Goal: Task Accomplishment & Management: Use online tool/utility

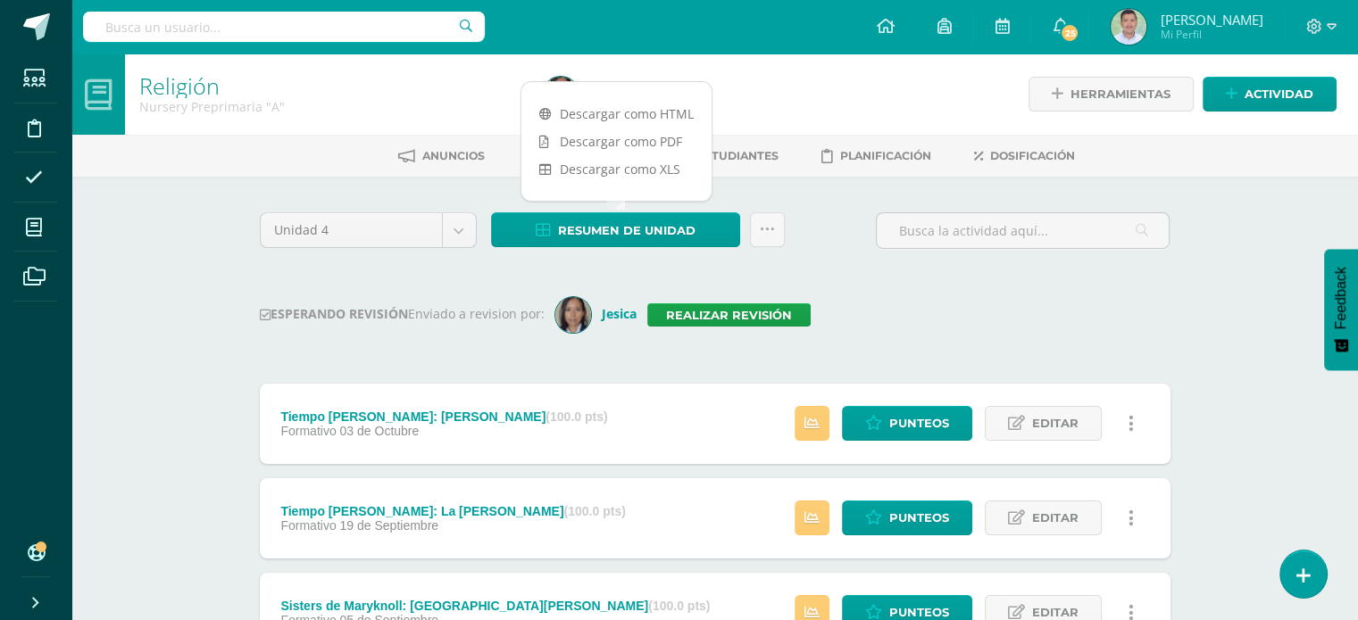
click at [799, 260] on div "Unidad 4 Unidad 1 Unidad 2 Unidad 3 Unidad 4 Resumen de unidad Subir actividade…" at bounding box center [715, 237] width 925 height 51
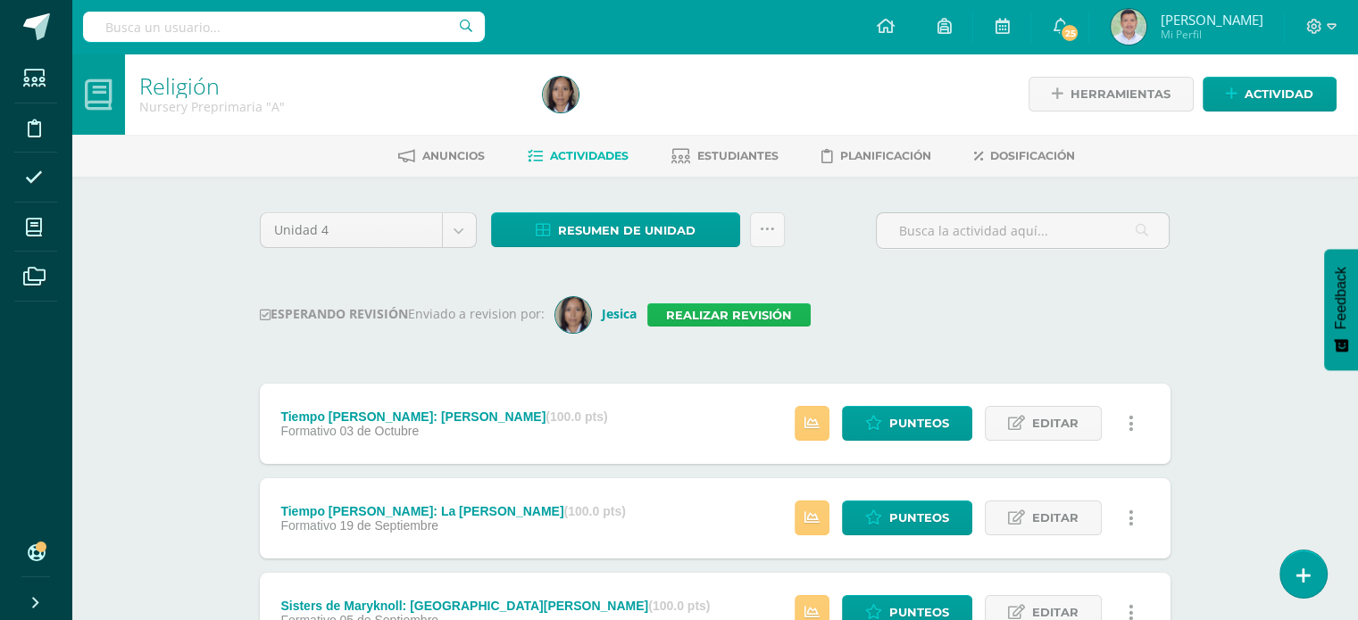
click at [742, 310] on link "Realizar revisión" at bounding box center [728, 314] width 163 height 23
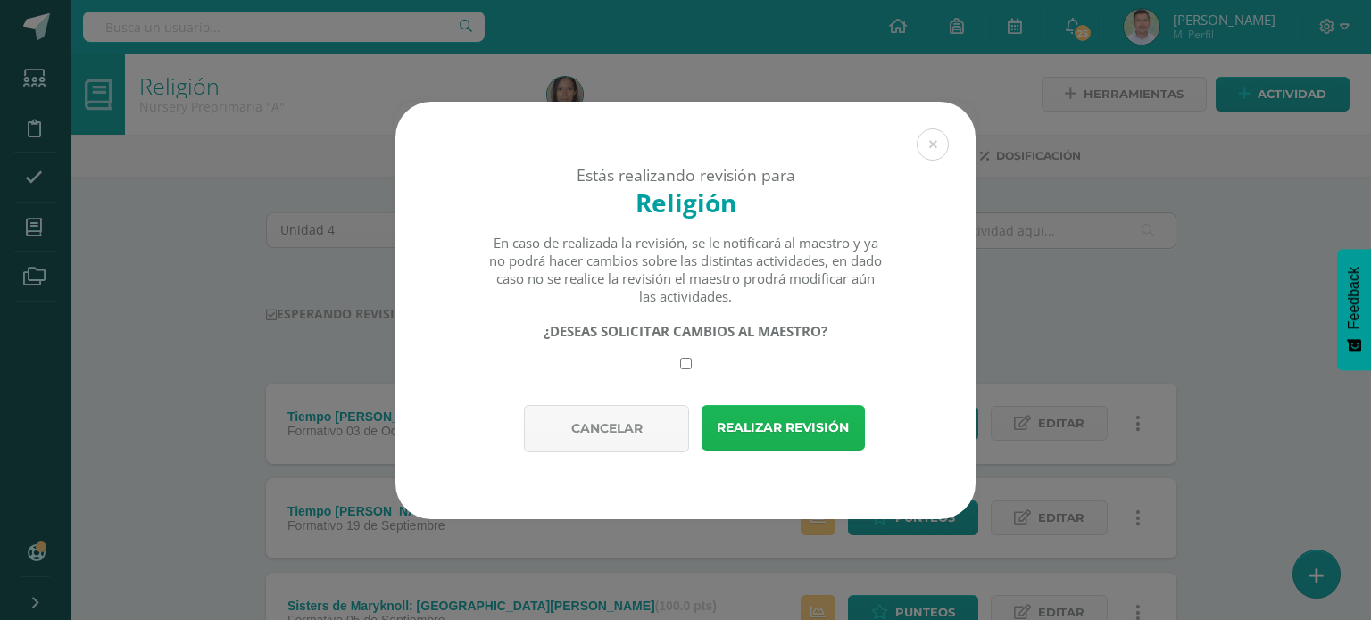
click at [783, 426] on button "Realizar revisión" at bounding box center [783, 428] width 163 height 46
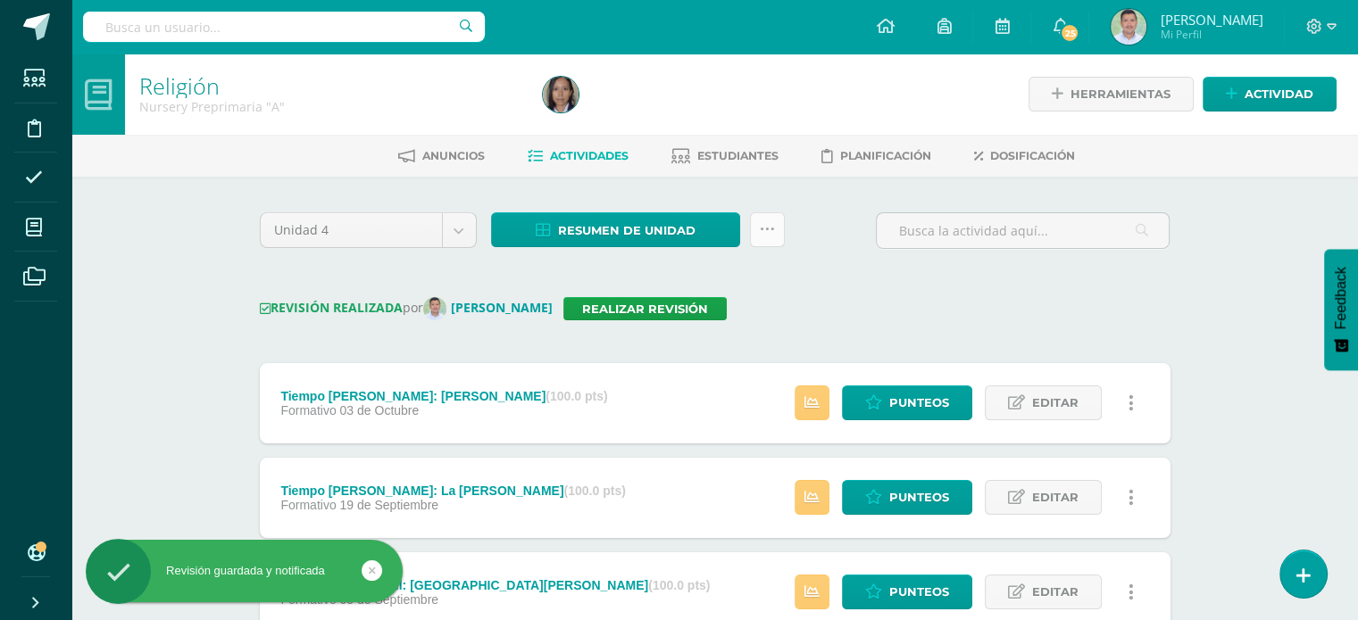
click at [776, 230] on link at bounding box center [767, 229] width 35 height 35
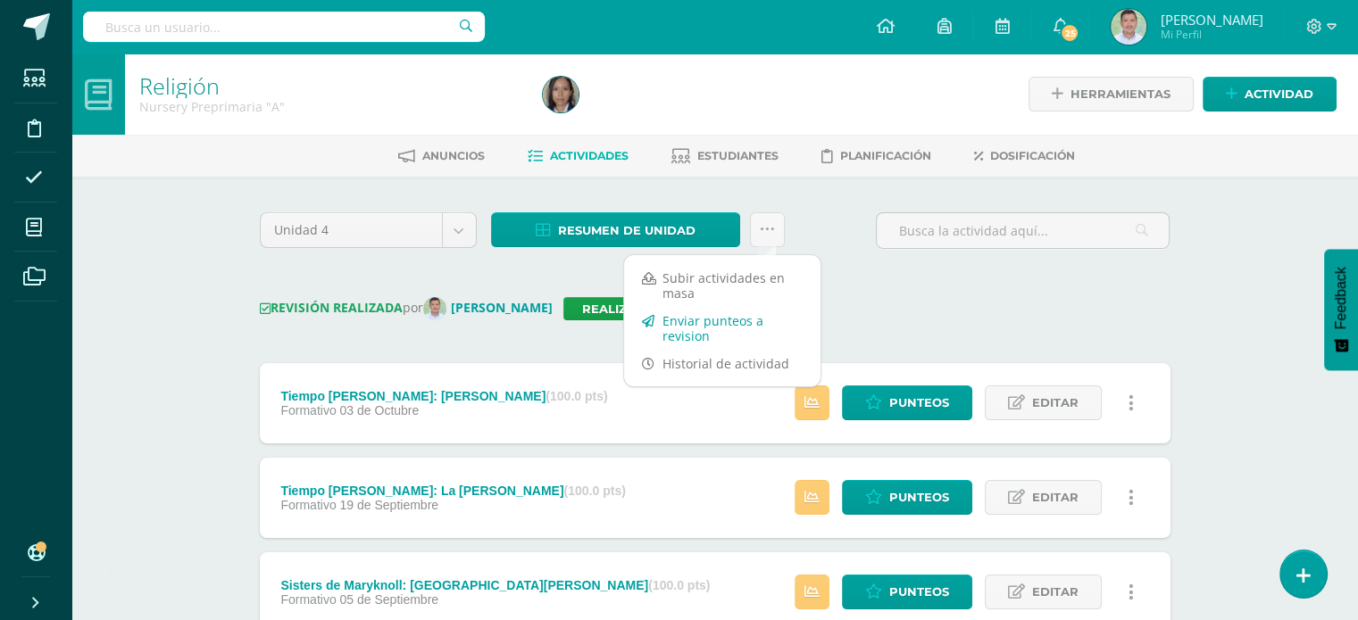
click at [711, 321] on link "Enviar punteos a revision" at bounding box center [722, 328] width 196 height 43
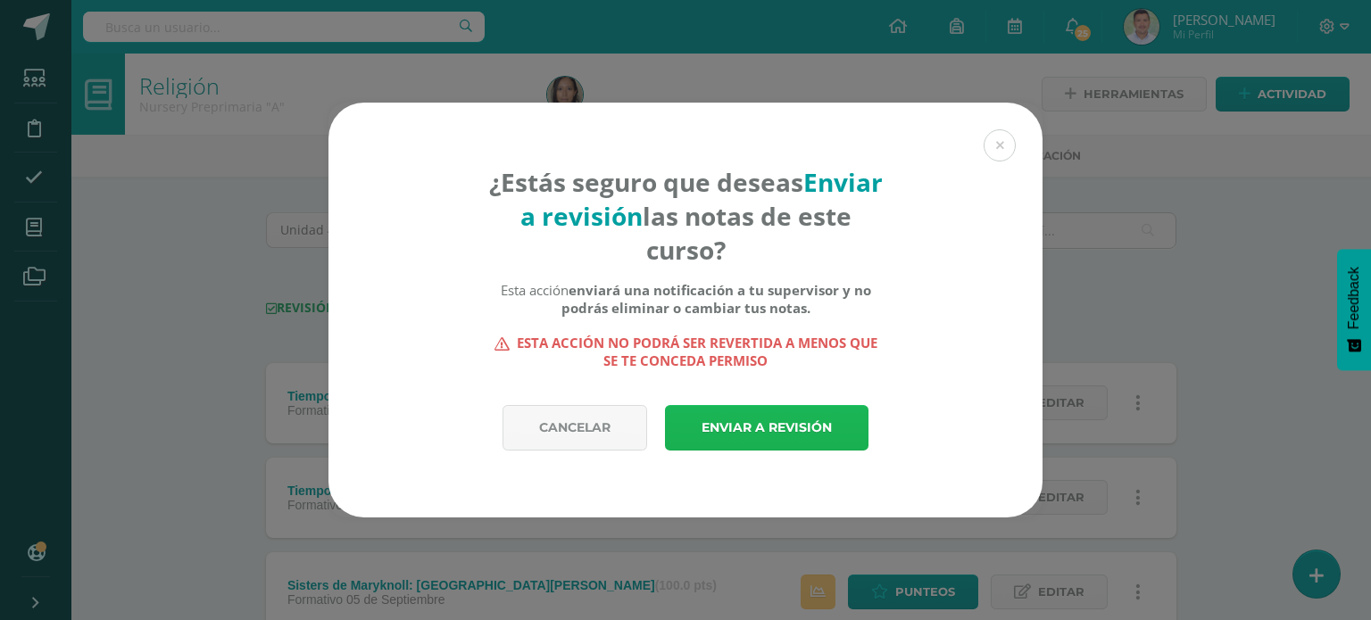
click at [739, 418] on link "Enviar a revisión" at bounding box center [767, 428] width 204 height 46
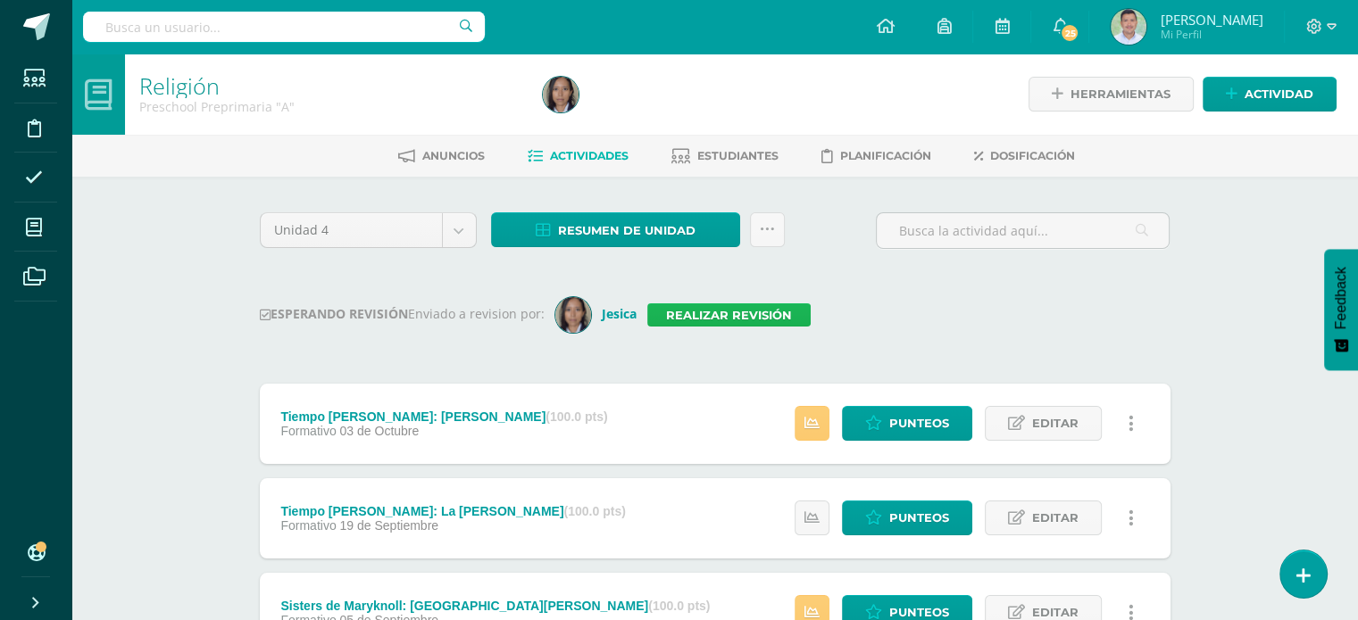
click at [746, 312] on link "Realizar revisión" at bounding box center [728, 314] width 163 height 23
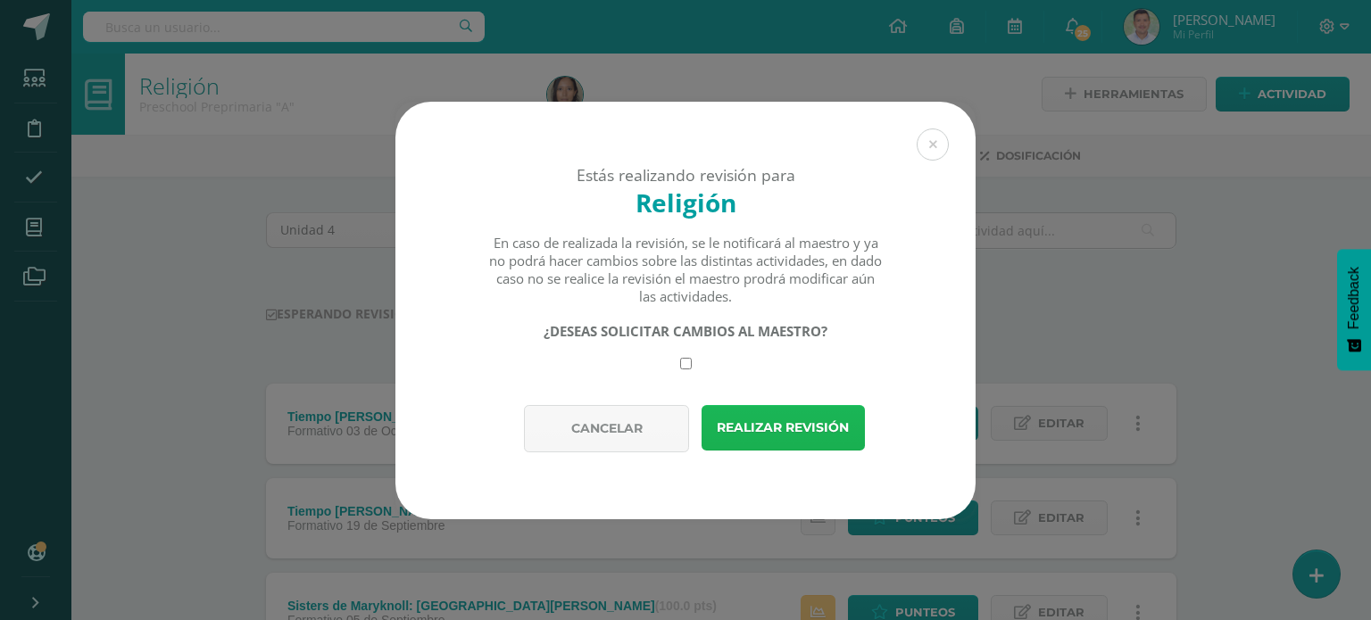
click at [757, 428] on button "Realizar revisión" at bounding box center [783, 428] width 163 height 46
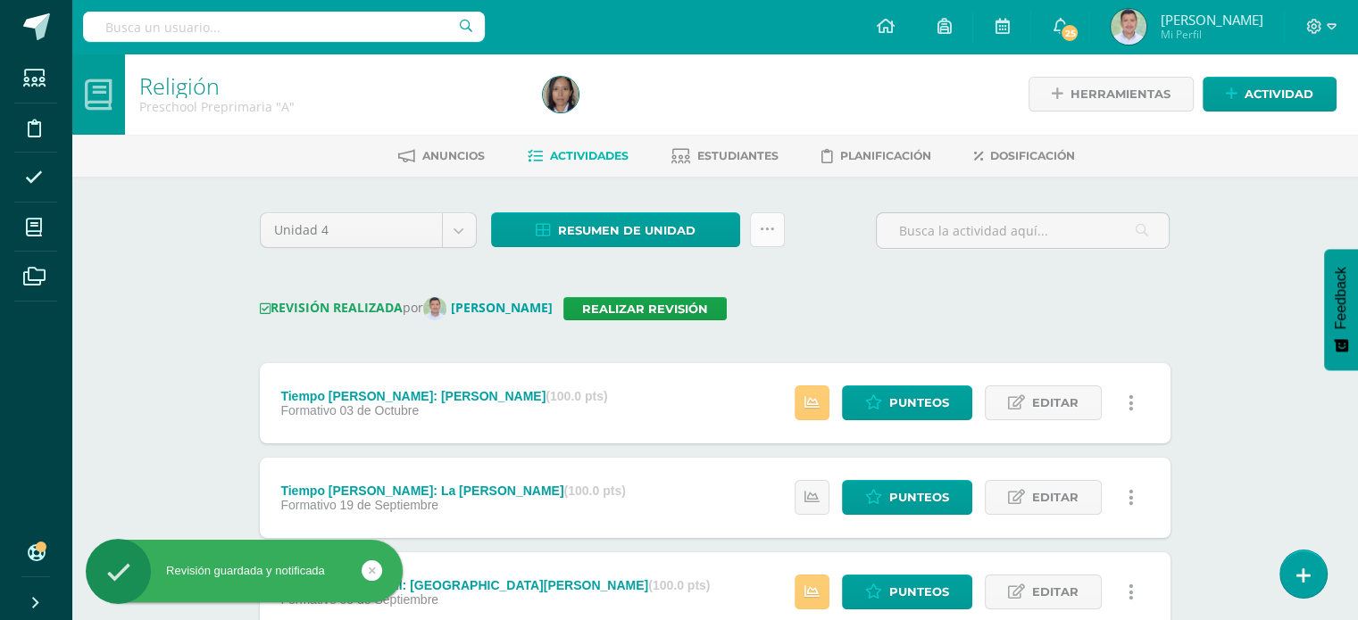
click at [761, 231] on icon at bounding box center [767, 229] width 15 height 15
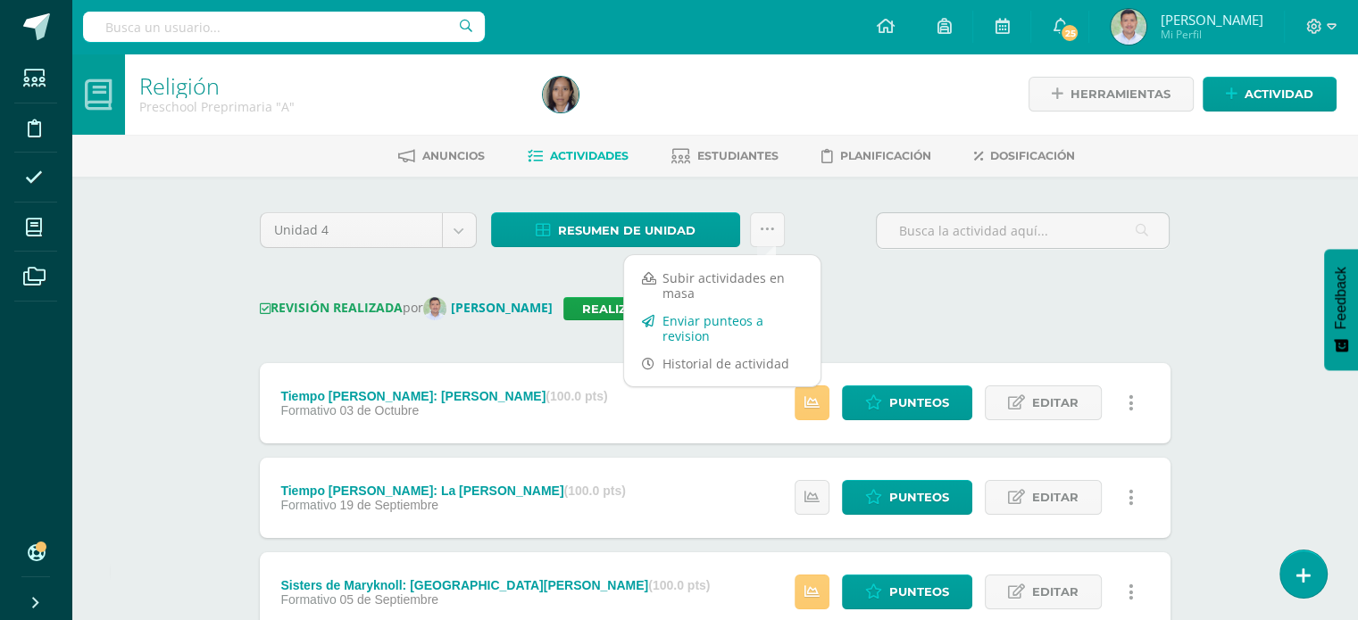
click at [702, 322] on link "Enviar punteos a revision" at bounding box center [722, 328] width 196 height 43
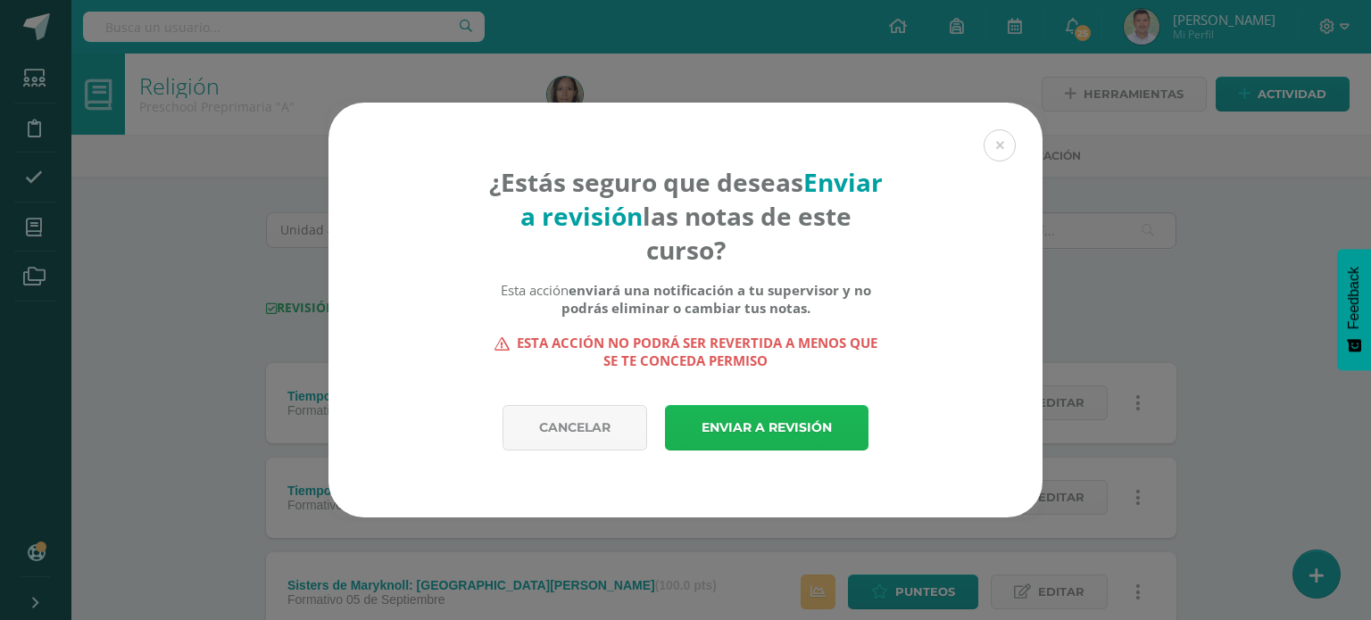
click at [761, 425] on link "Enviar a revisión" at bounding box center [767, 428] width 204 height 46
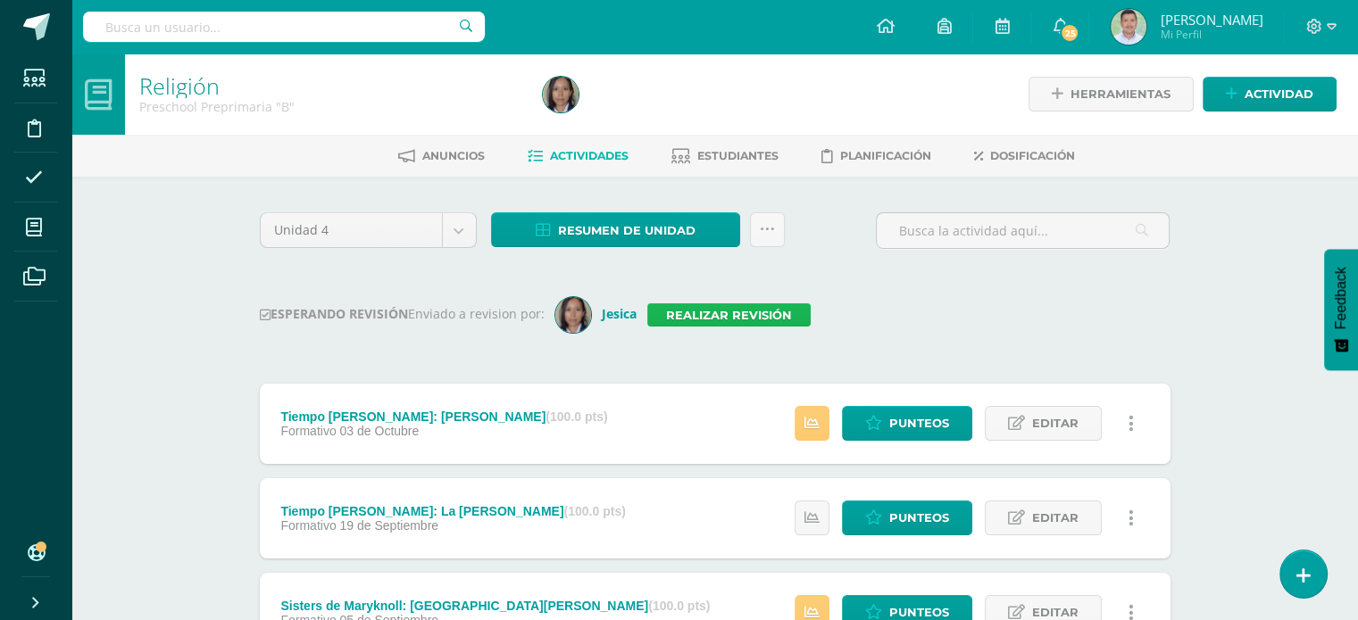
click at [746, 309] on link "Realizar revisión" at bounding box center [728, 314] width 163 height 23
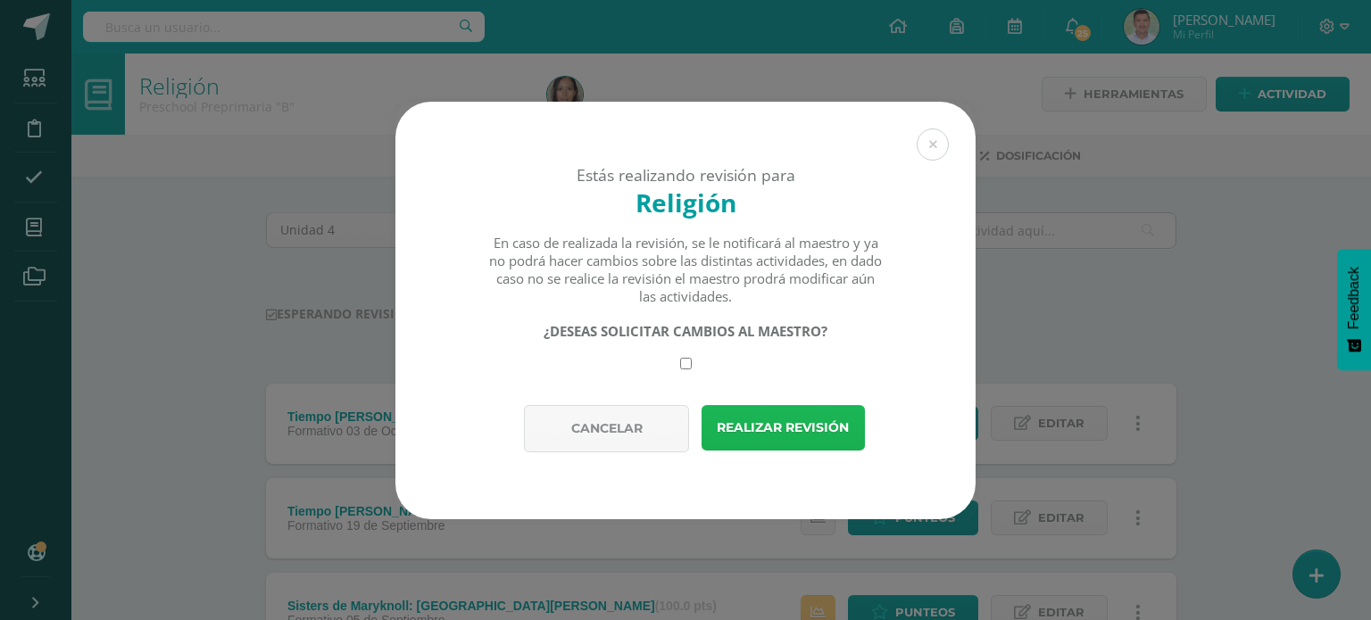
click at [750, 431] on button "Realizar revisión" at bounding box center [783, 428] width 163 height 46
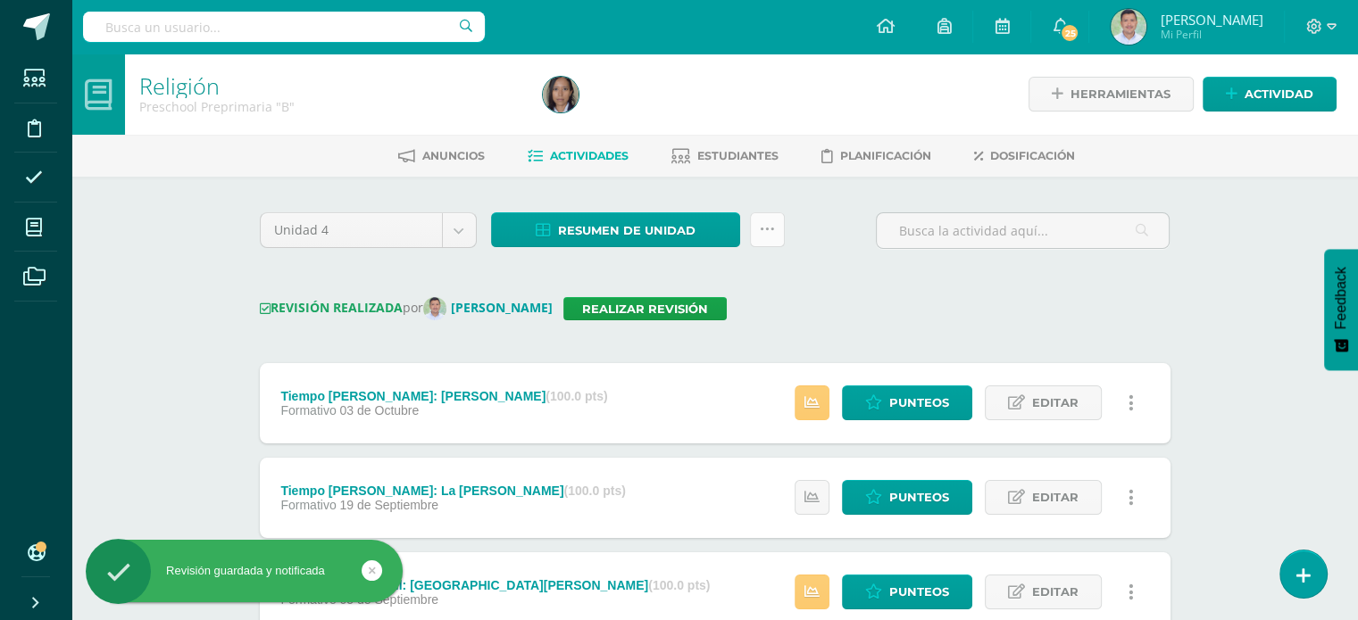
click at [770, 224] on icon at bounding box center [767, 229] width 15 height 15
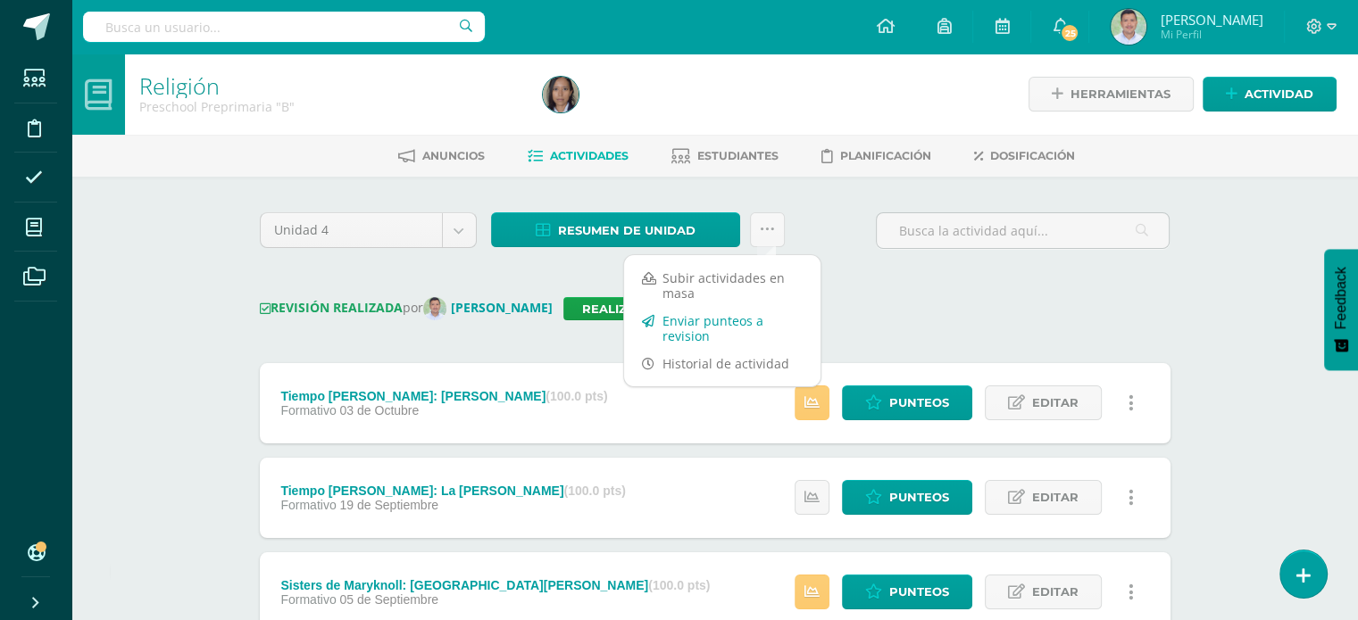
click at [701, 324] on link "Enviar punteos a revision" at bounding box center [722, 328] width 196 height 43
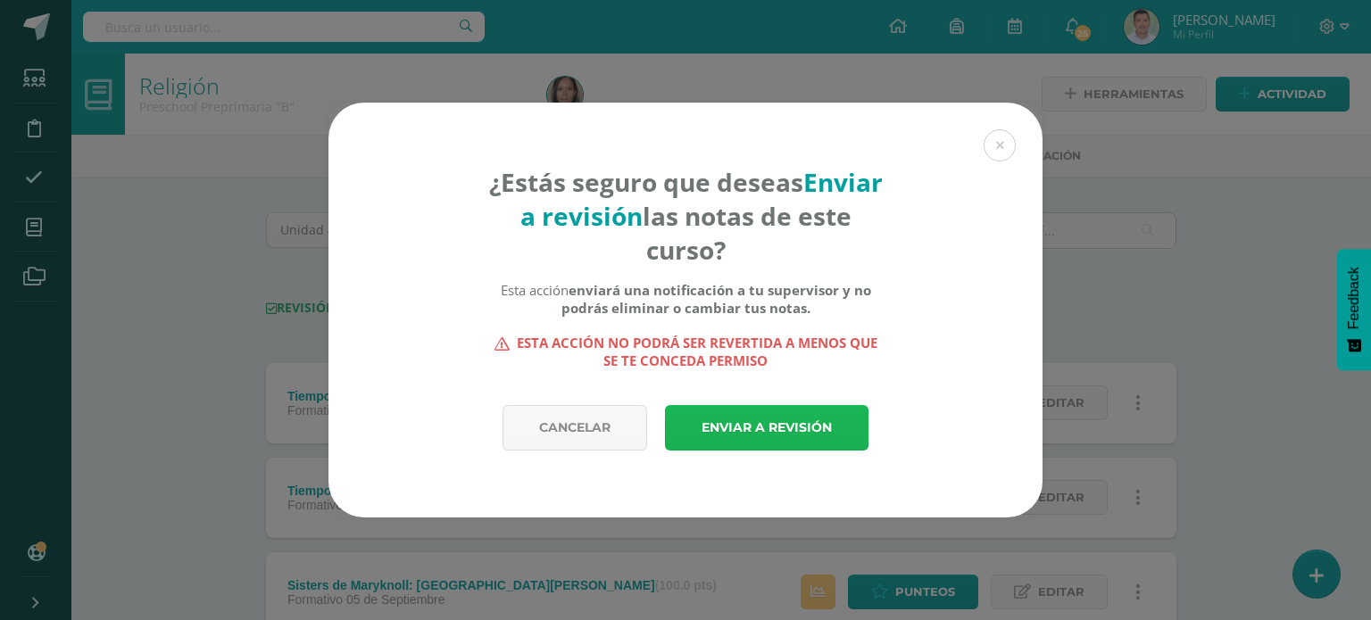
click at [738, 420] on link "Enviar a revisión" at bounding box center [767, 428] width 204 height 46
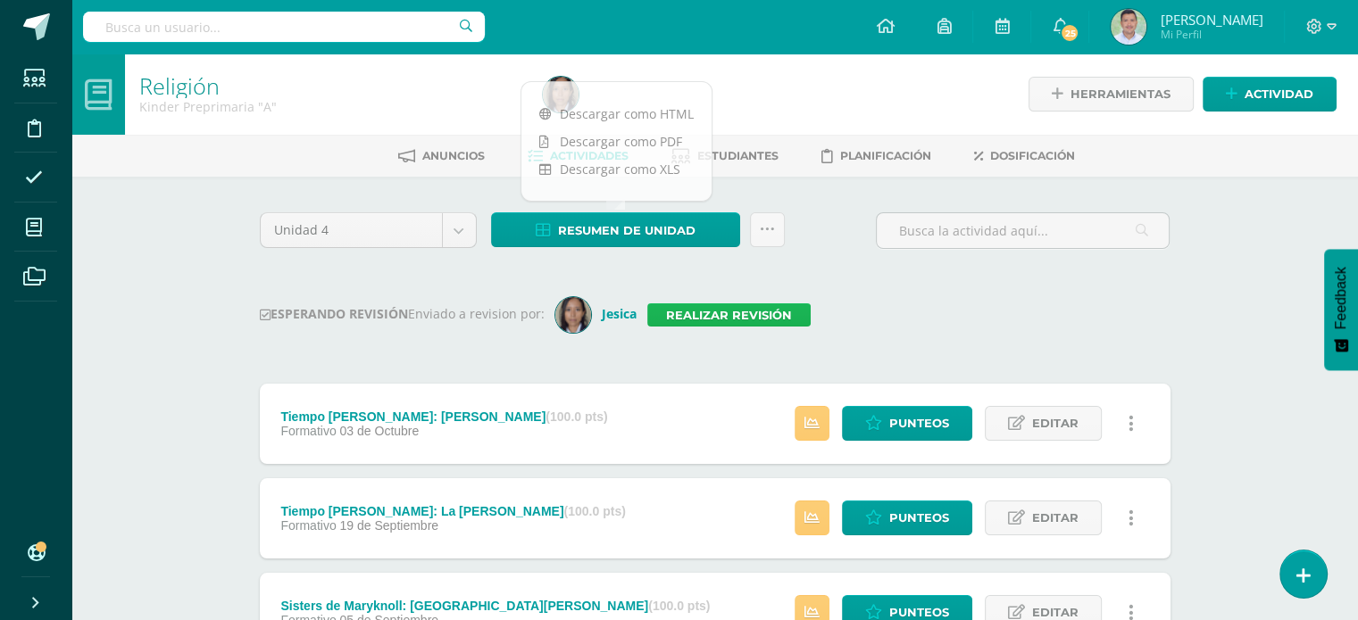
click at [759, 319] on link "Realizar revisión" at bounding box center [728, 314] width 163 height 23
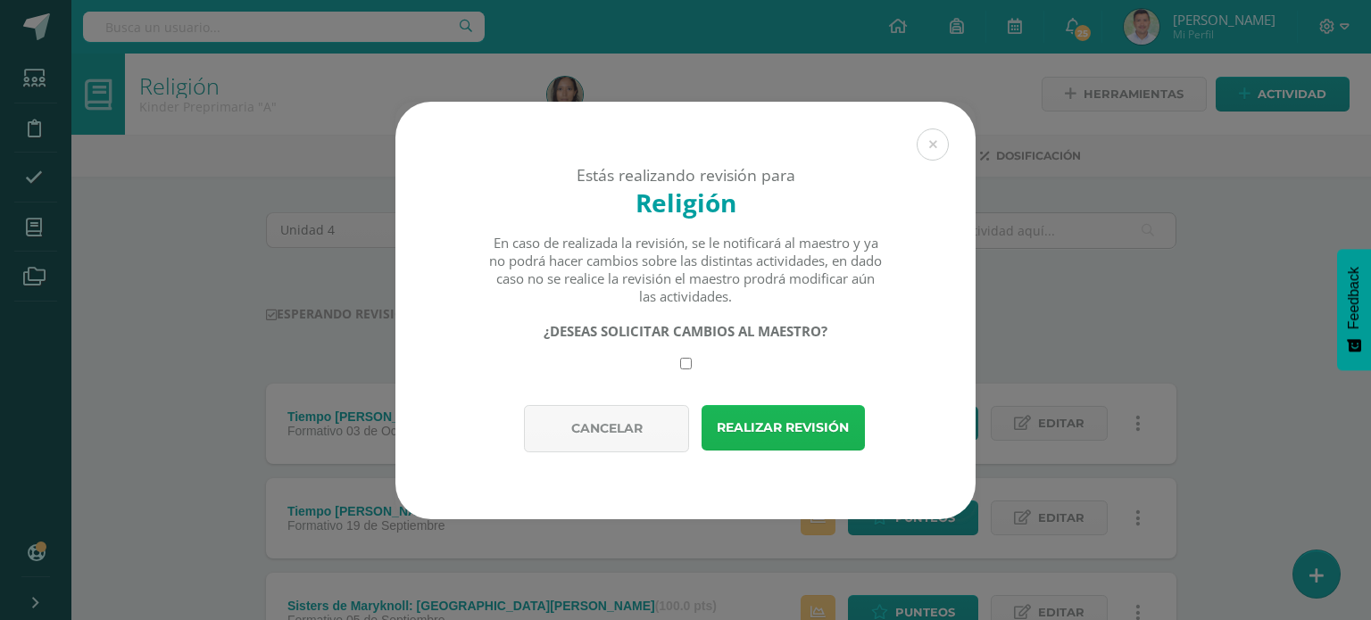
click at [775, 428] on button "Realizar revisión" at bounding box center [783, 428] width 163 height 46
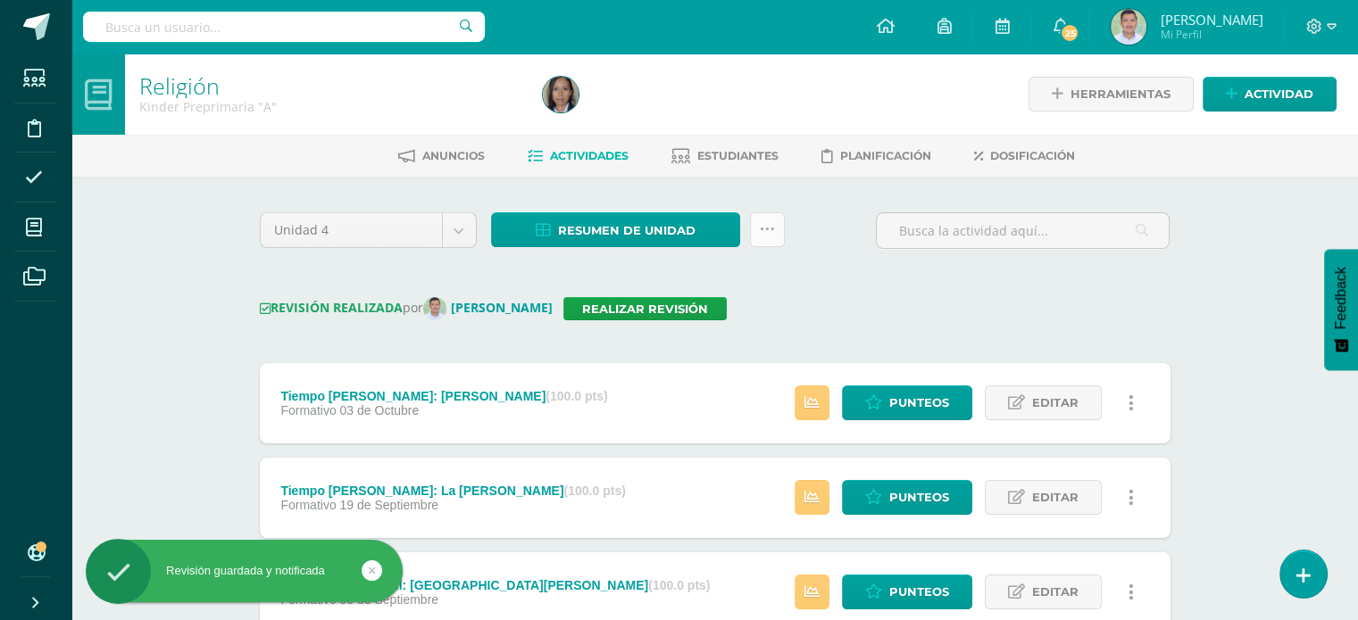
click at [773, 228] on icon at bounding box center [767, 229] width 15 height 15
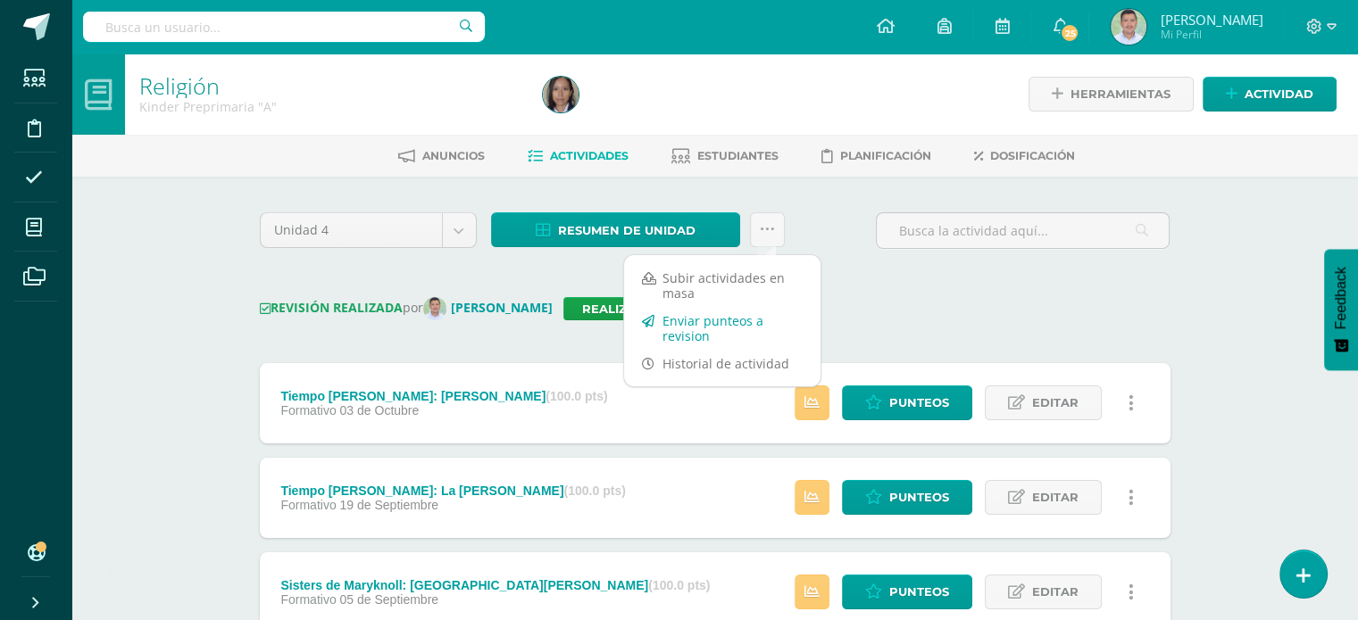
click at [707, 320] on link "Enviar punteos a revision" at bounding box center [722, 328] width 196 height 43
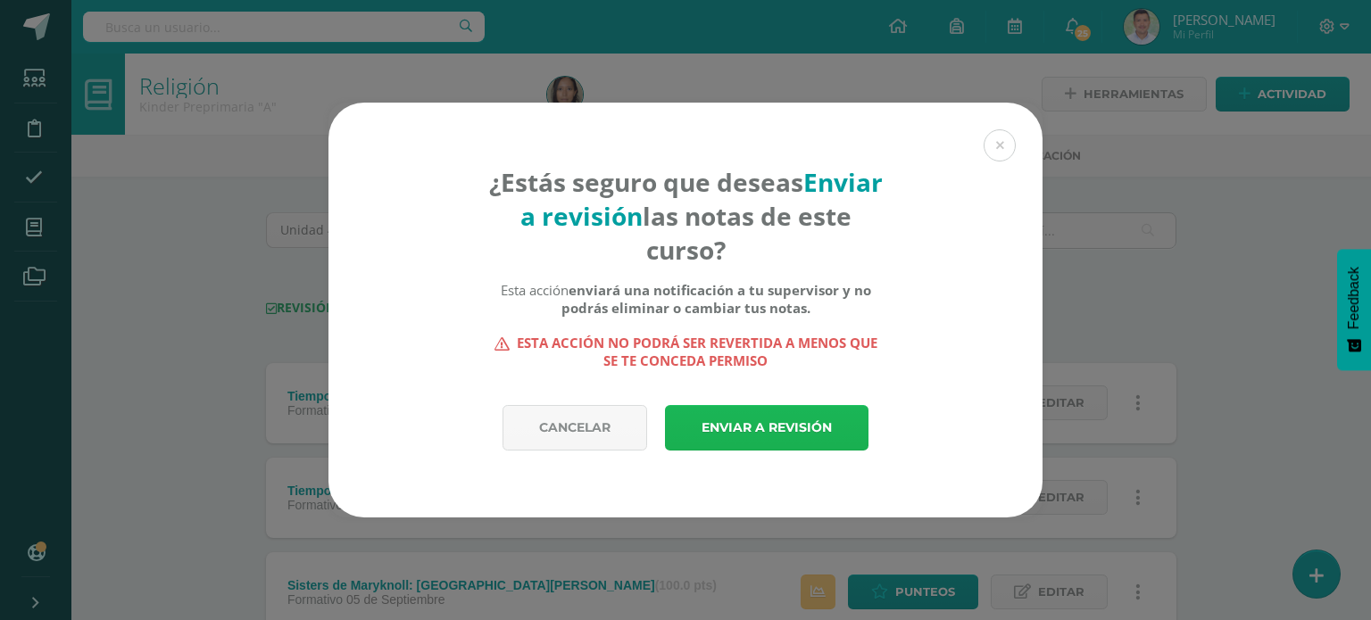
click at [736, 423] on link "Enviar a revisión" at bounding box center [767, 428] width 204 height 46
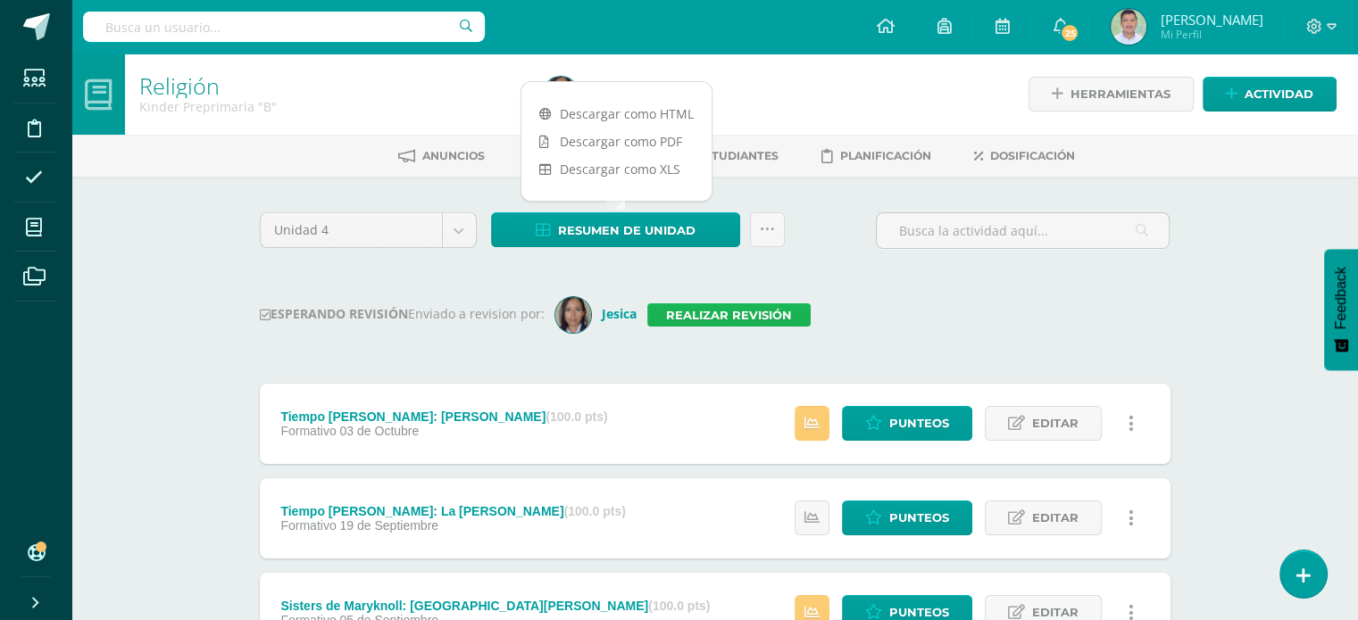
click at [759, 317] on link "Realizar revisión" at bounding box center [728, 314] width 163 height 23
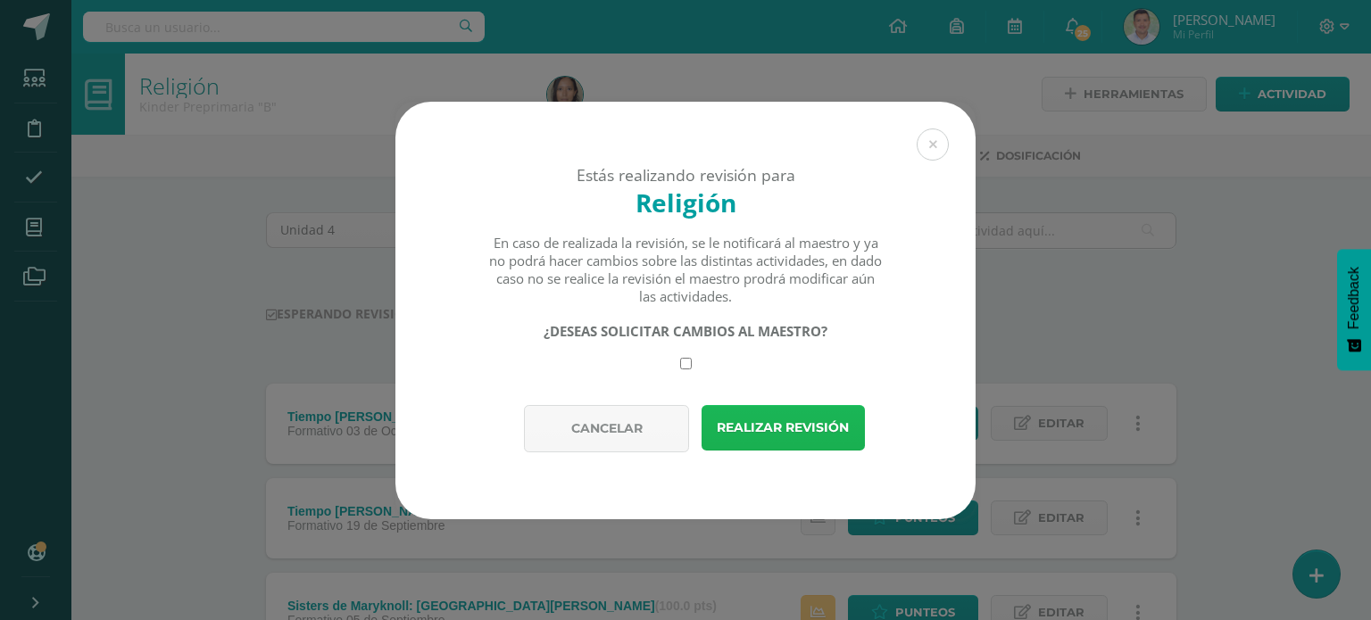
click at [757, 431] on button "Realizar revisión" at bounding box center [783, 428] width 163 height 46
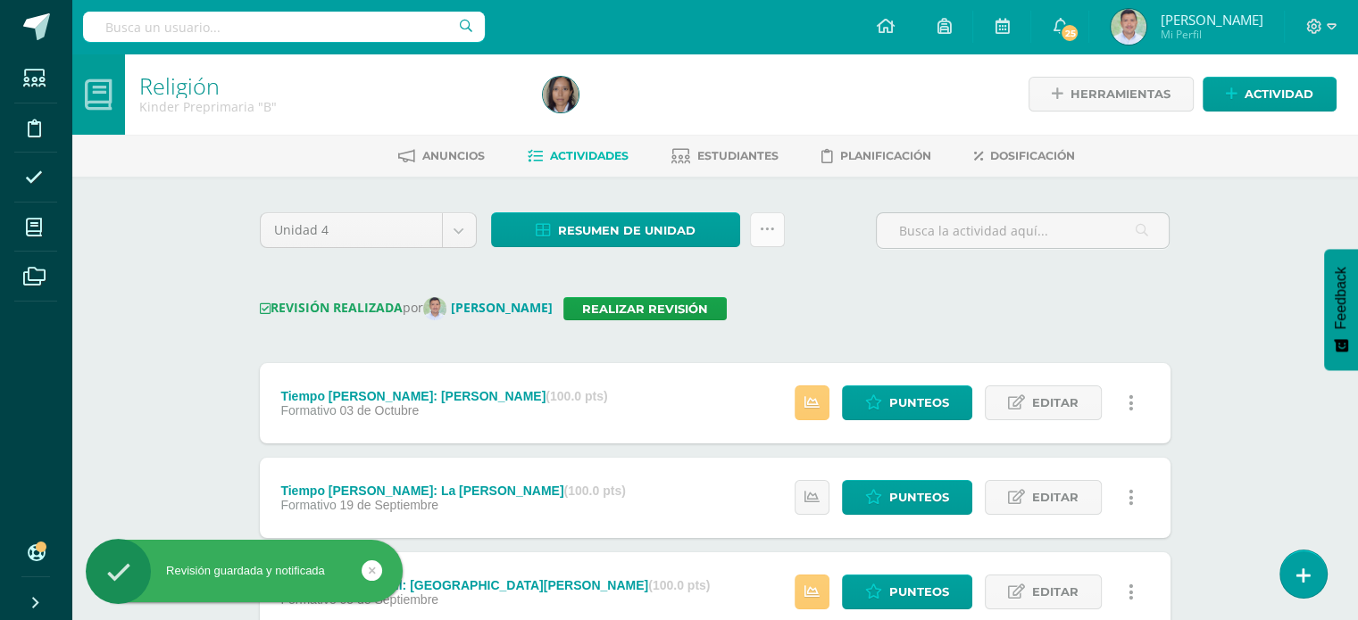
click at [768, 230] on icon at bounding box center [767, 229] width 15 height 15
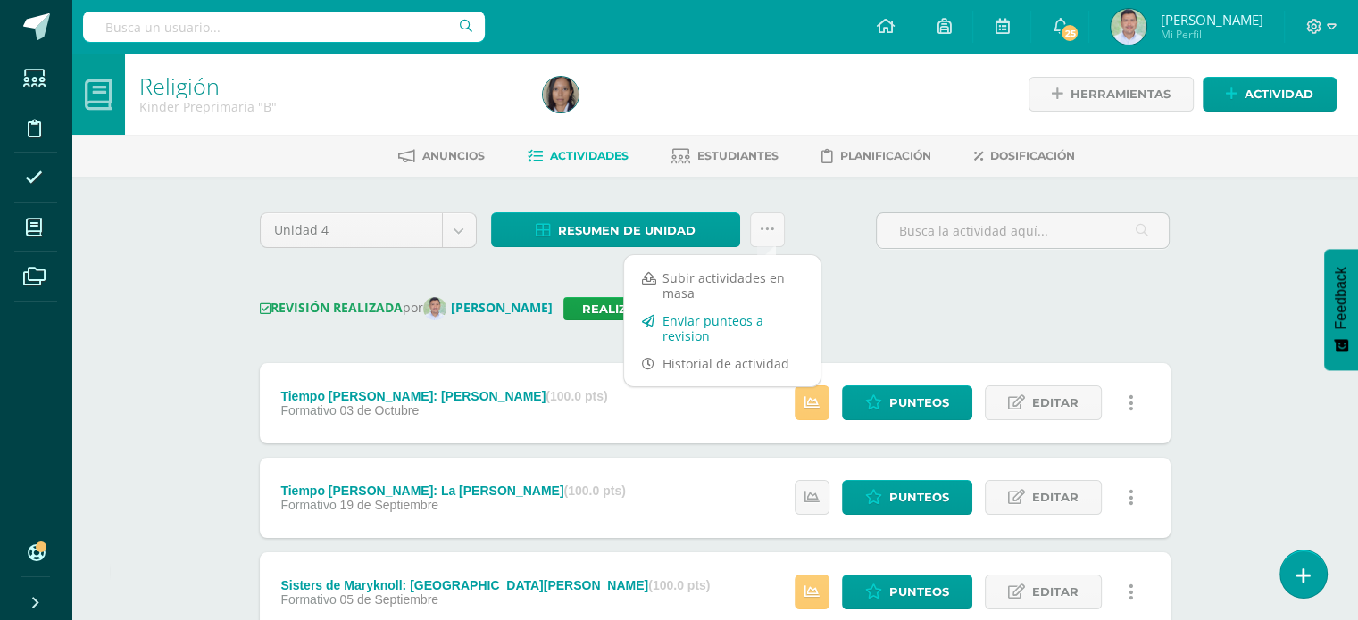
click at [702, 327] on link "Enviar punteos a revision" at bounding box center [722, 328] width 196 height 43
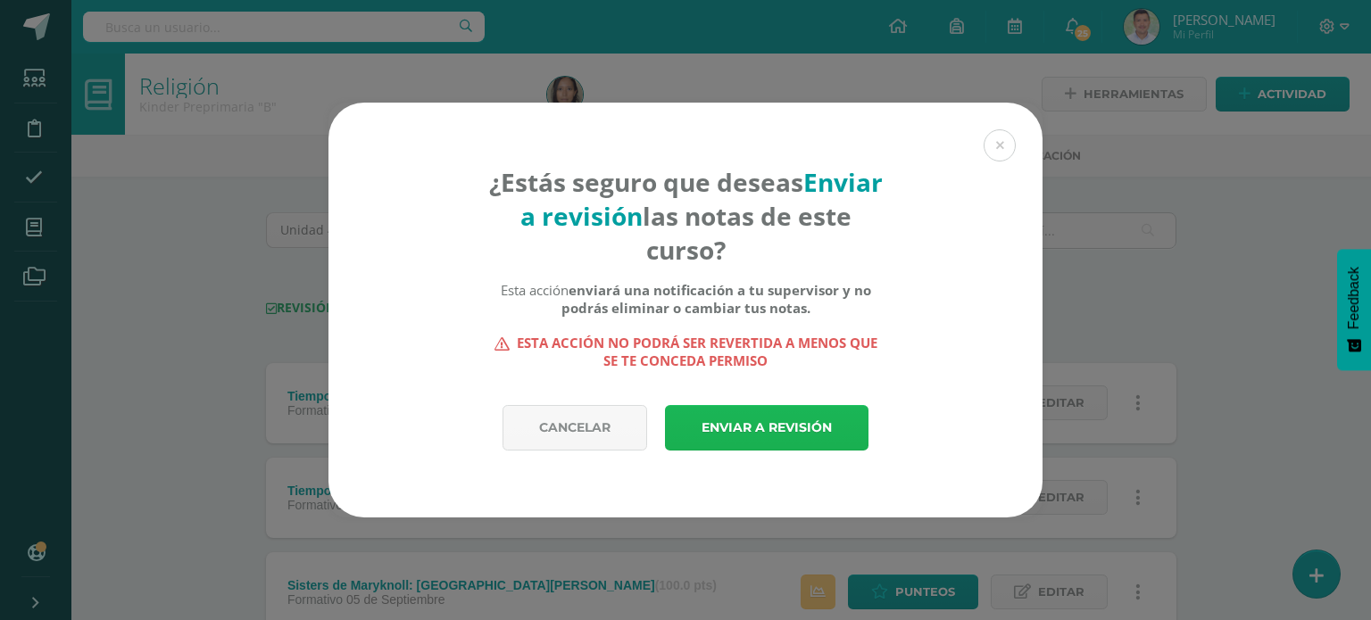
click at [745, 431] on link "Enviar a revisión" at bounding box center [767, 428] width 204 height 46
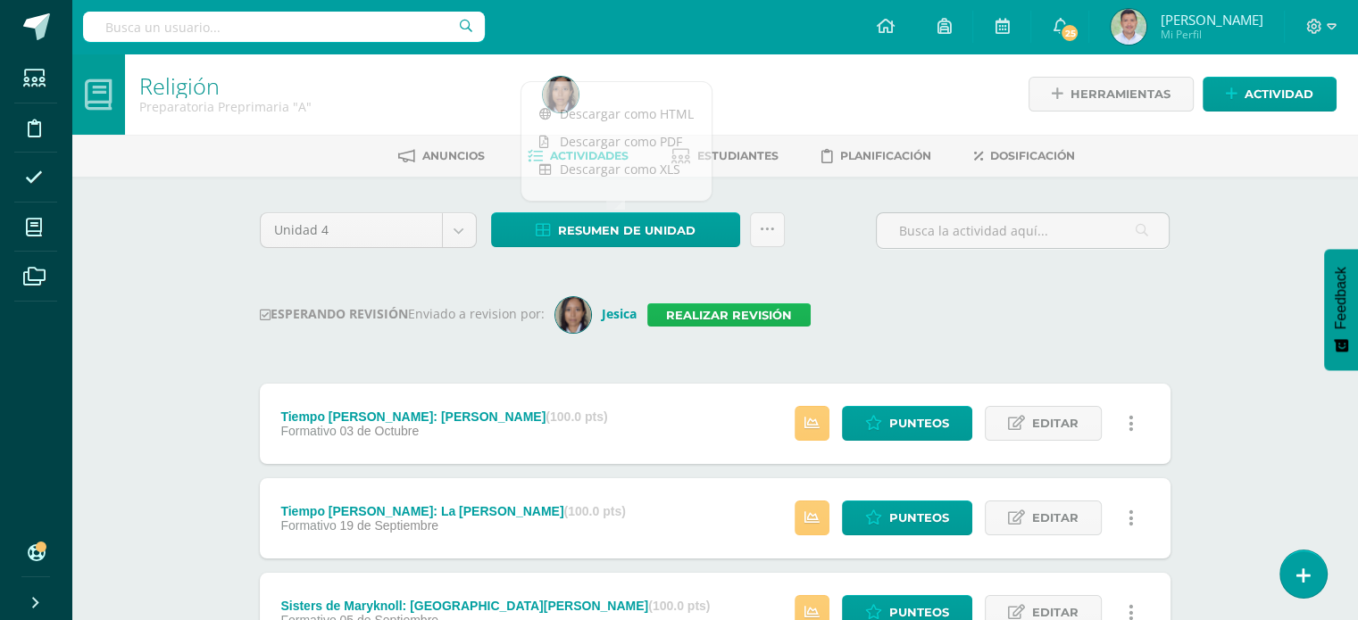
click at [725, 317] on link "Realizar revisión" at bounding box center [728, 314] width 163 height 23
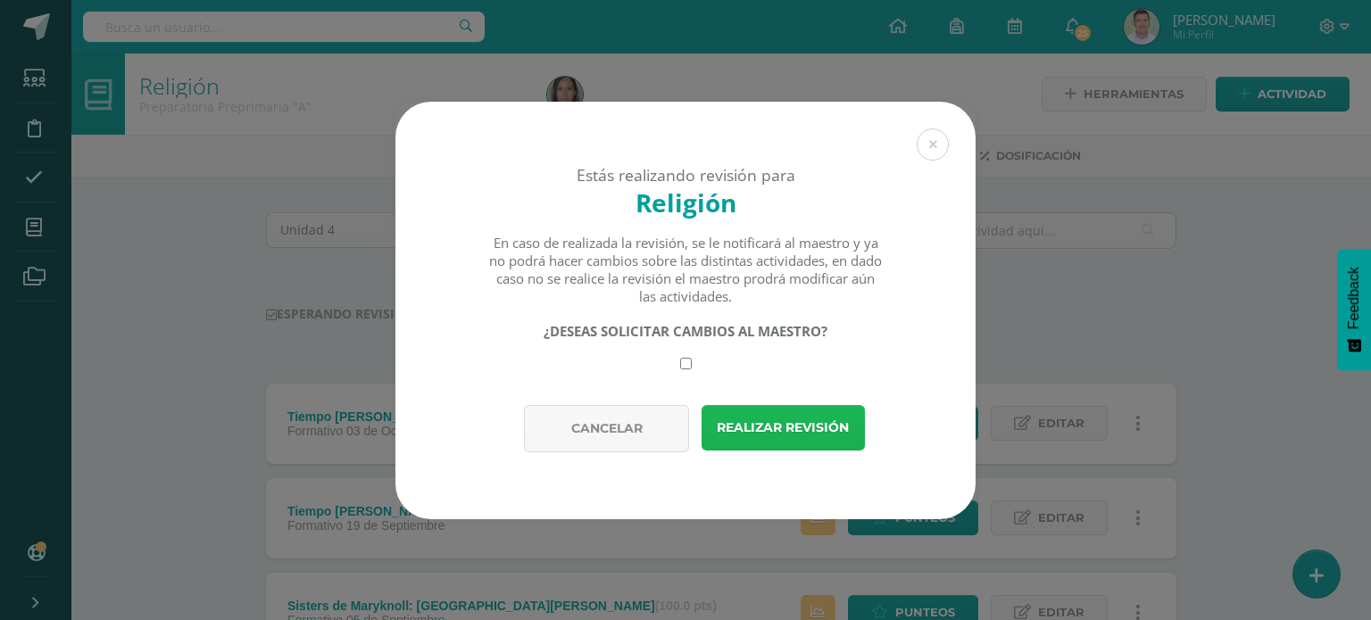
click at [771, 414] on button "Realizar revisión" at bounding box center [783, 428] width 163 height 46
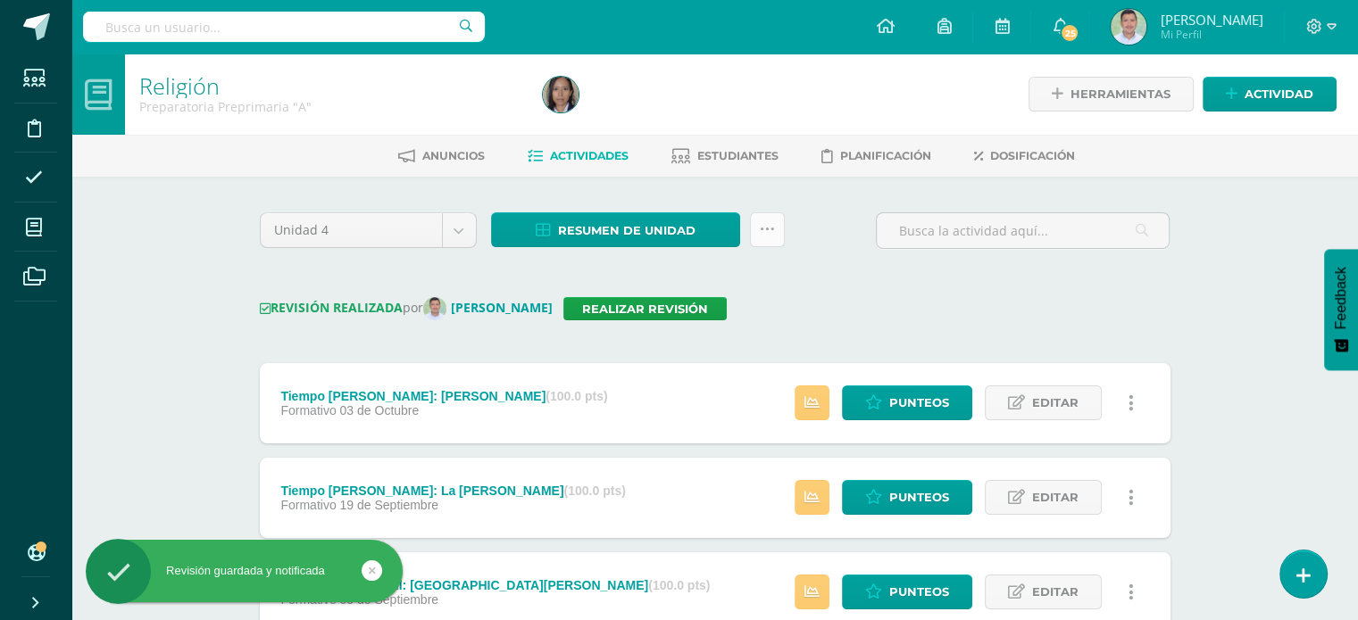
click at [770, 233] on icon at bounding box center [767, 229] width 15 height 15
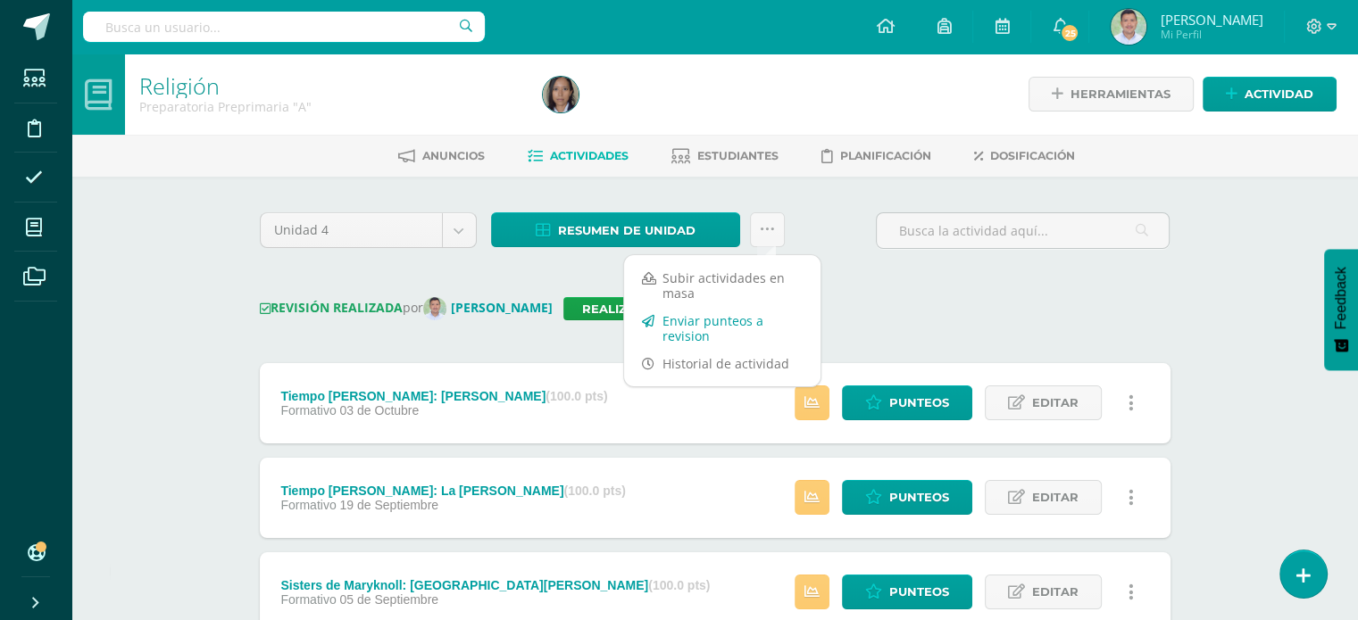
click at [703, 322] on link "Enviar punteos a revision" at bounding box center [722, 328] width 196 height 43
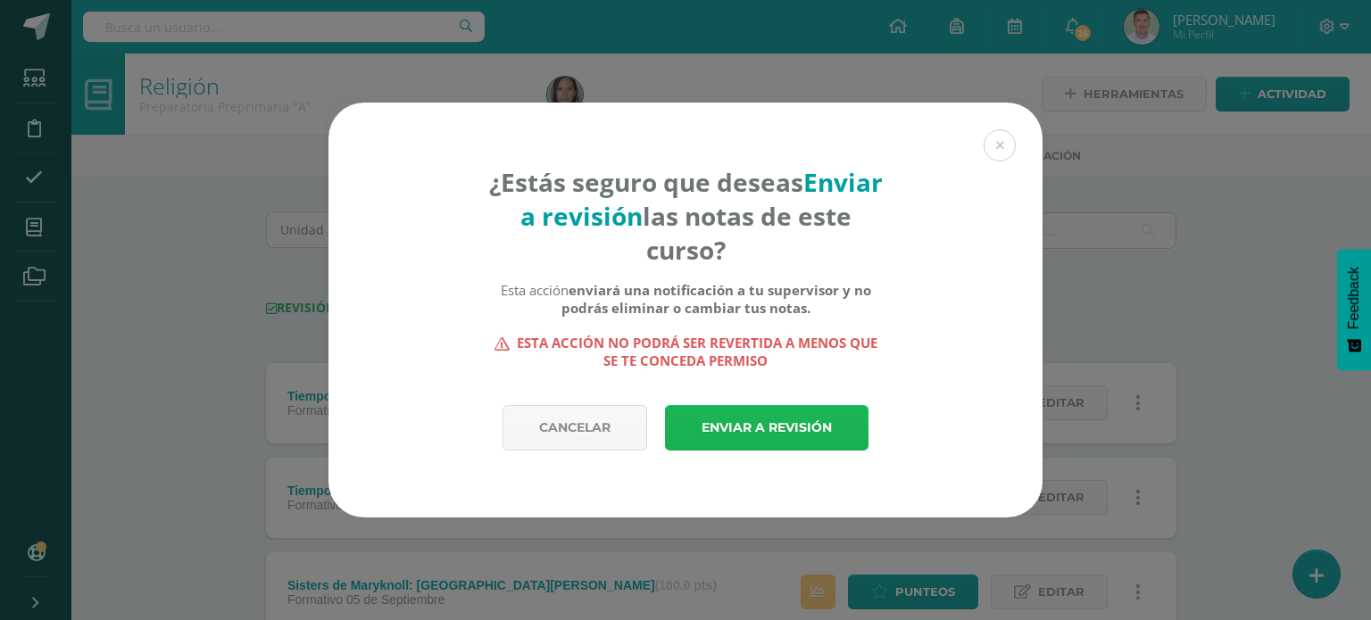
click at [761, 428] on link "Enviar a revisión" at bounding box center [767, 428] width 204 height 46
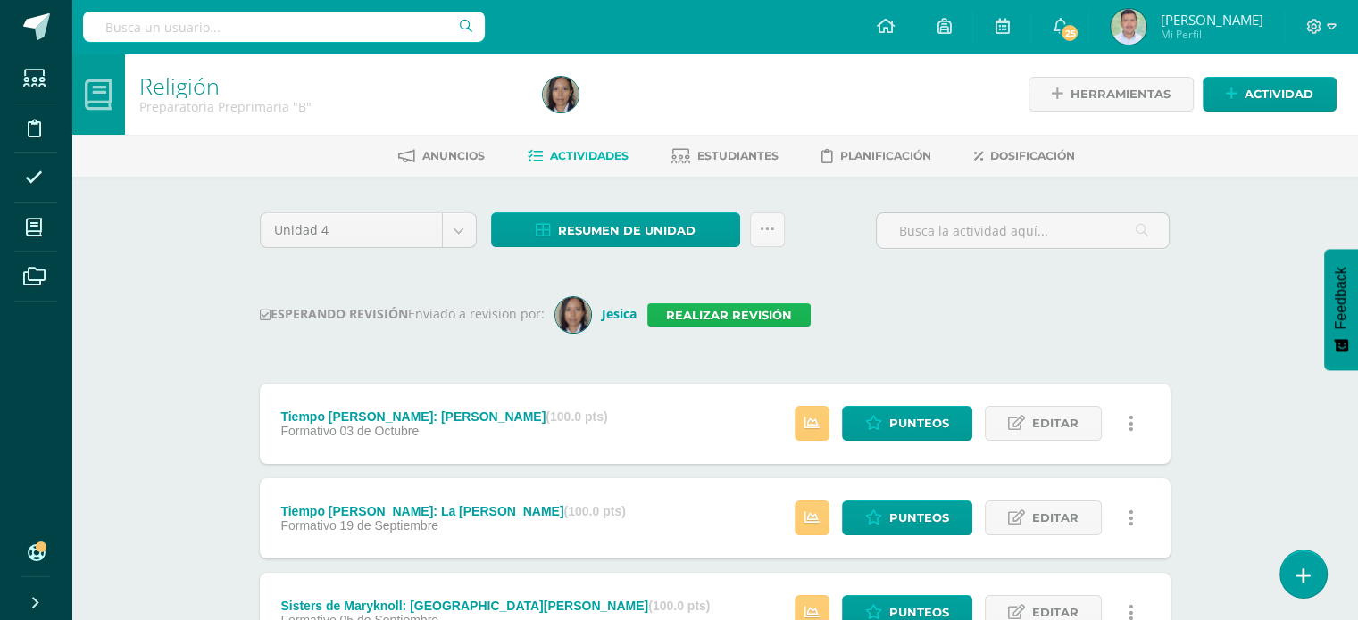
click at [754, 311] on link "Realizar revisión" at bounding box center [728, 314] width 163 height 23
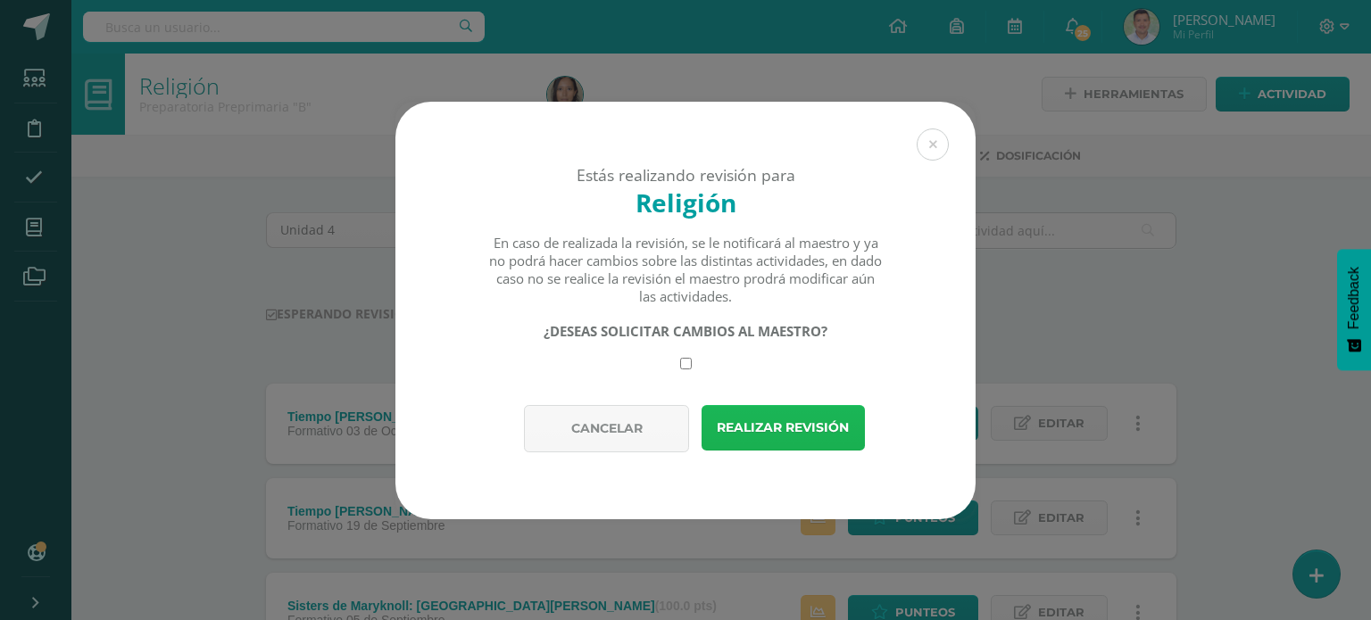
click at [751, 415] on button "Realizar revisión" at bounding box center [783, 428] width 163 height 46
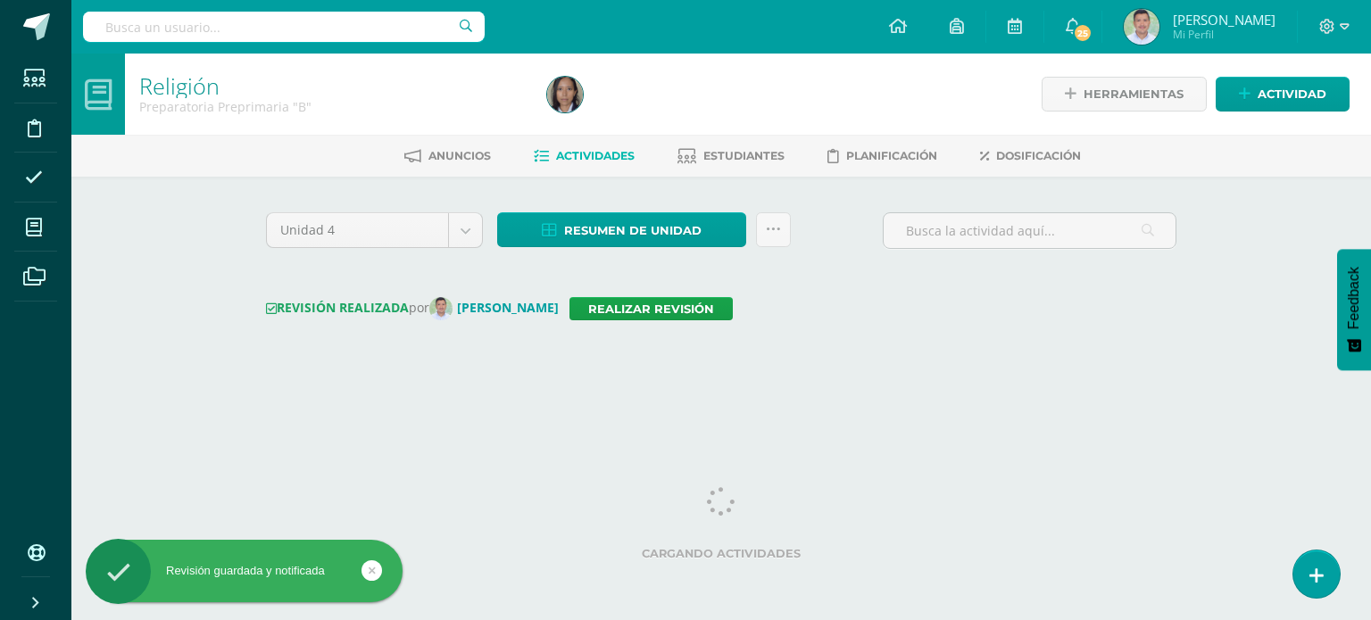
click at [839, 233] on div "Unidad 4 Unidad 1 Unidad 2 Unidad 3 Unidad 4 Resumen de unidad Descargar como H…" at bounding box center [721, 237] width 925 height 51
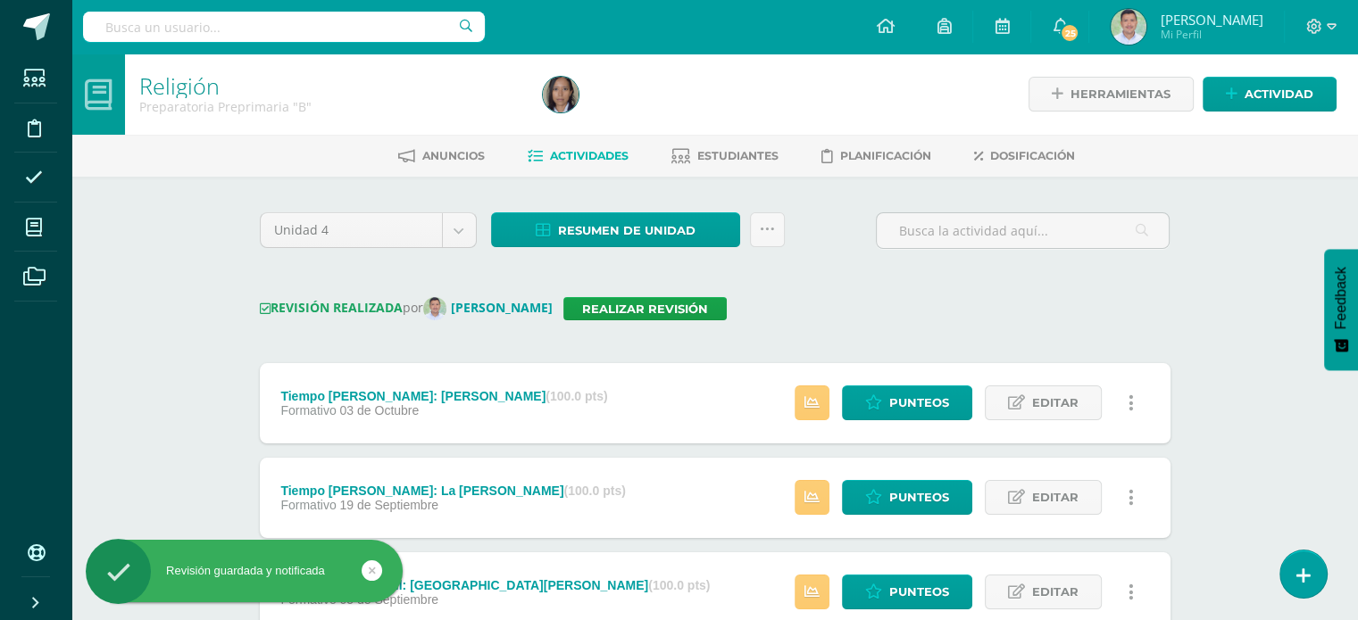
click at [839, 233] on div "Unidad 4 Unidad 1 Unidad 2 Unidad 3 Unidad 4 Resumen de unidad Descargar como H…" at bounding box center [715, 237] width 925 height 51
click at [766, 229] on icon at bounding box center [767, 229] width 15 height 15
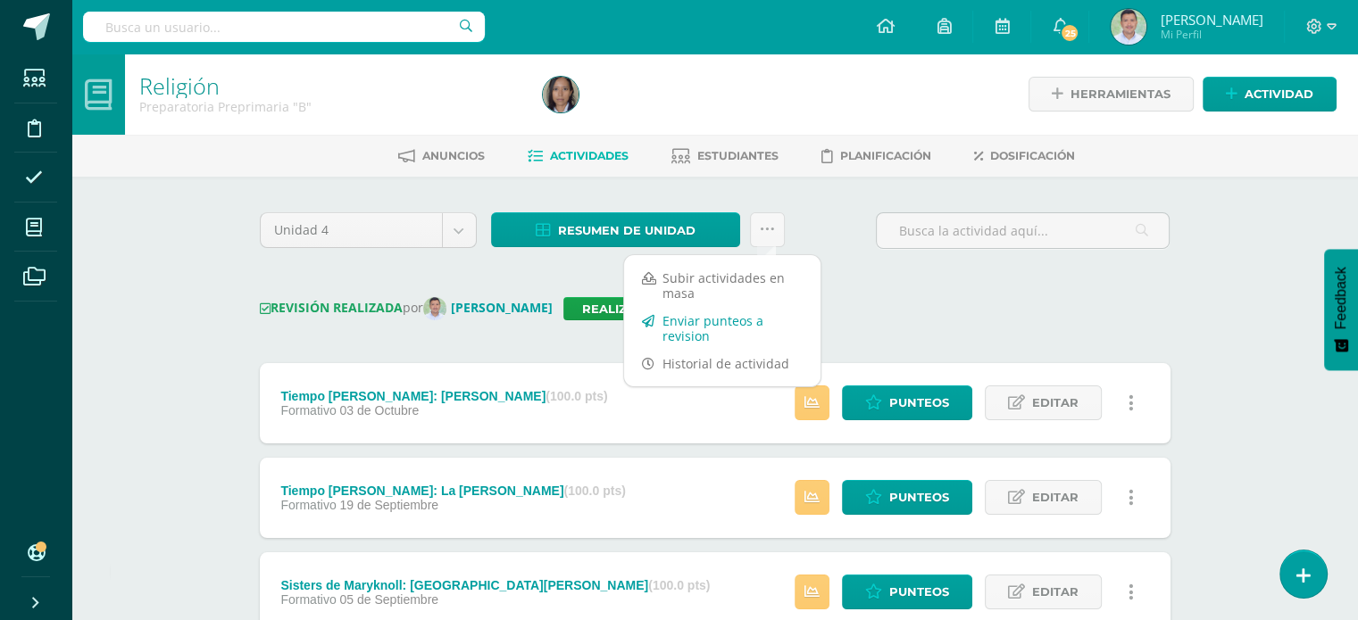
click at [703, 324] on link "Enviar punteos a revision" at bounding box center [722, 328] width 196 height 43
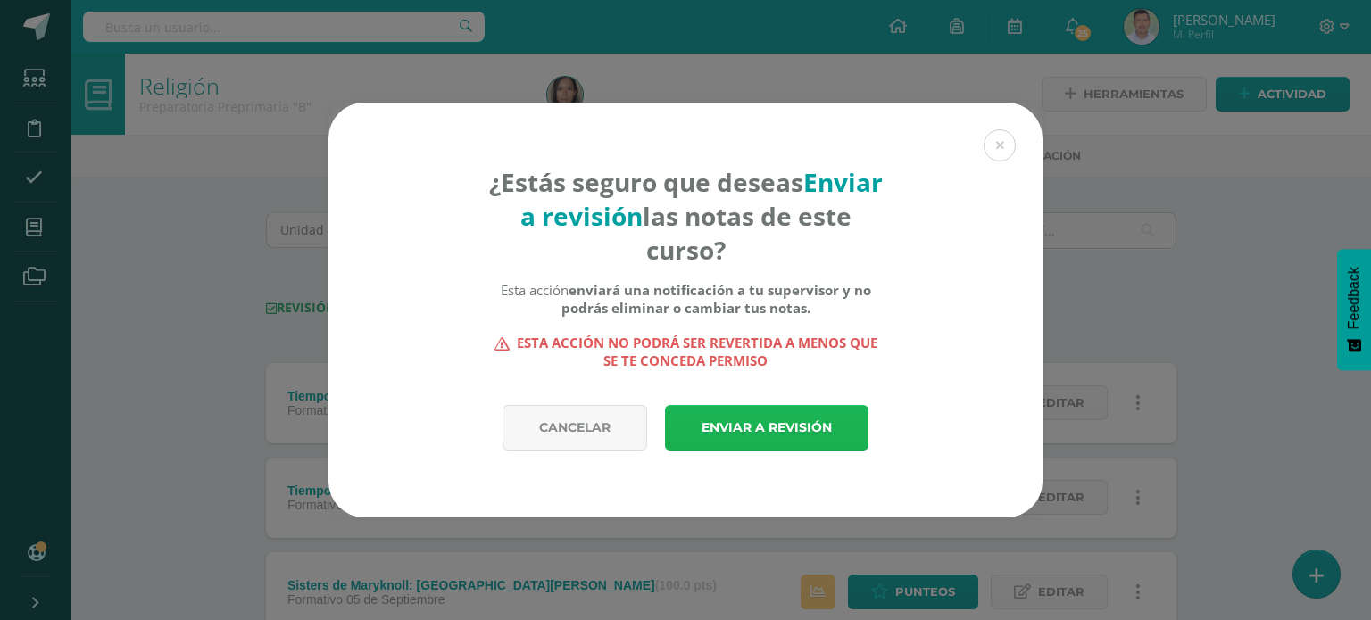
click at [731, 423] on link "Enviar a revisión" at bounding box center [767, 428] width 204 height 46
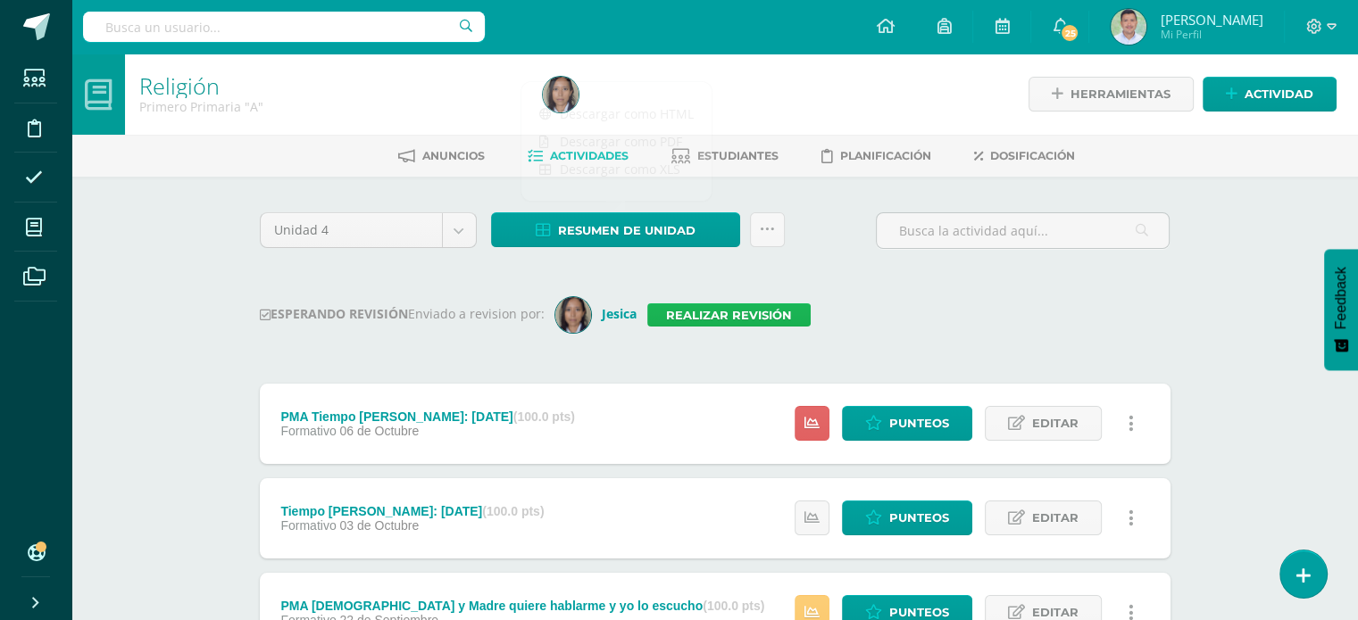
click at [760, 313] on link "Realizar revisión" at bounding box center [728, 314] width 163 height 23
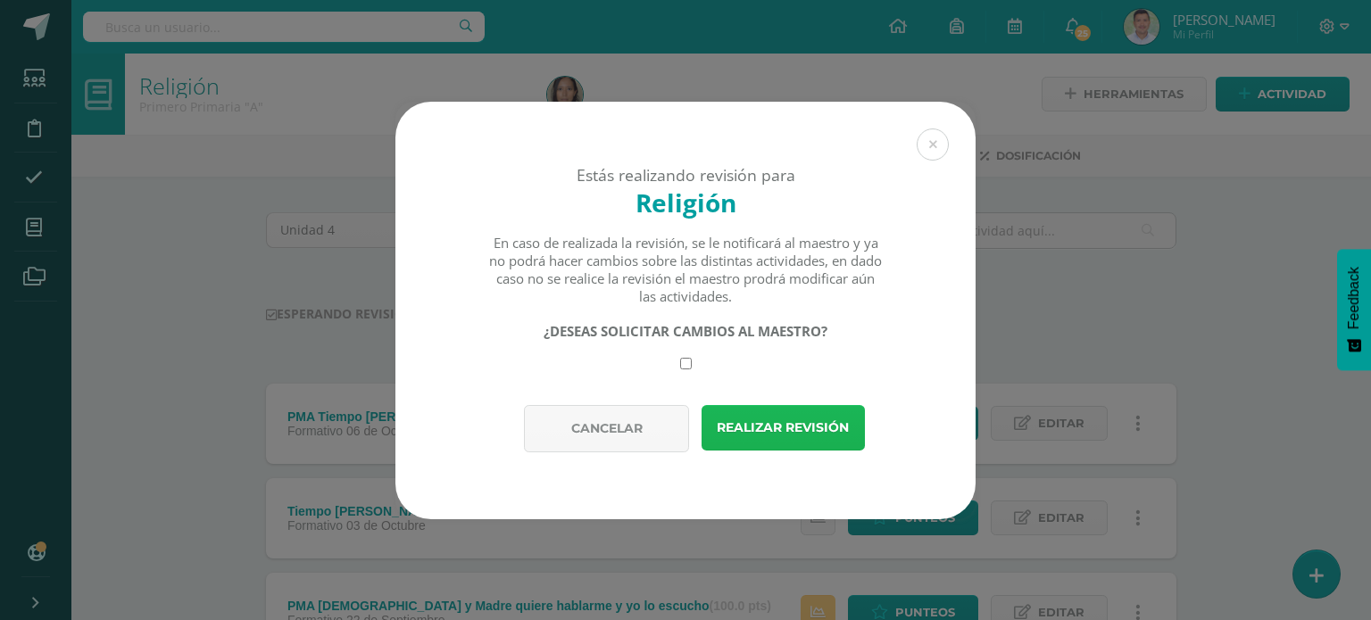
click at [769, 423] on button "Realizar revisión" at bounding box center [783, 428] width 163 height 46
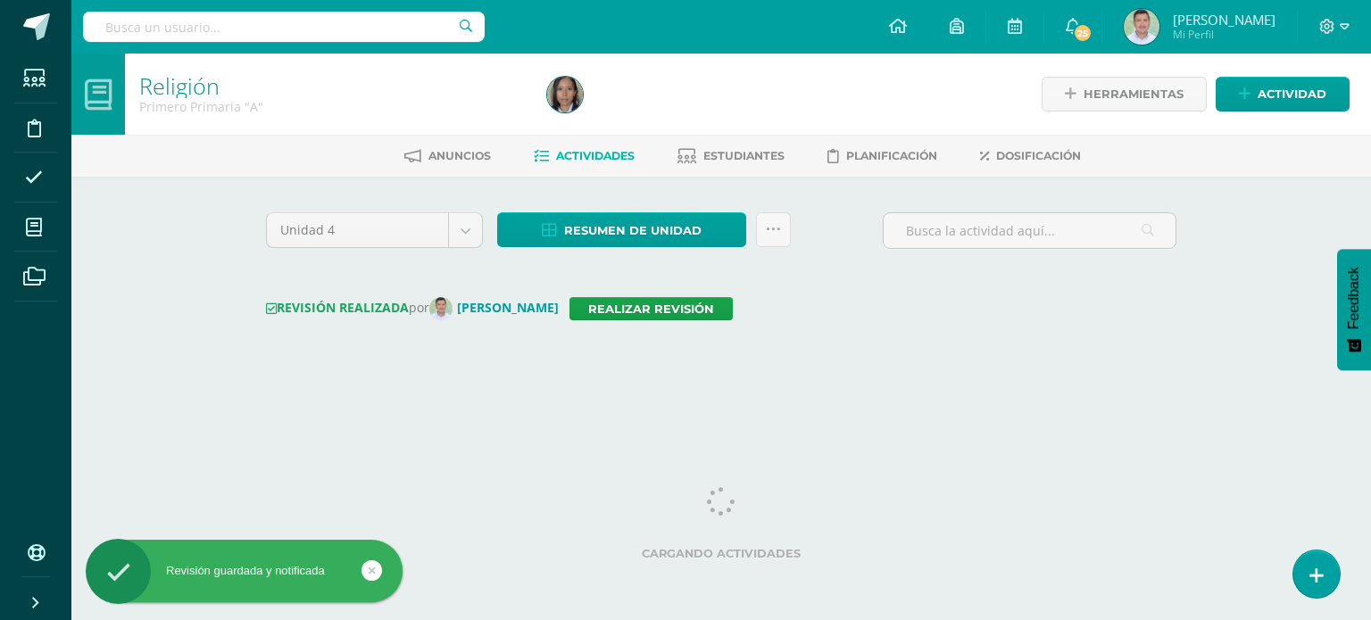
click at [825, 239] on div "Unidad 4 Unidad 1 Unidad 2 Unidad 3 Unidad 4 Resumen de unidad Descargar como H…" at bounding box center [721, 237] width 925 height 51
click at [824, 219] on div "Unidad 4 Unidad 1 Unidad 2 Unidad 3 Unidad 4 Resumen de unidad Descargar como H…" at bounding box center [721, 237] width 925 height 51
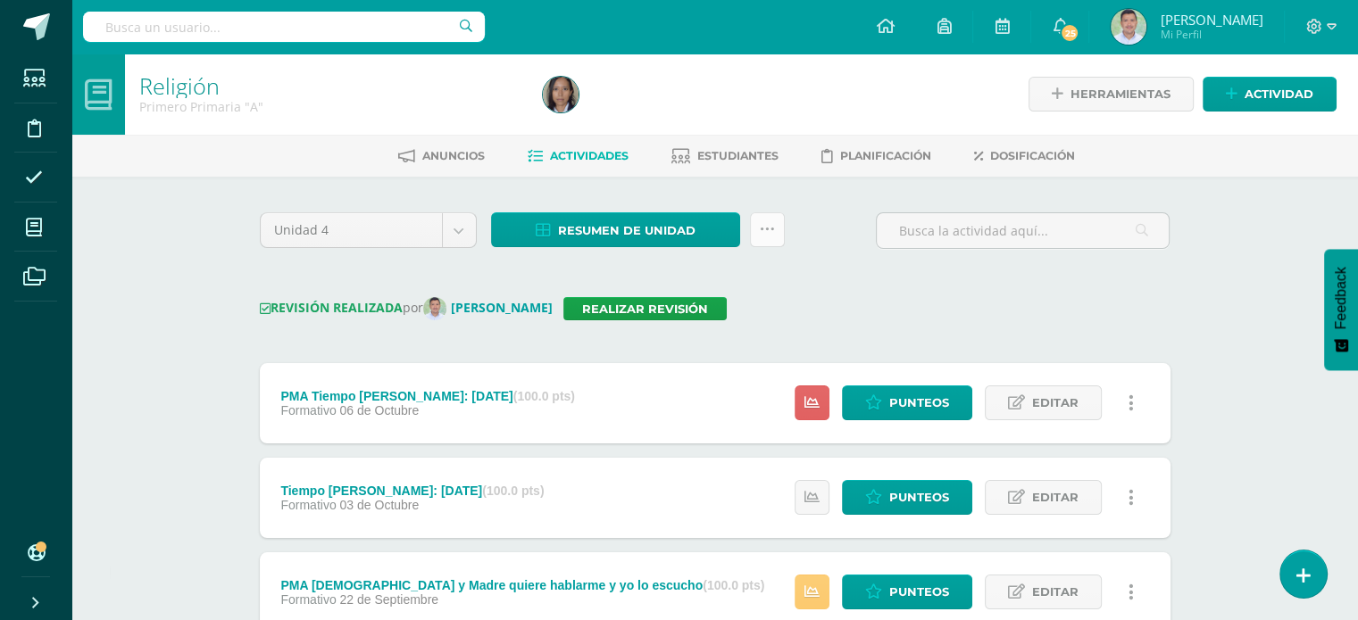
click at [766, 225] on icon at bounding box center [767, 229] width 15 height 15
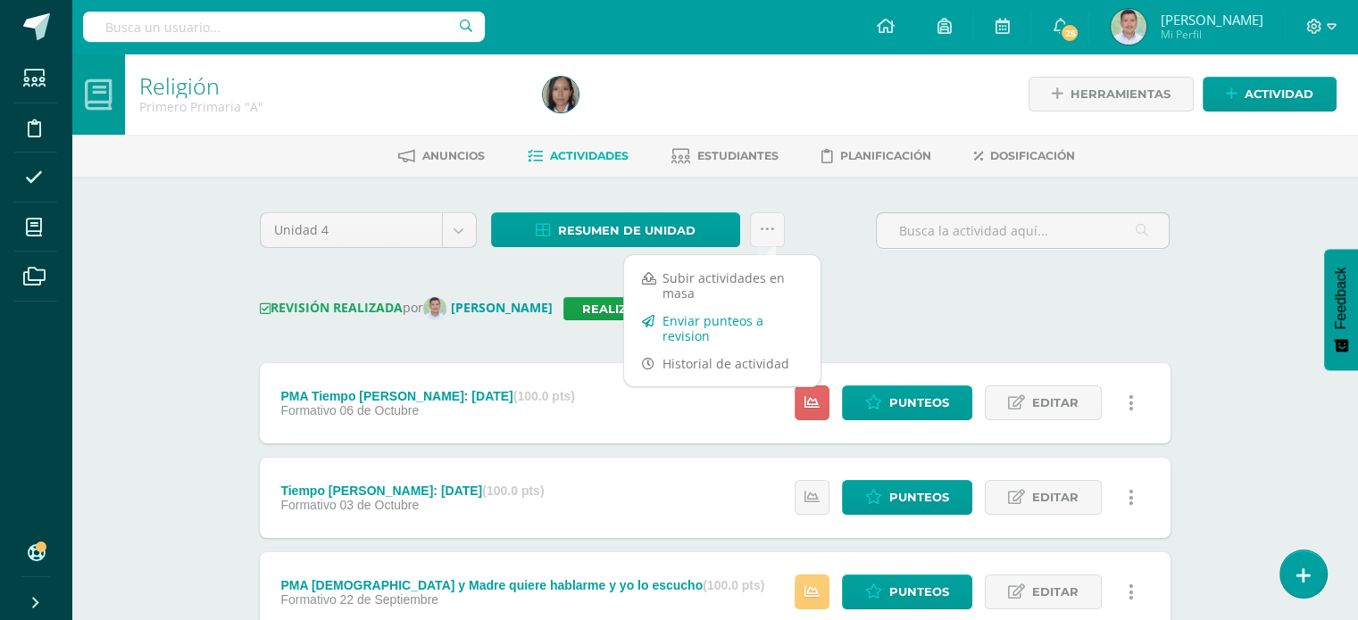
click at [706, 322] on link "Enviar punteos a revision" at bounding box center [722, 328] width 196 height 43
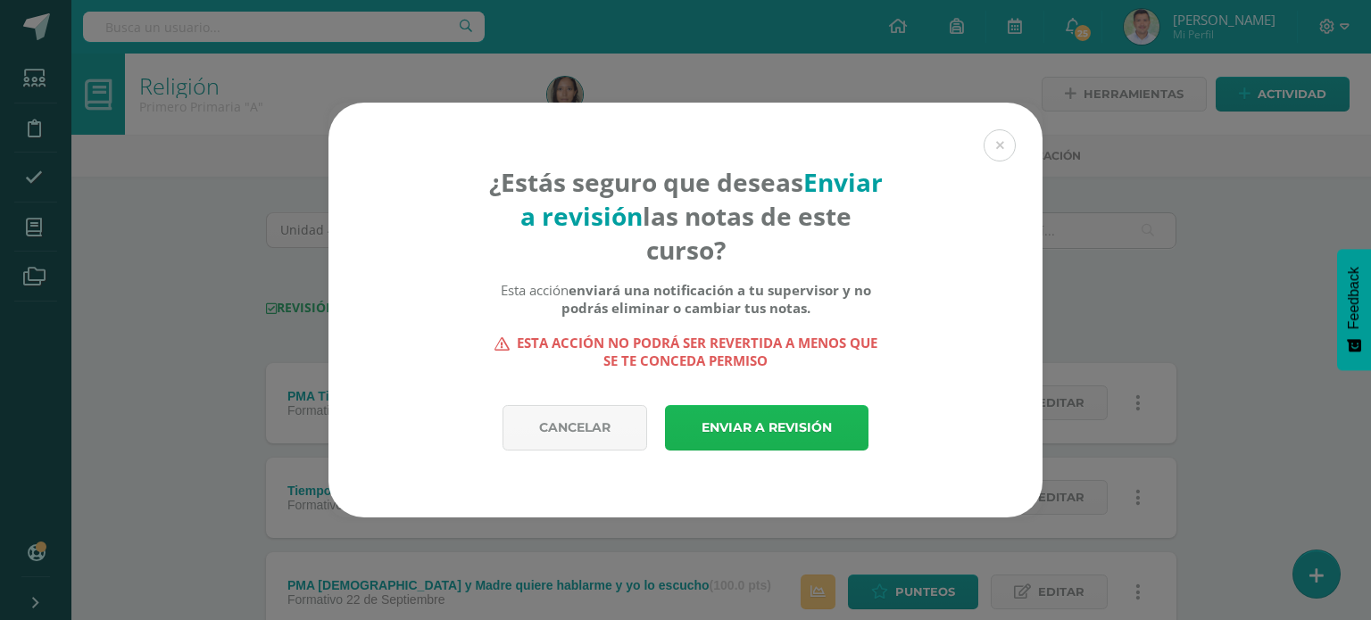
click at [746, 412] on link "Enviar a revisión" at bounding box center [767, 428] width 204 height 46
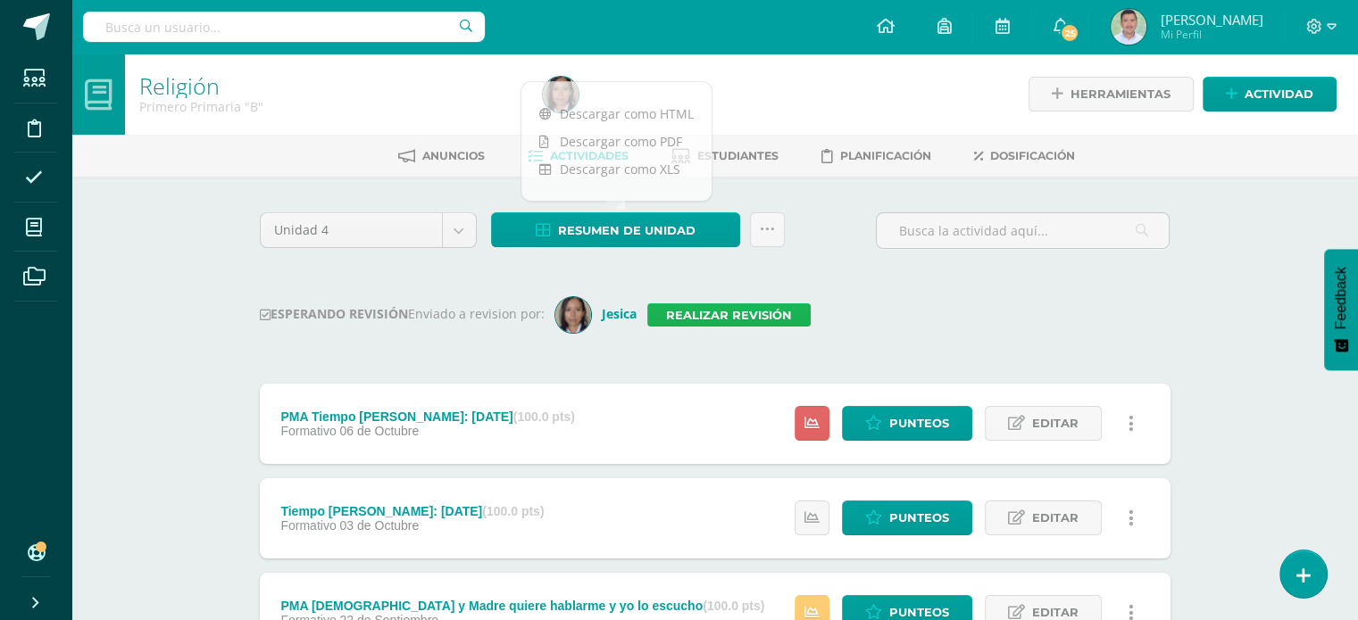
click at [773, 313] on link "Realizar revisión" at bounding box center [728, 314] width 163 height 23
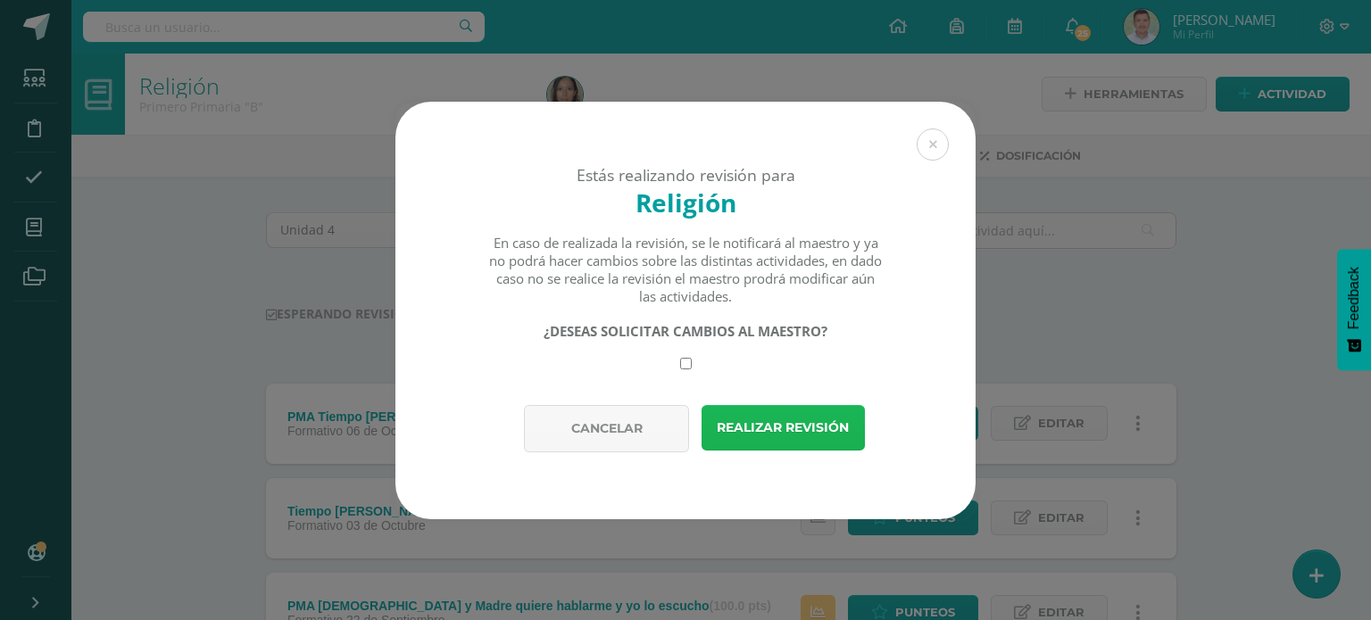
click at [766, 428] on button "Realizar revisión" at bounding box center [783, 428] width 163 height 46
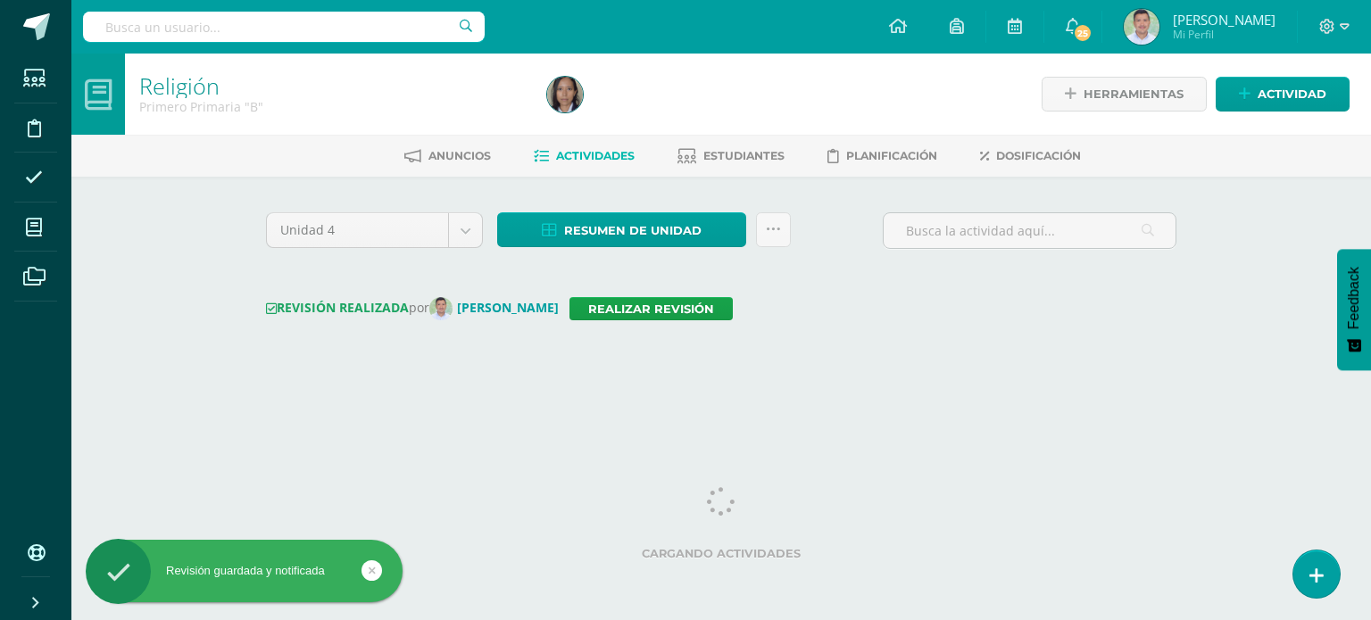
click at [824, 243] on div "Unidad 4 Unidad 1 Unidad 2 Unidad 3 Unidad 4 Resumen de unidad Descargar como H…" at bounding box center [721, 237] width 925 height 51
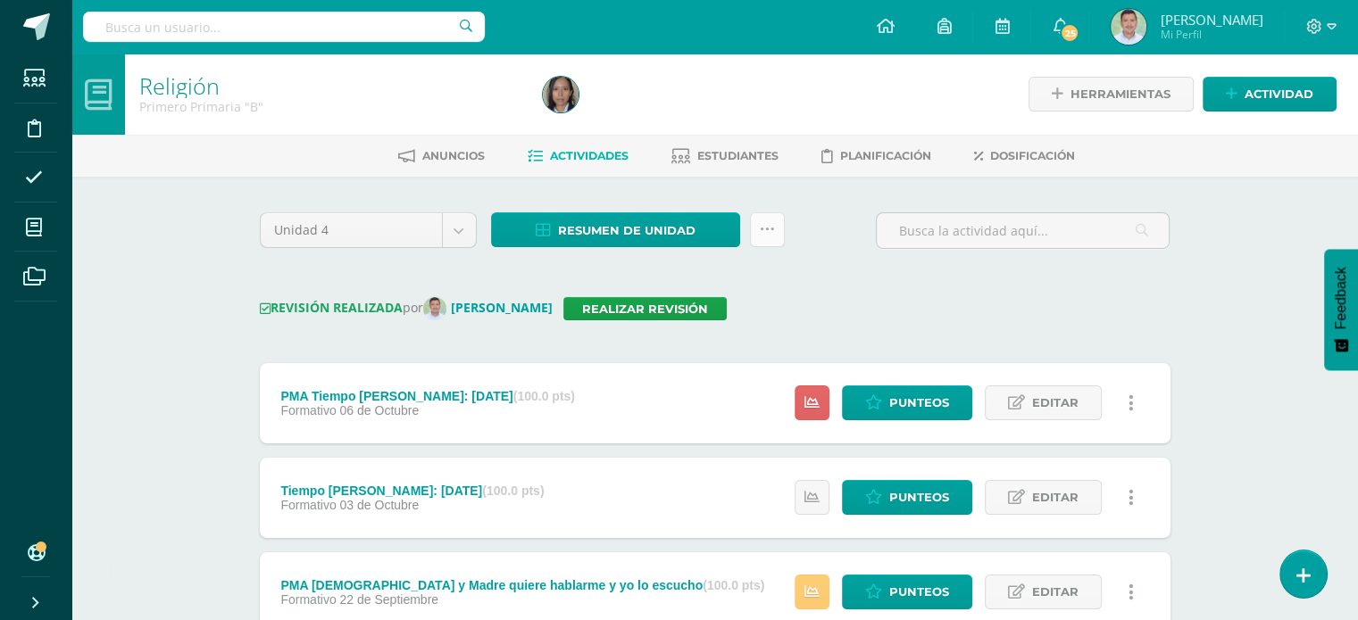
click at [769, 226] on icon at bounding box center [767, 229] width 15 height 15
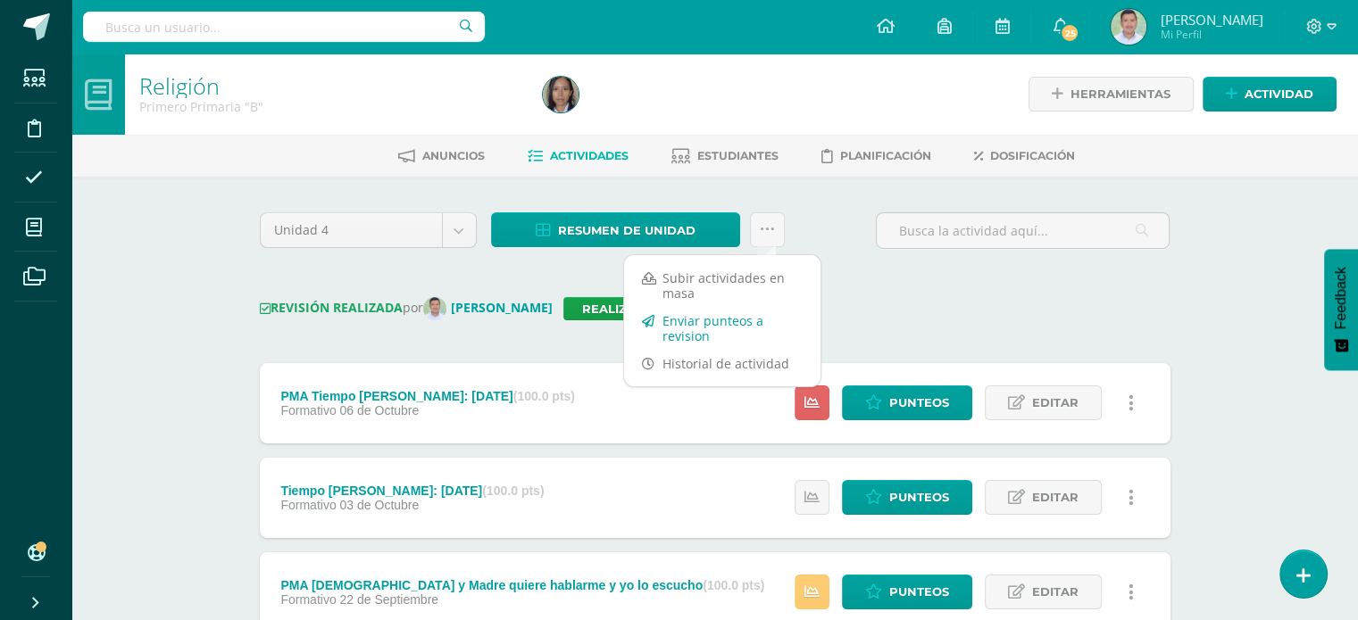
click at [699, 318] on link "Enviar punteos a revision" at bounding box center [722, 328] width 196 height 43
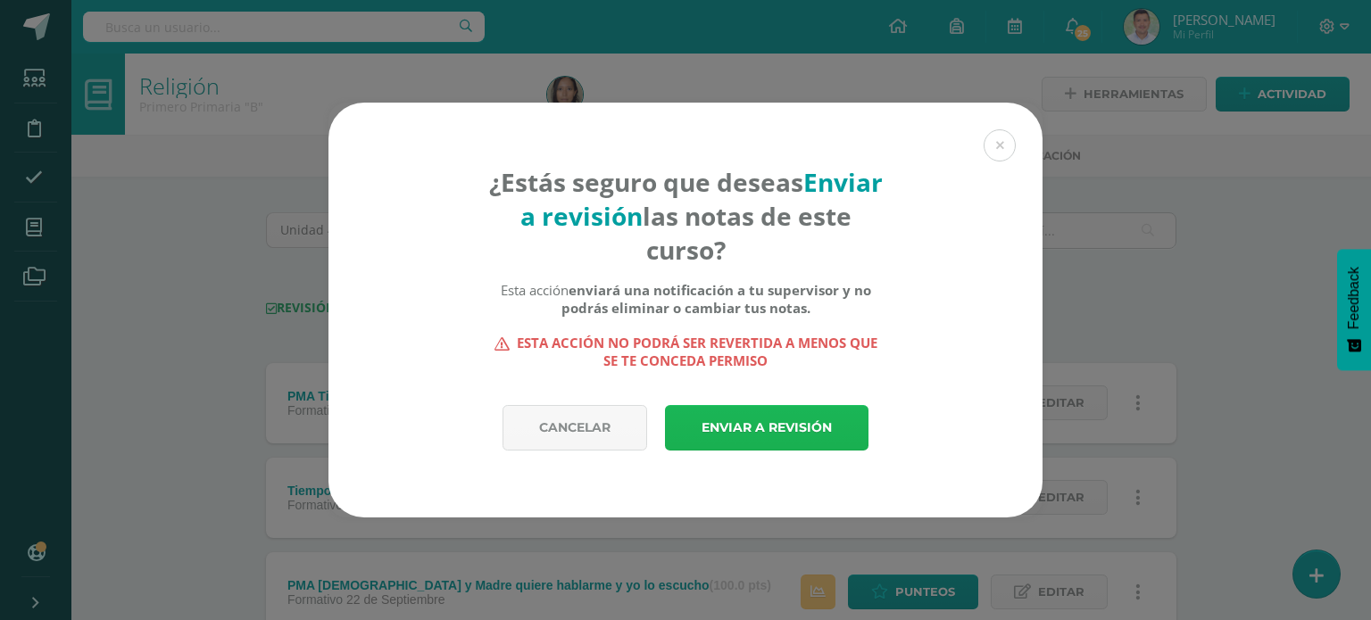
click at [797, 434] on link "Enviar a revisión" at bounding box center [767, 428] width 204 height 46
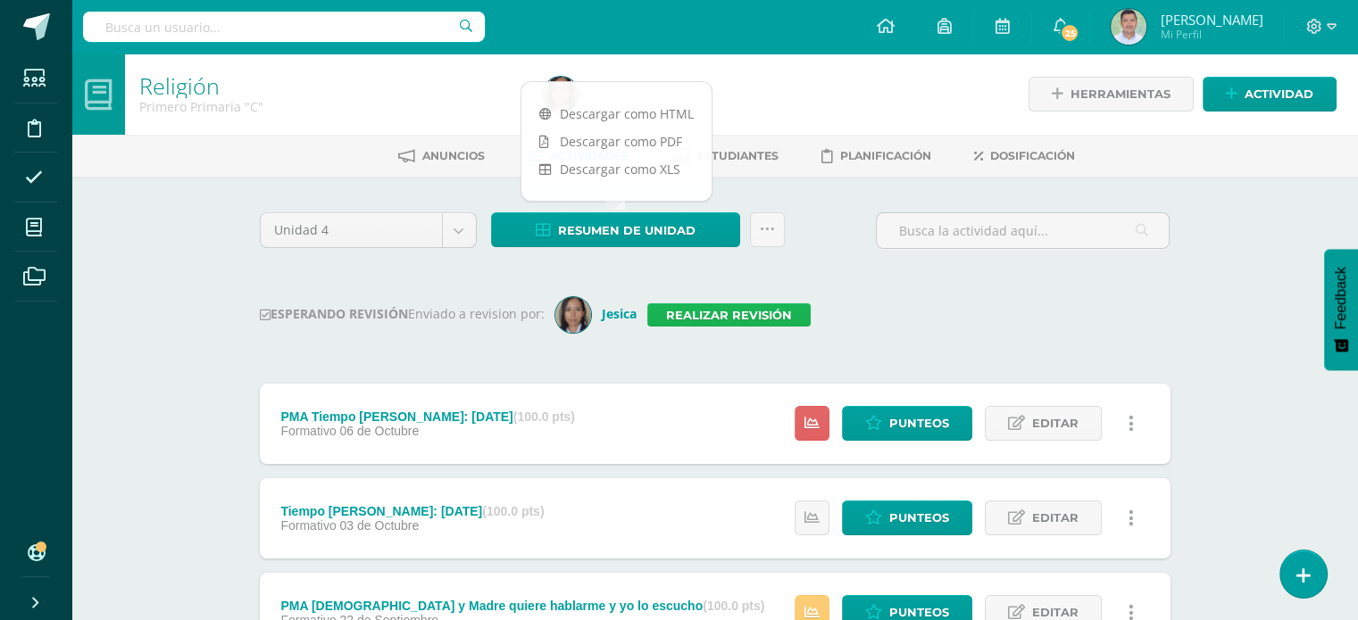
click at [768, 312] on link "Realizar revisión" at bounding box center [728, 314] width 163 height 23
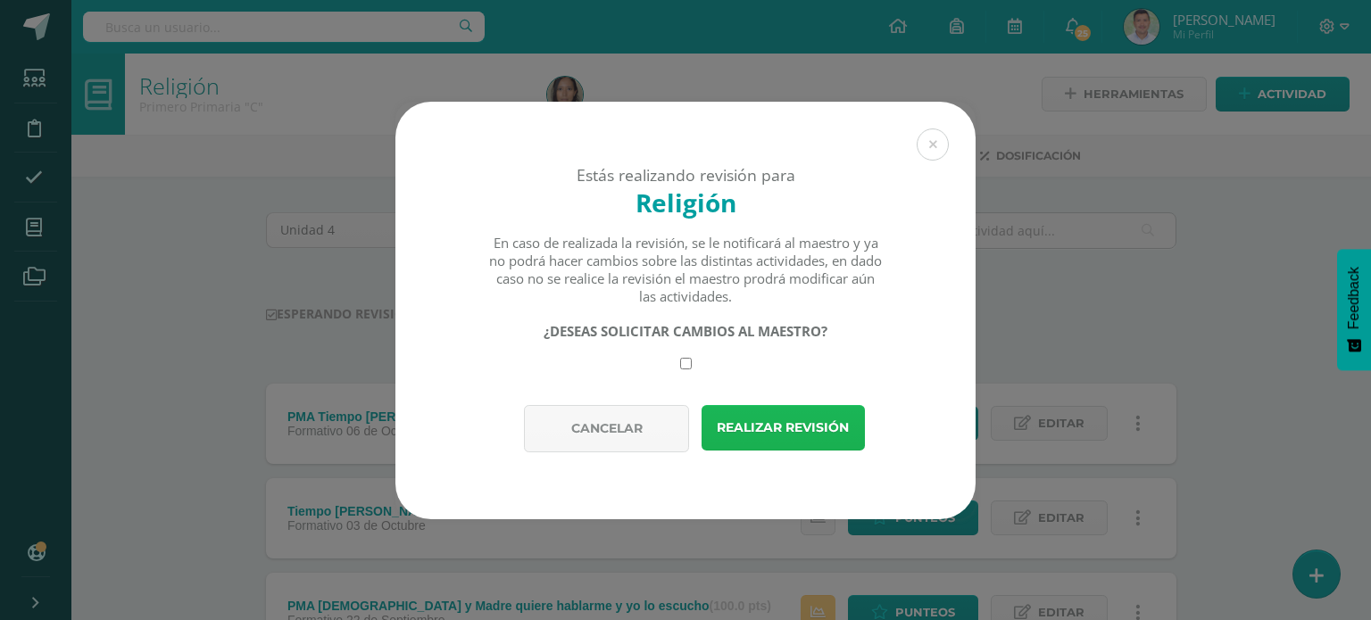
click at [773, 426] on button "Realizar revisión" at bounding box center [783, 428] width 163 height 46
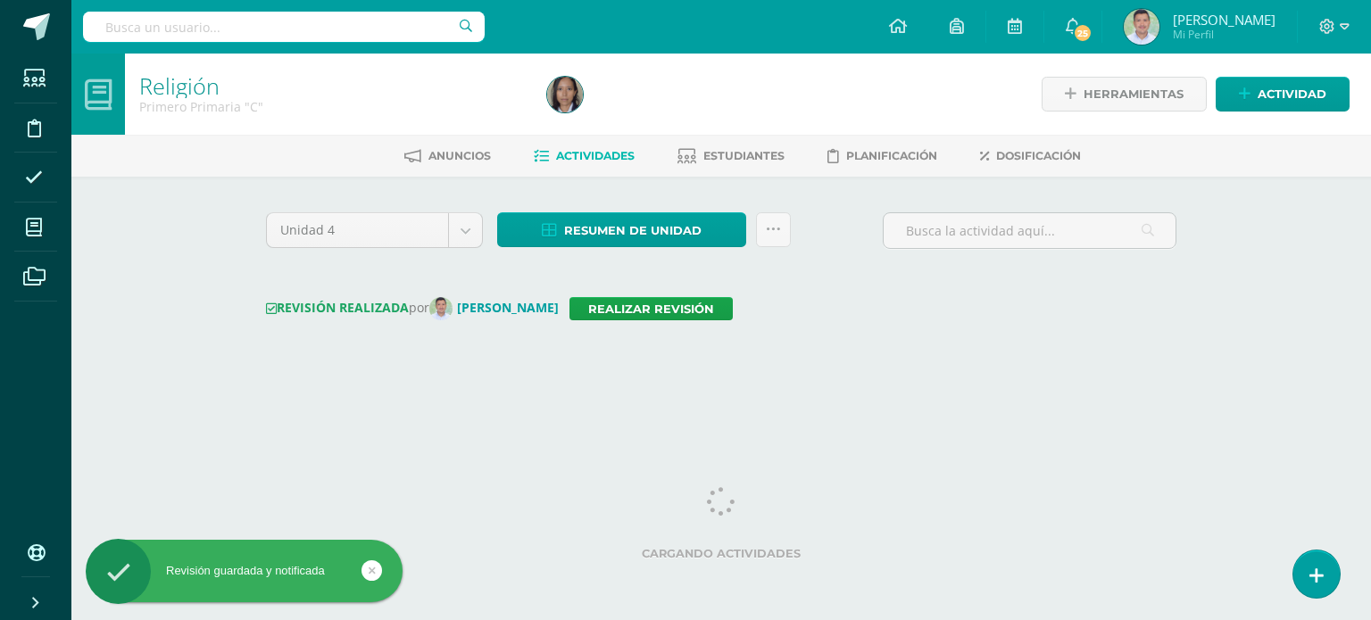
click at [853, 328] on div "Unidad 4 Unidad 1 Unidad 2 Unidad 3 Unidad 4 Resumen de unidad Descargar como H…" at bounding box center [721, 287] width 925 height 151
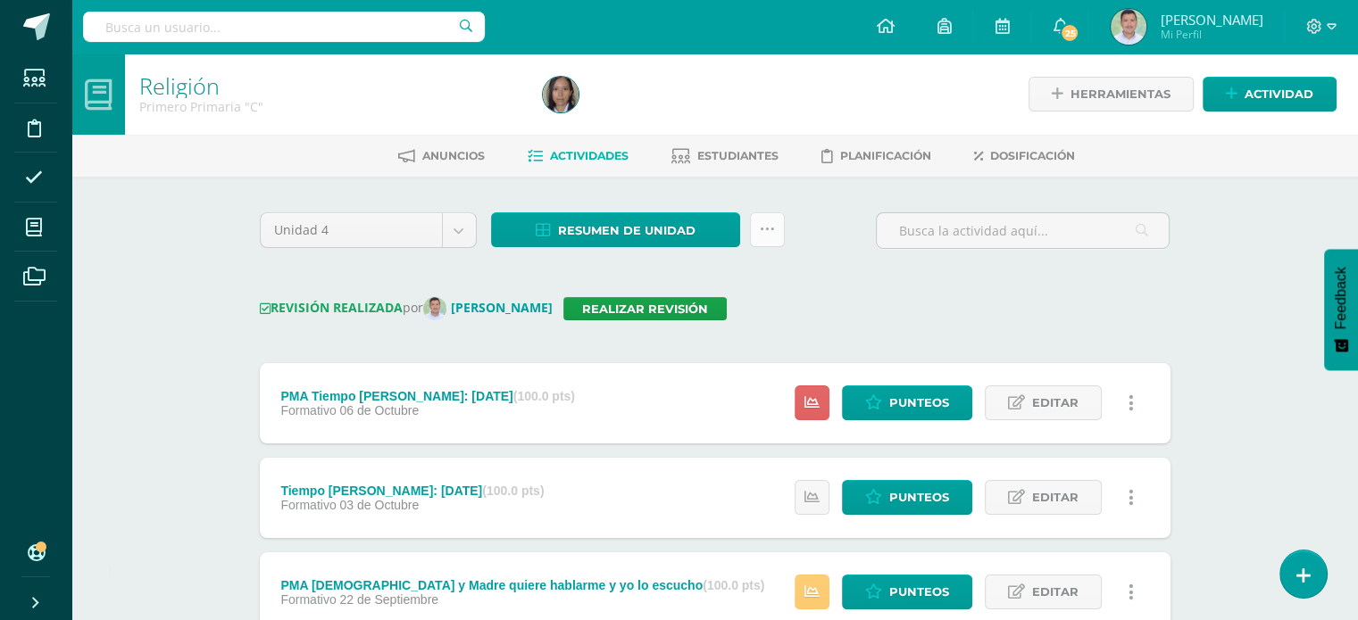
click at [769, 230] on icon at bounding box center [767, 229] width 15 height 15
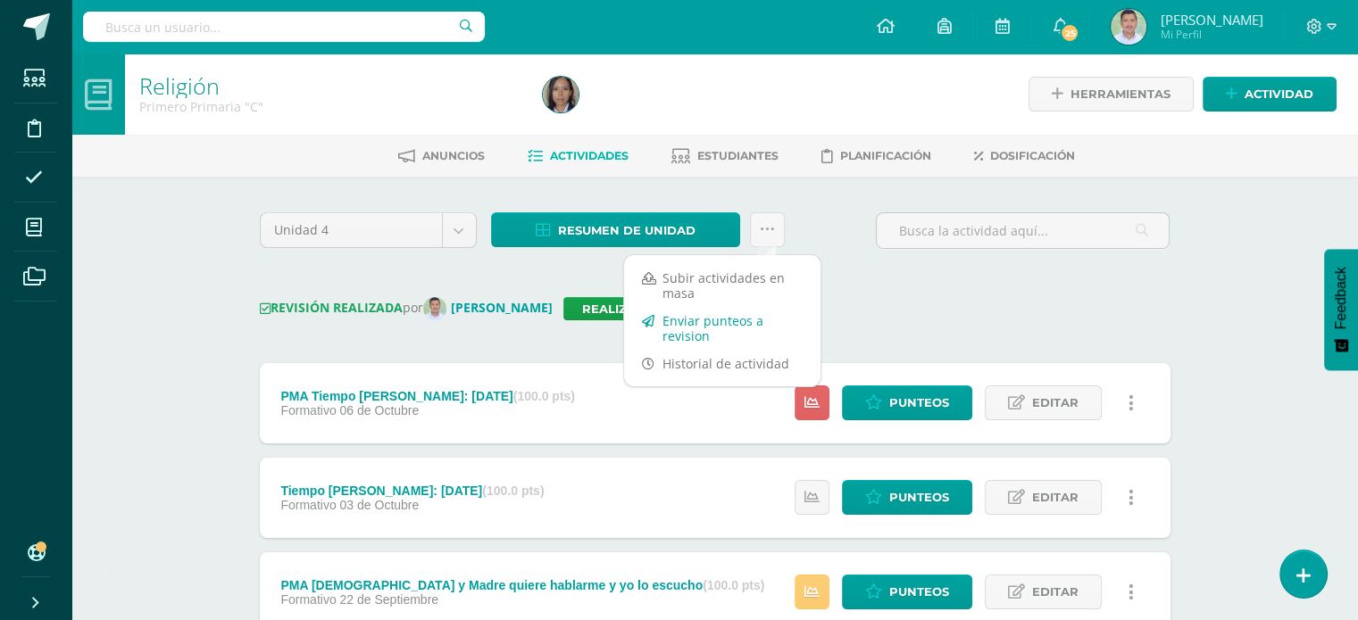
click at [712, 323] on link "Enviar punteos a revision" at bounding box center [722, 328] width 196 height 43
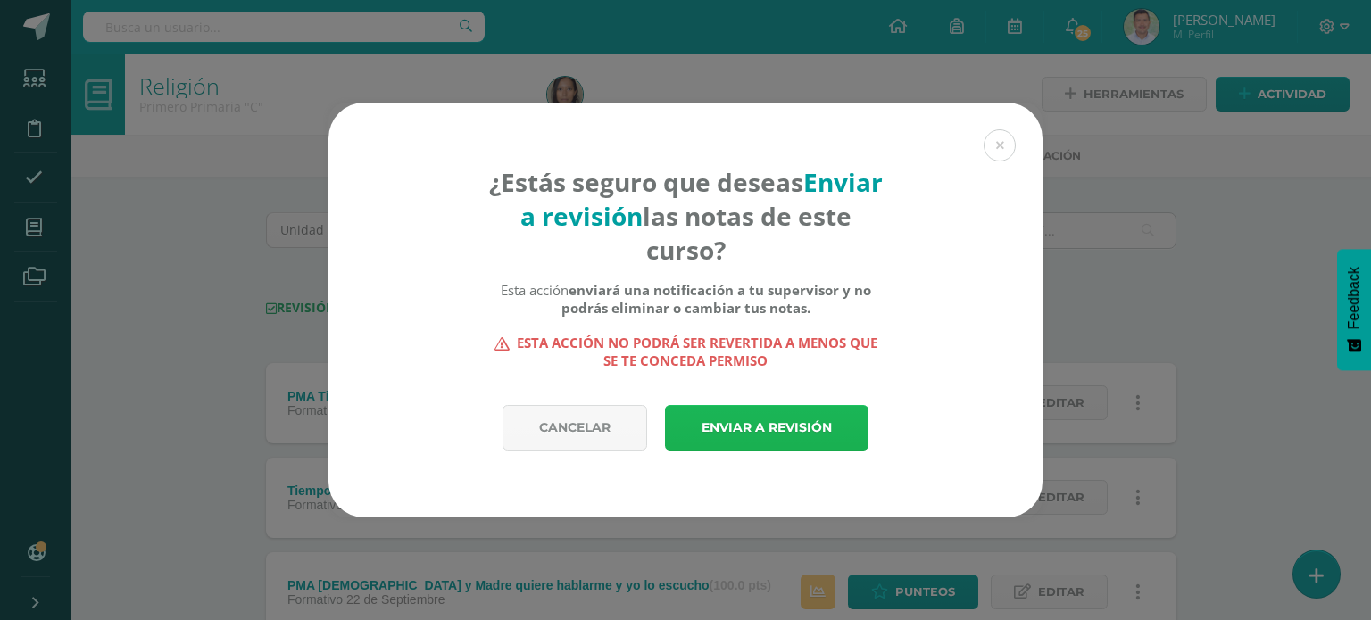
click at [743, 426] on link "Enviar a revisión" at bounding box center [767, 428] width 204 height 46
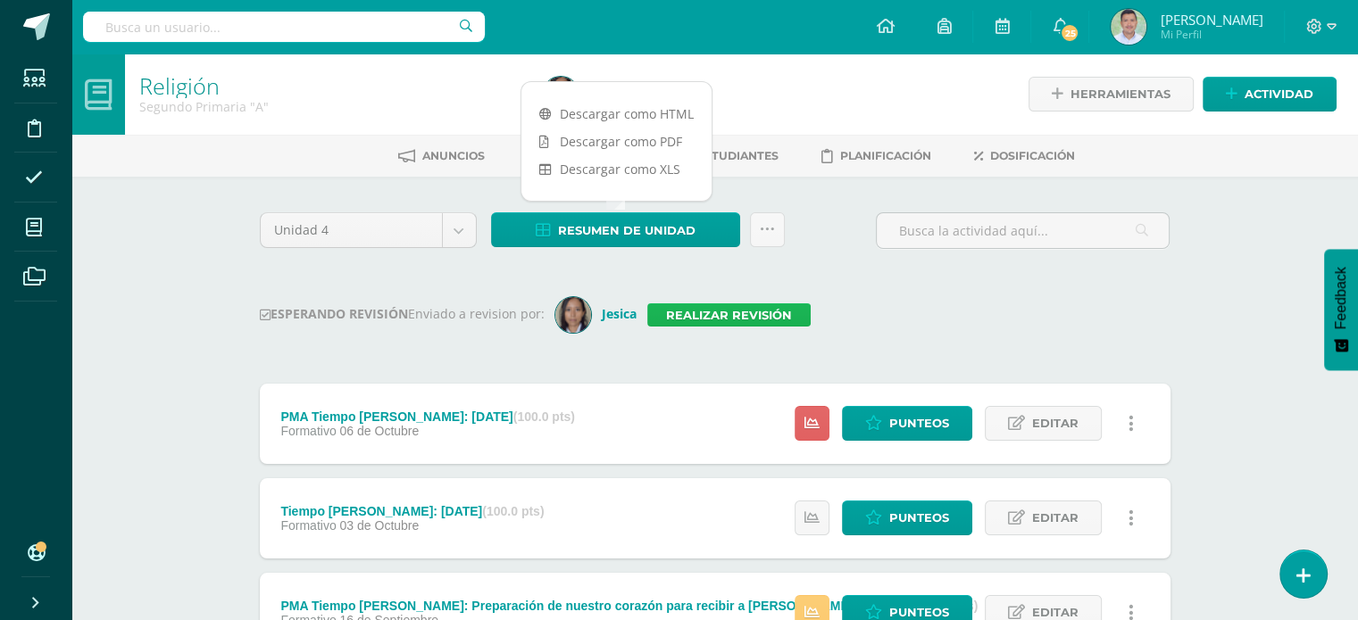
click at [787, 320] on link "Realizar revisión" at bounding box center [728, 314] width 163 height 23
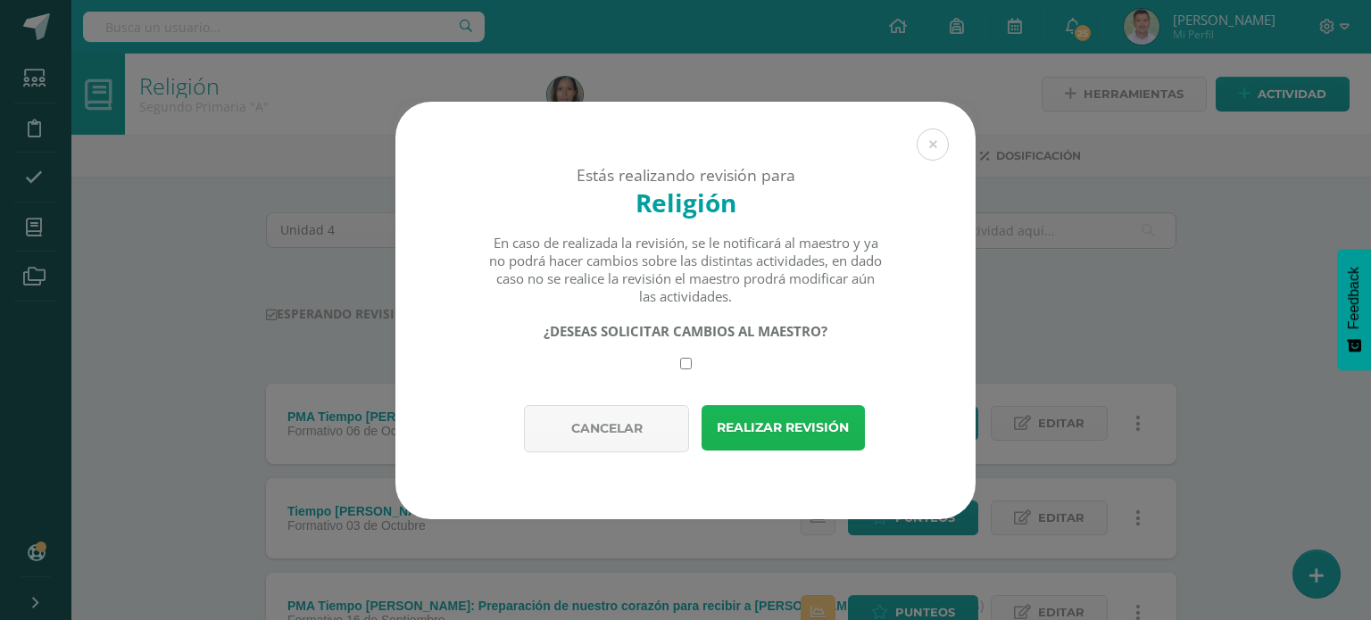
click at [769, 421] on button "Realizar revisión" at bounding box center [783, 428] width 163 height 46
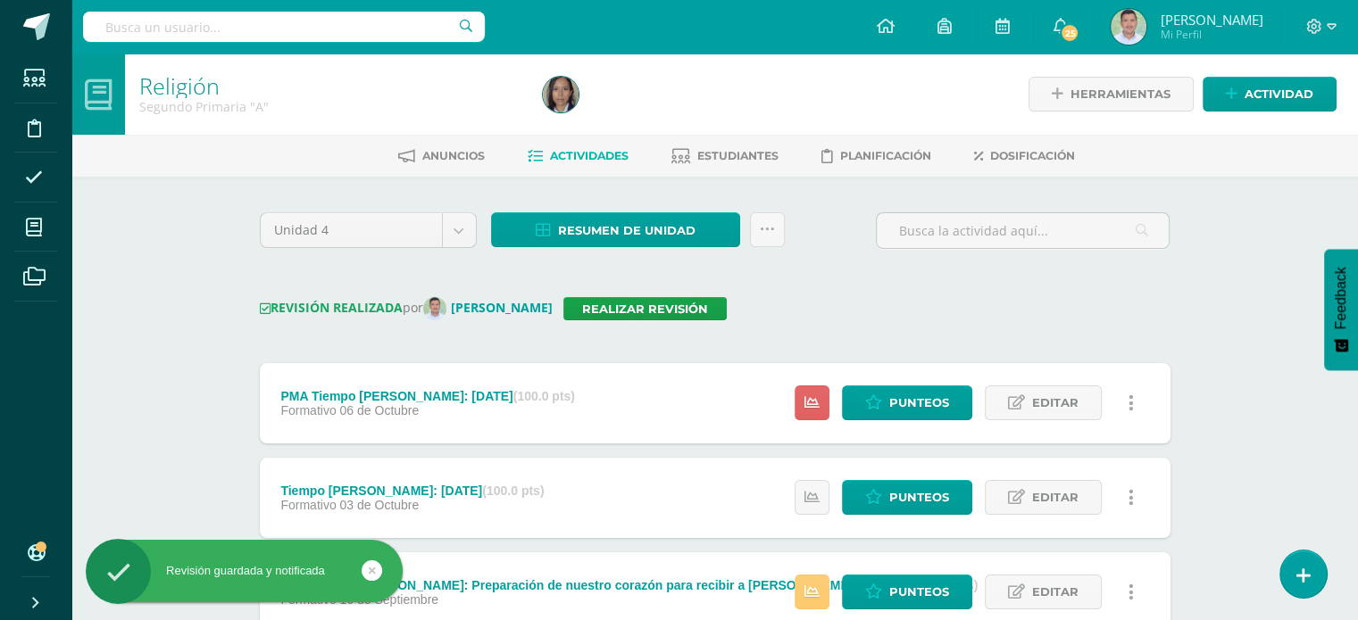
click at [807, 228] on div "Unidad 4 Unidad 1 Unidad 2 Unidad 3 Unidad 4 Resumen de unidad Descargar como H…" at bounding box center [715, 237] width 925 height 51
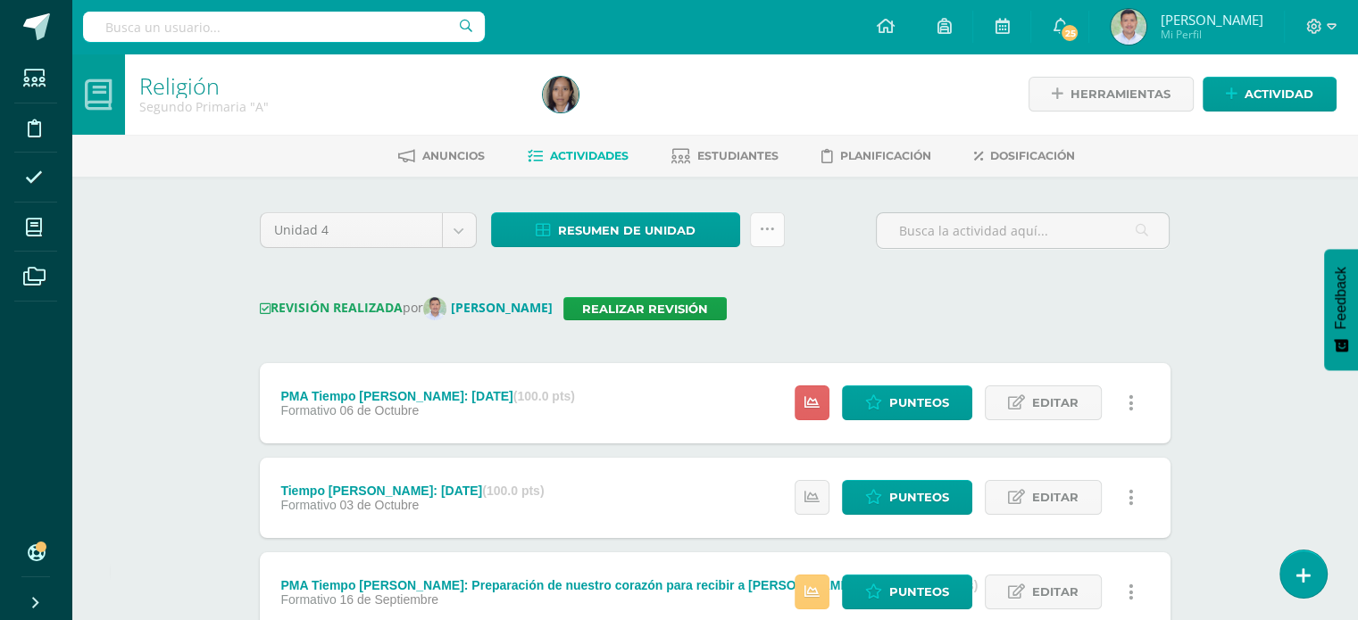
click at [761, 227] on icon at bounding box center [767, 229] width 15 height 15
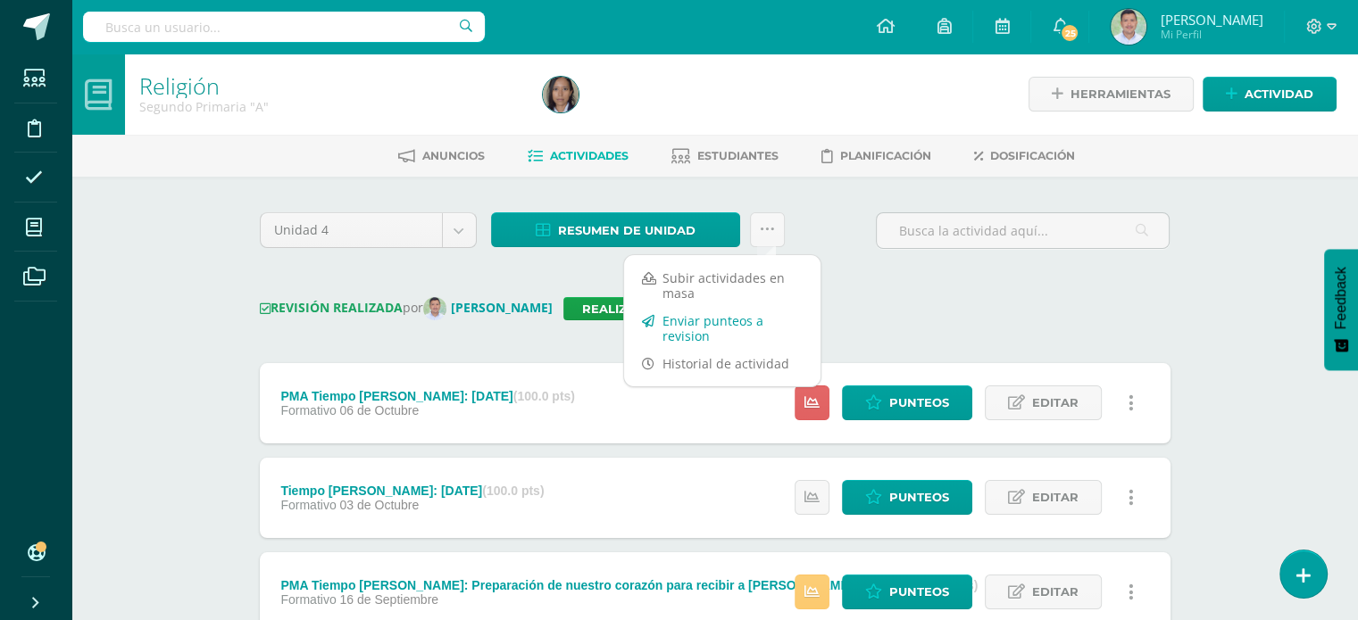
click at [711, 317] on link "Enviar punteos a revision" at bounding box center [722, 328] width 196 height 43
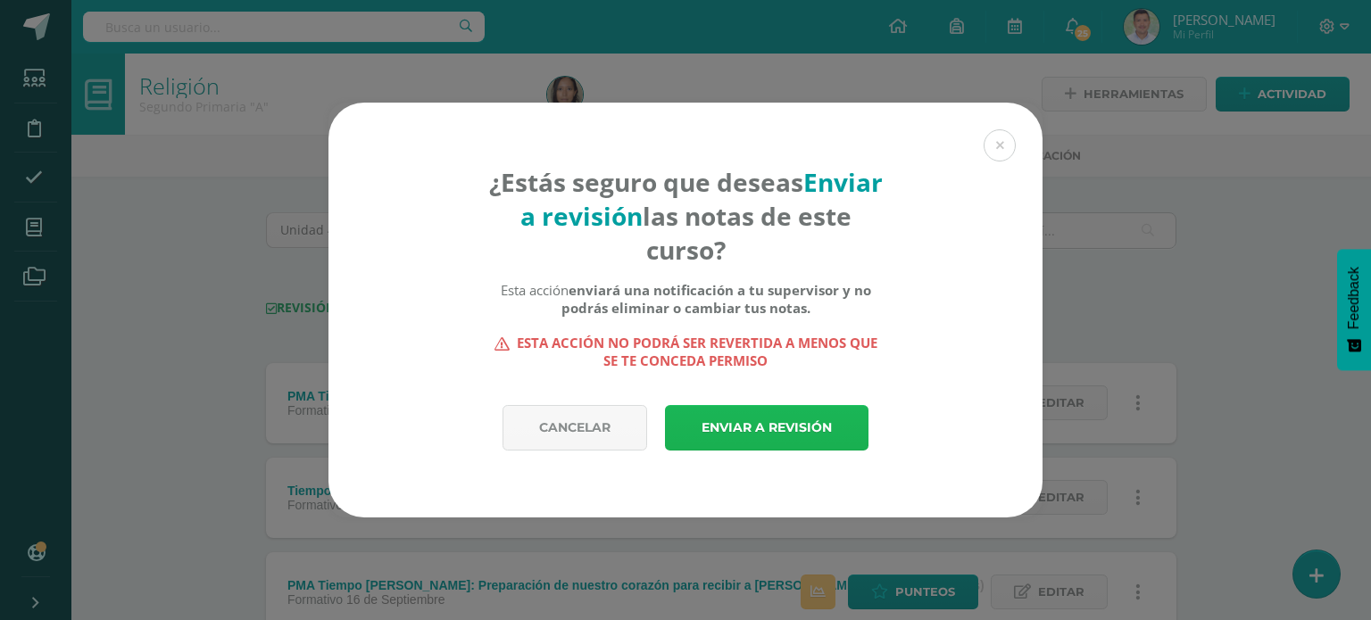
click at [761, 421] on link "Enviar a revisión" at bounding box center [767, 428] width 204 height 46
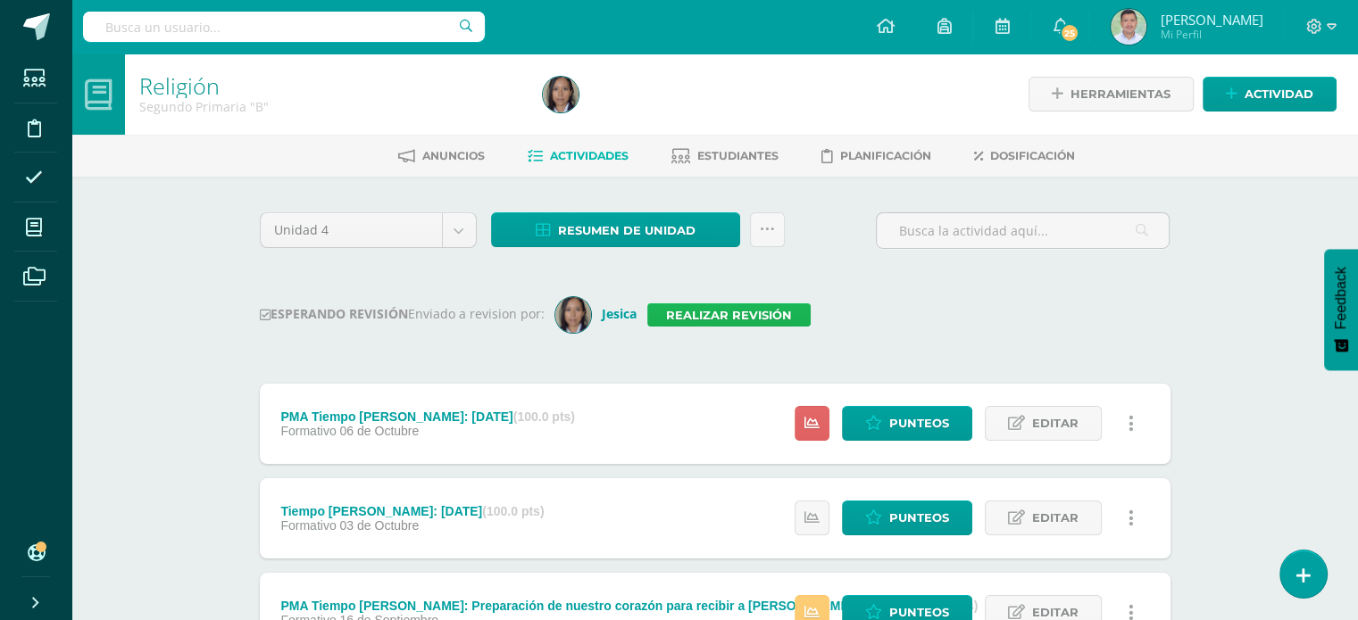
click at [727, 306] on link "Realizar revisión" at bounding box center [728, 314] width 163 height 23
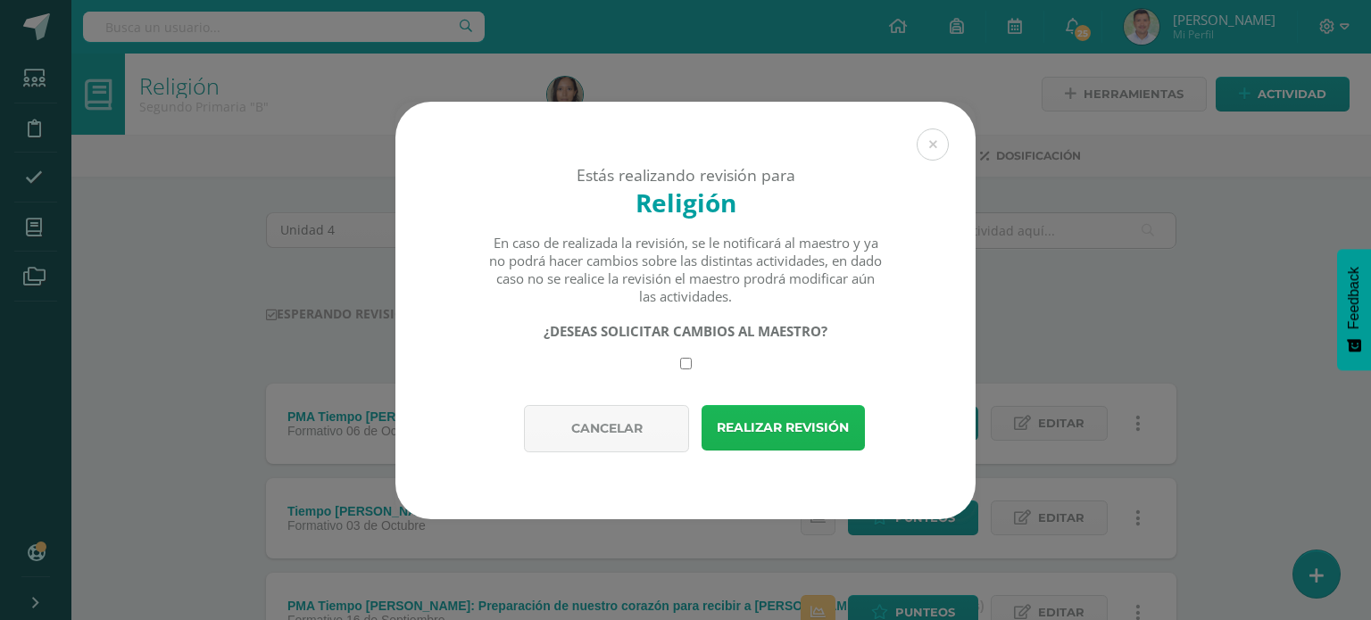
click at [757, 428] on button "Realizar revisión" at bounding box center [783, 428] width 163 height 46
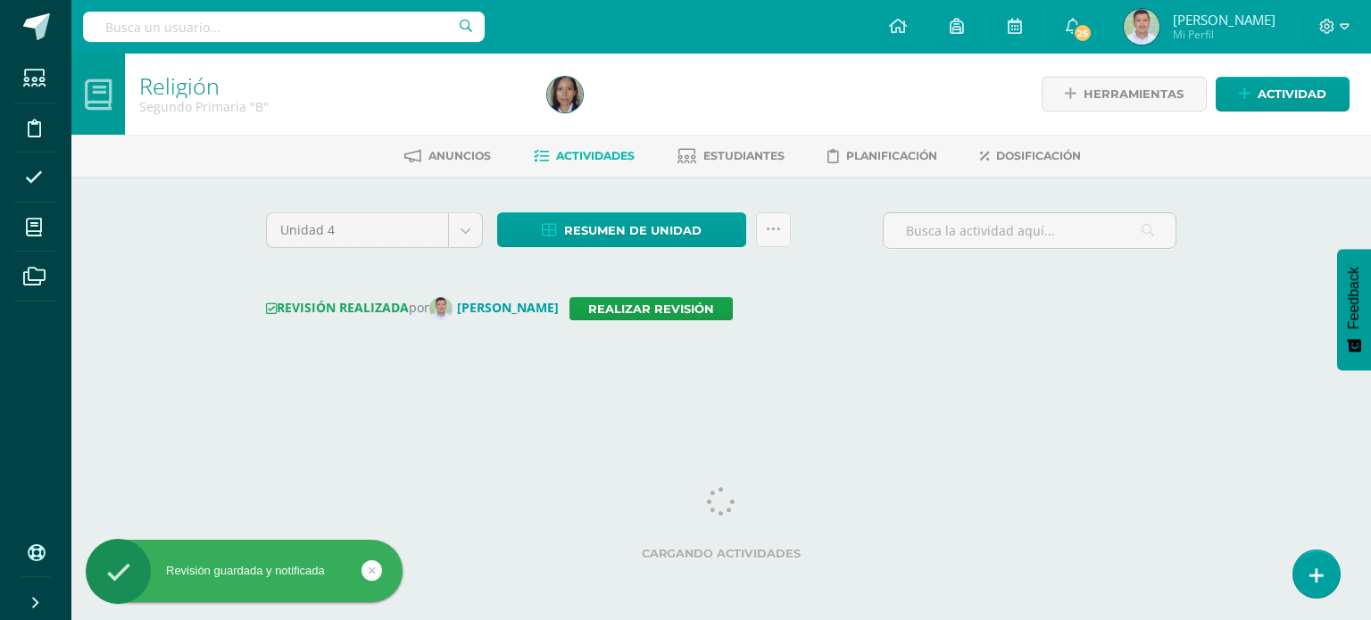
click at [811, 267] on div "Unidad 4 Unidad 1 Unidad 2 Unidad 3 Unidad 4 Resumen de unidad Descargar como H…" at bounding box center [721, 287] width 925 height 151
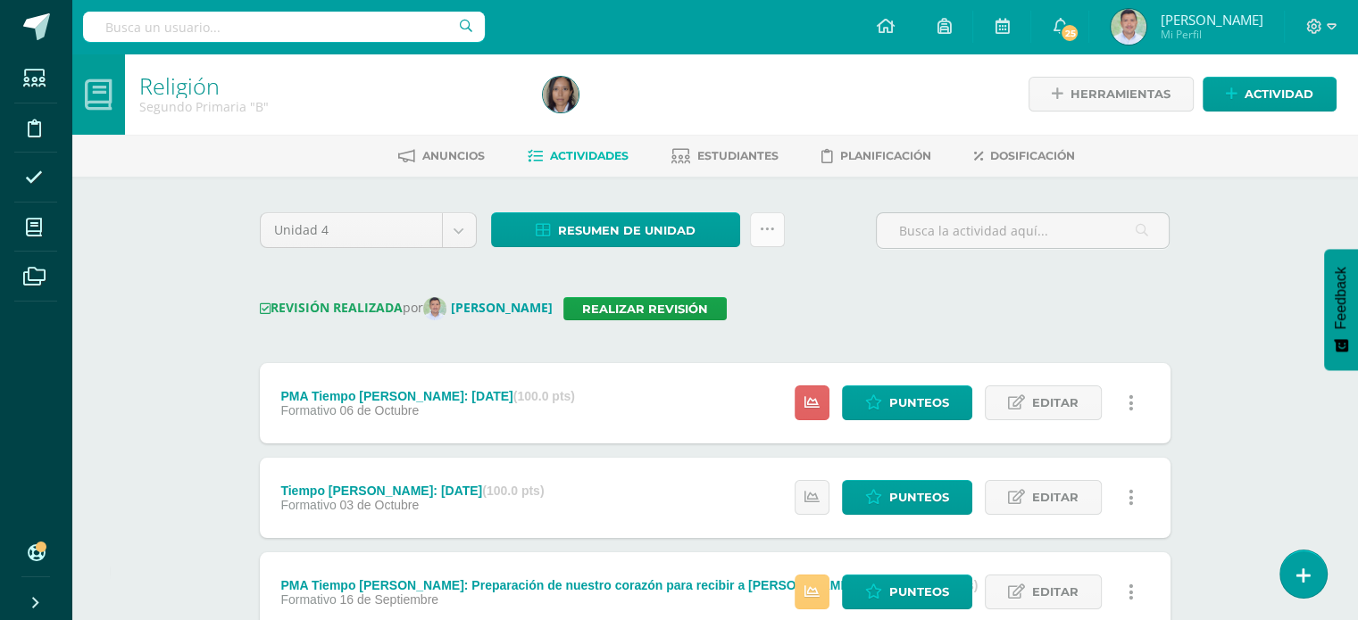
click at [769, 228] on icon at bounding box center [767, 229] width 15 height 15
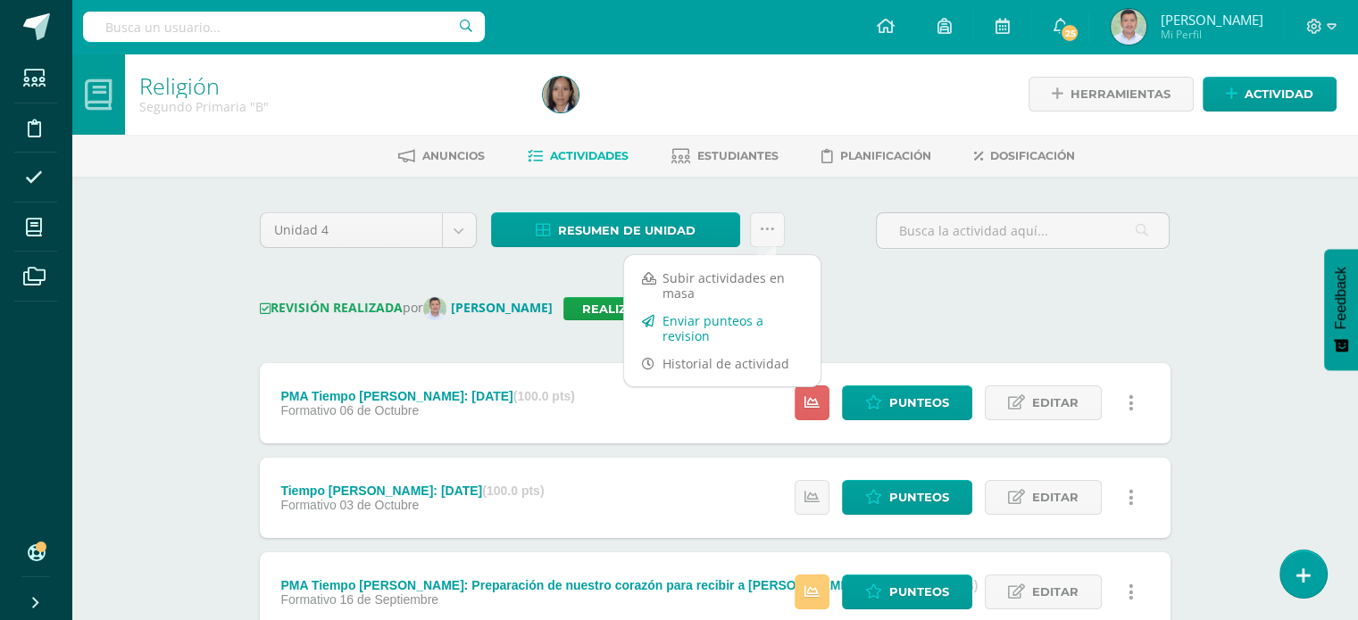
click at [713, 326] on link "Enviar punteos a revision" at bounding box center [722, 328] width 196 height 43
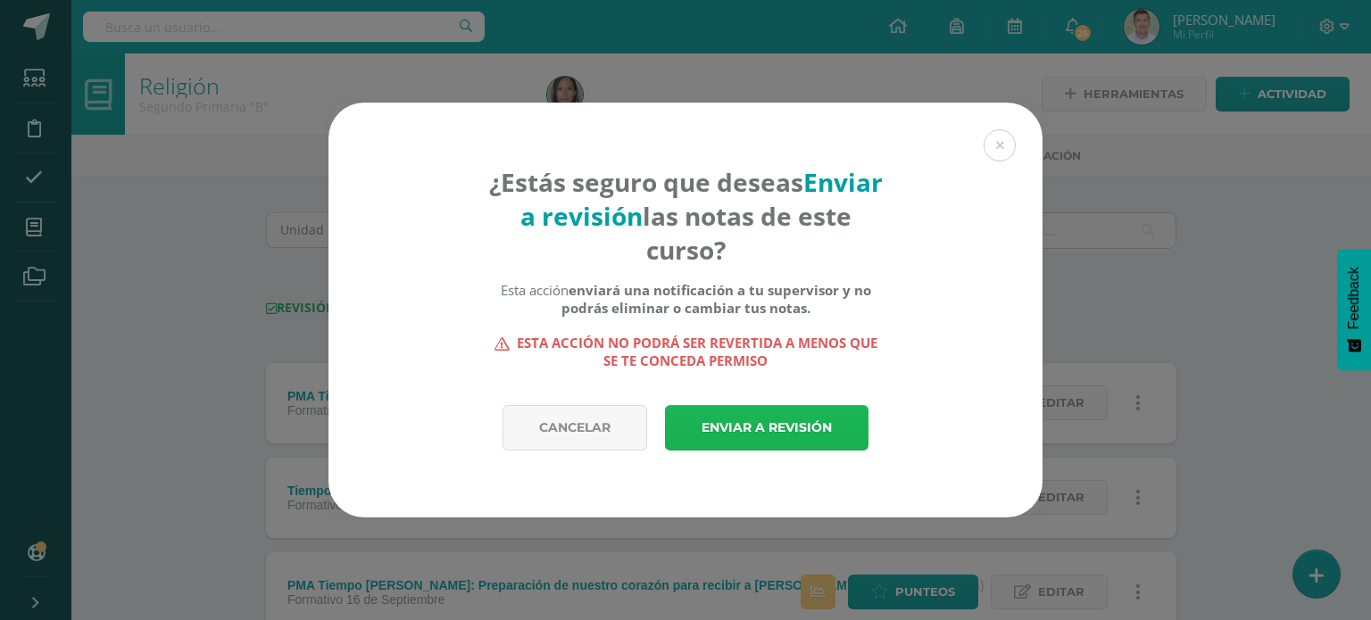
click at [765, 428] on link "Enviar a revisión" at bounding box center [767, 428] width 204 height 46
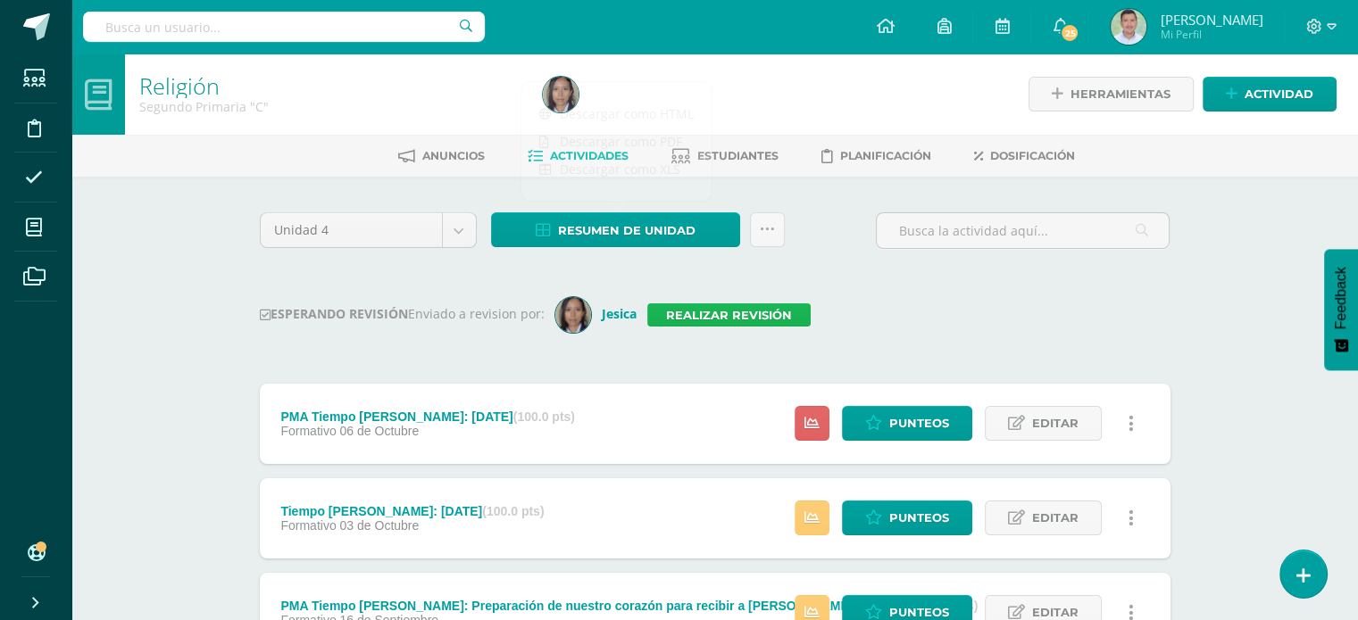
click at [775, 313] on link "Realizar revisión" at bounding box center [728, 314] width 163 height 23
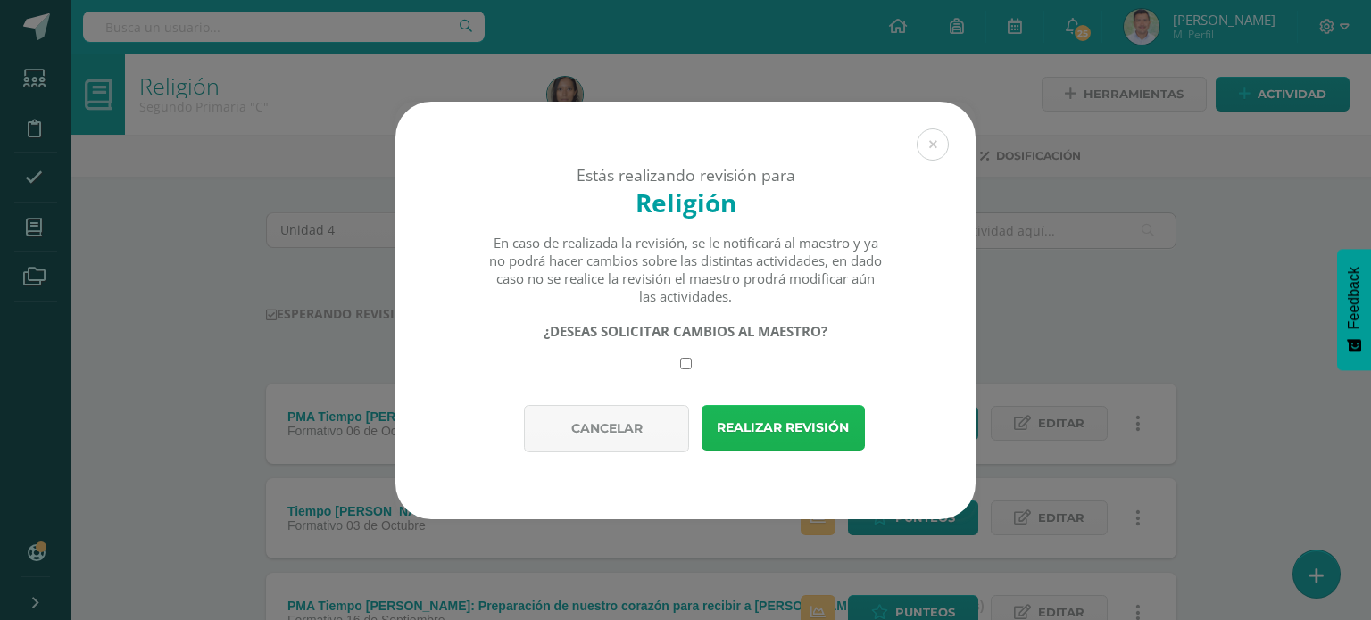
click at [775, 423] on button "Realizar revisión" at bounding box center [783, 428] width 163 height 46
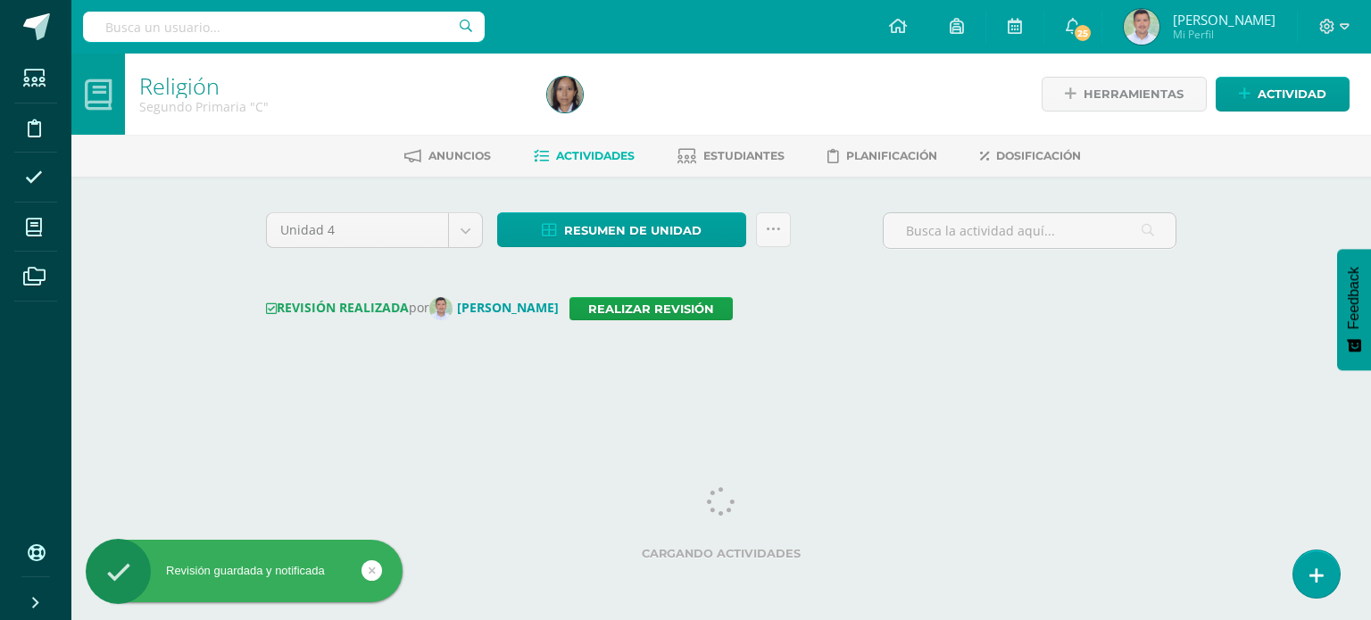
click at [846, 237] on div "Unidad 4 Unidad 1 Unidad 2 Unidad 3 Unidad 4 Resumen de unidad Descargar como H…" at bounding box center [721, 237] width 925 height 51
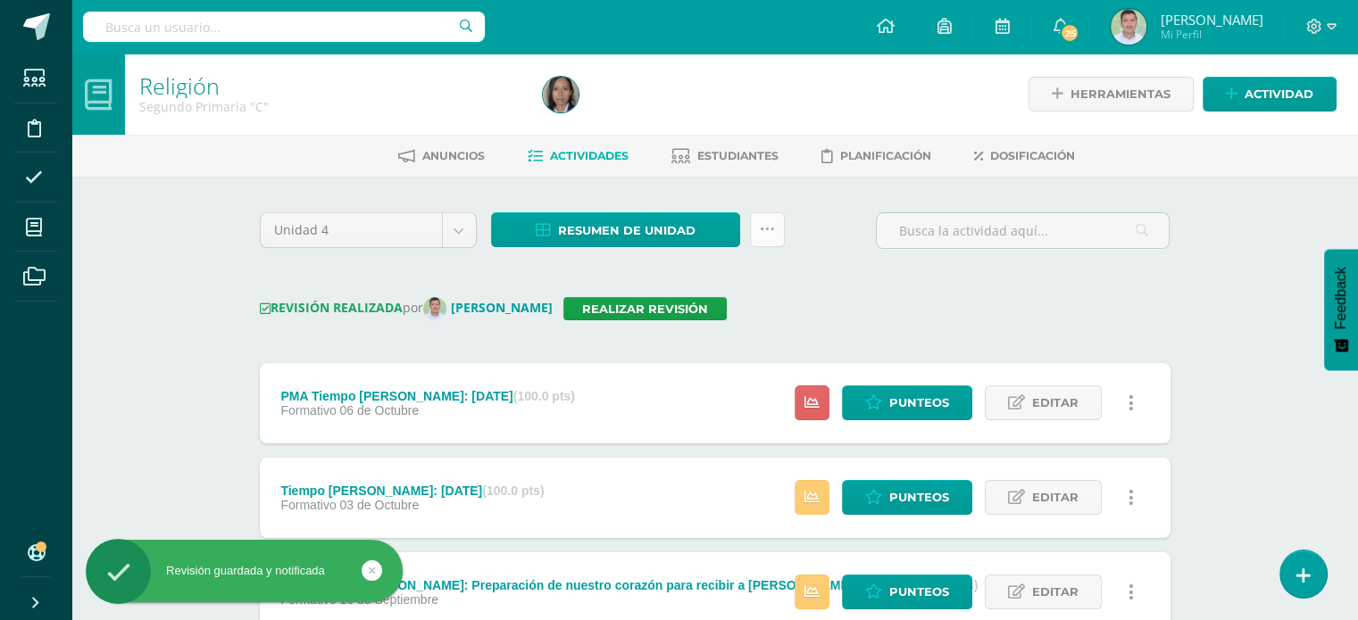
click at [769, 226] on icon at bounding box center [767, 229] width 15 height 15
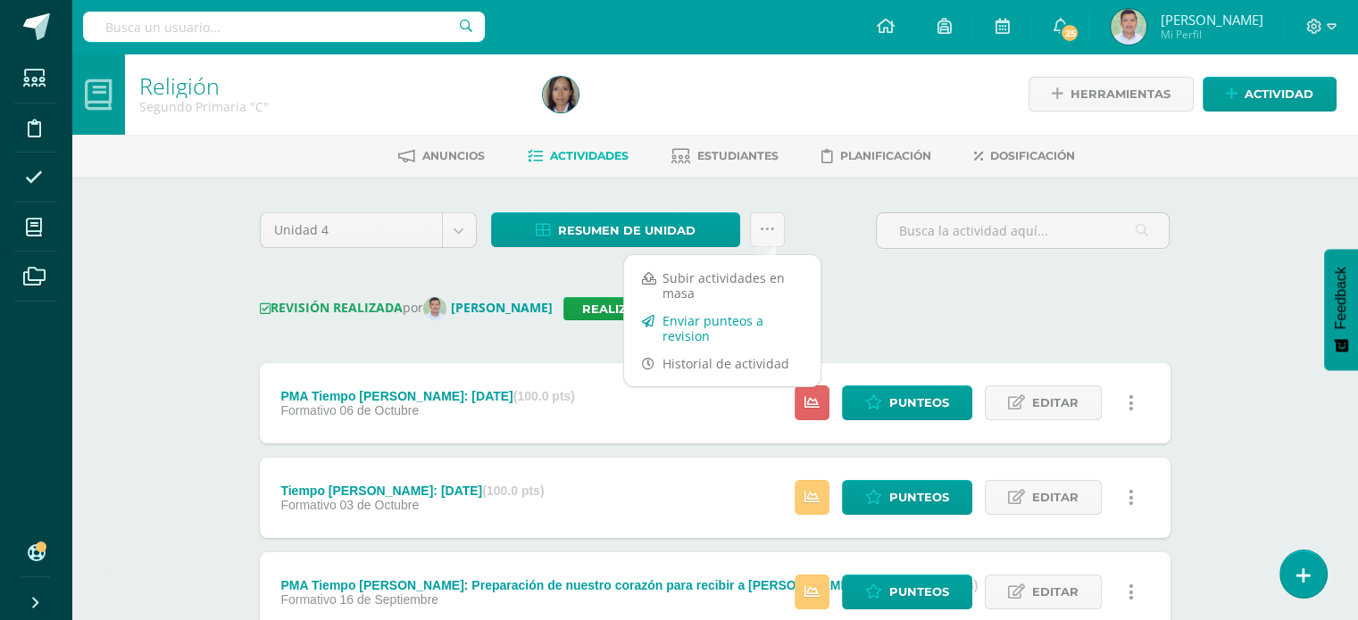
click at [704, 325] on link "Enviar punteos a revision" at bounding box center [722, 328] width 196 height 43
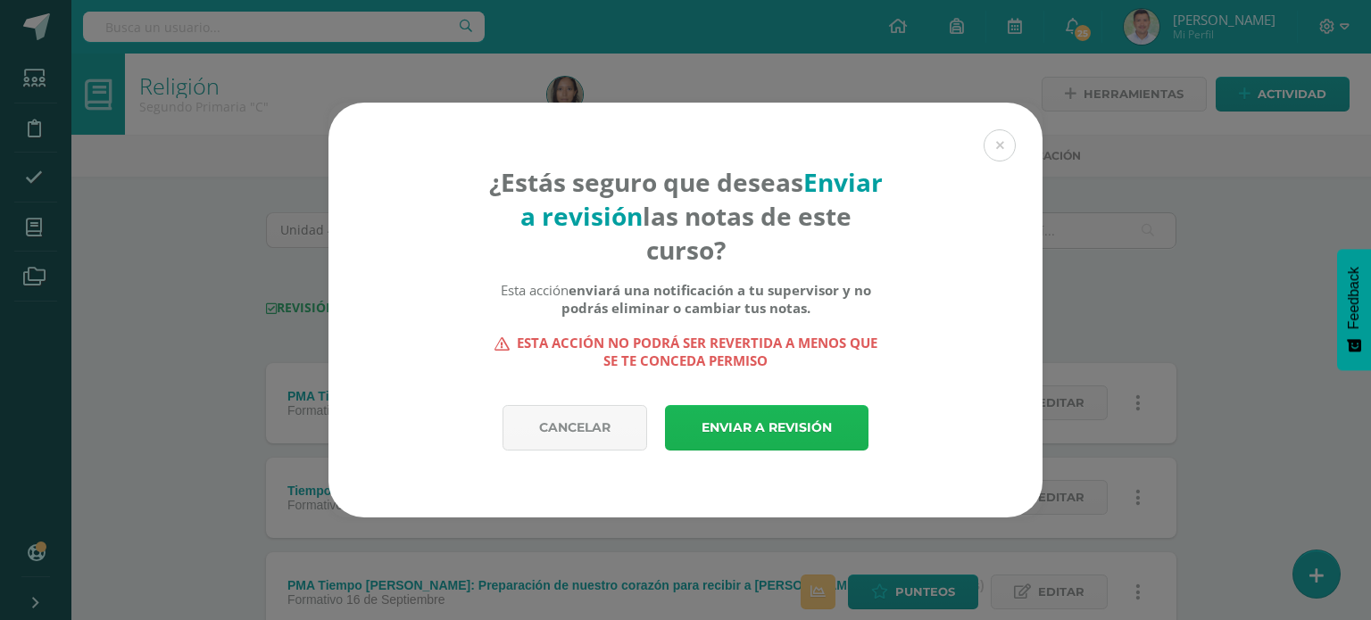
click at [754, 431] on link "Enviar a revisión" at bounding box center [767, 428] width 204 height 46
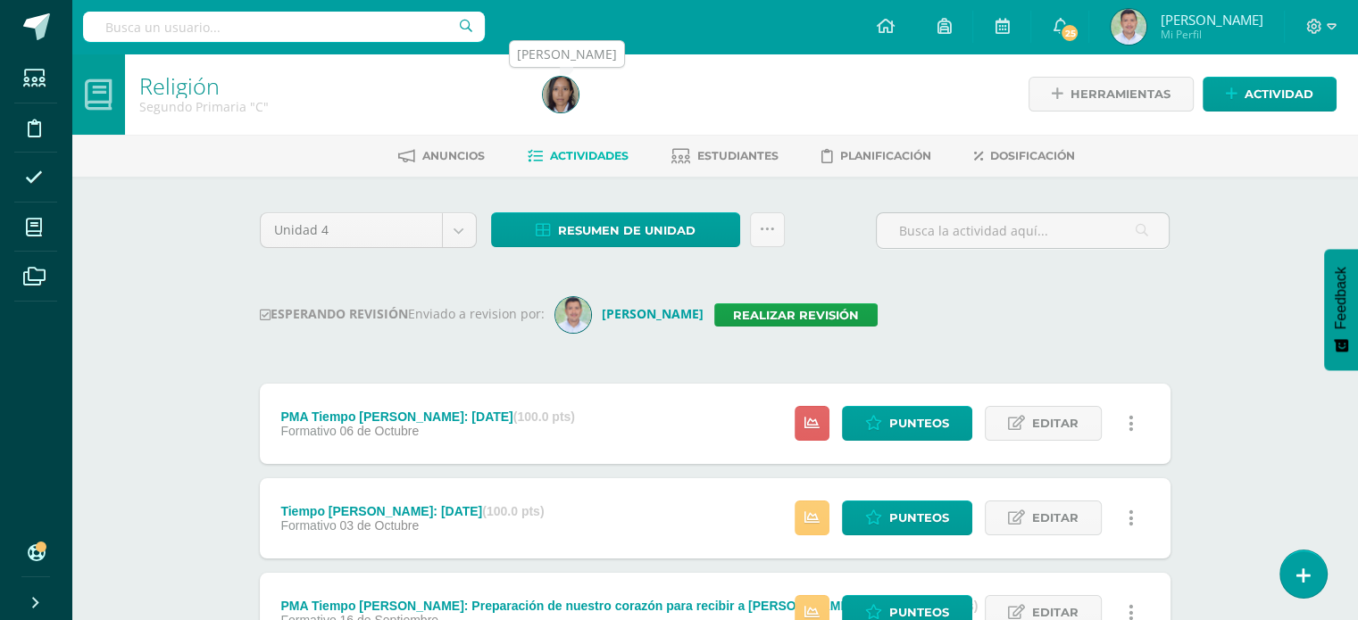
click at [564, 85] on img at bounding box center [561, 95] width 36 height 36
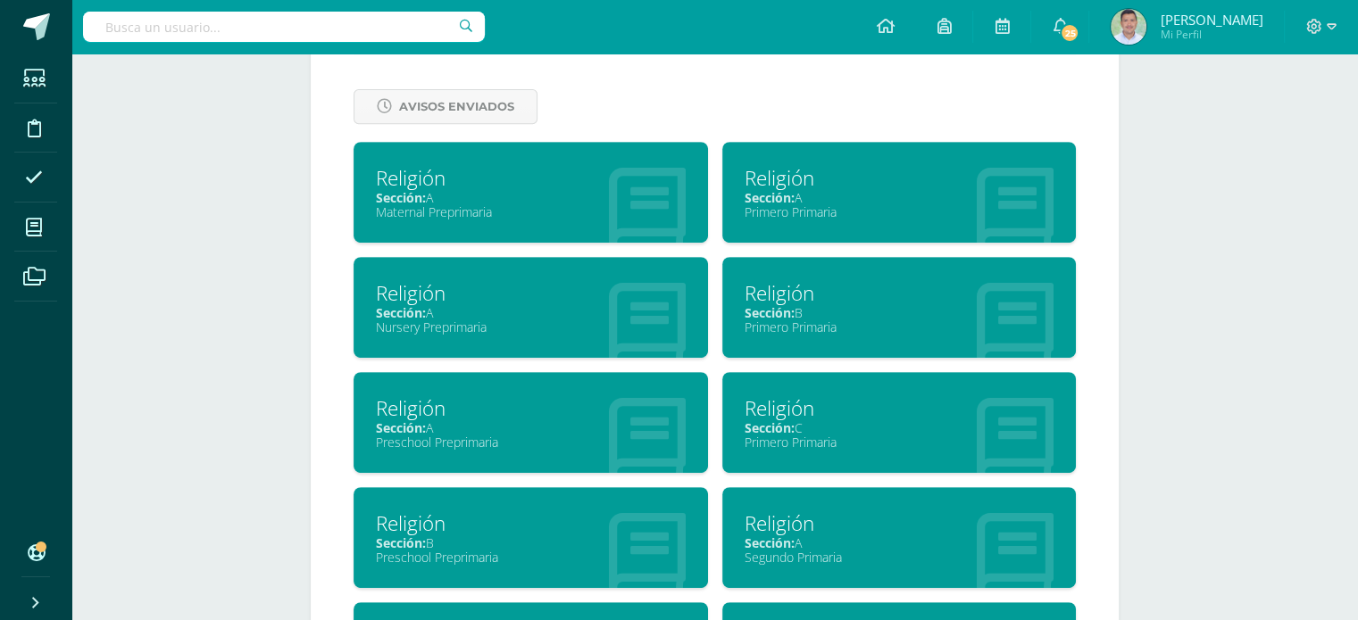
scroll to position [787, 0]
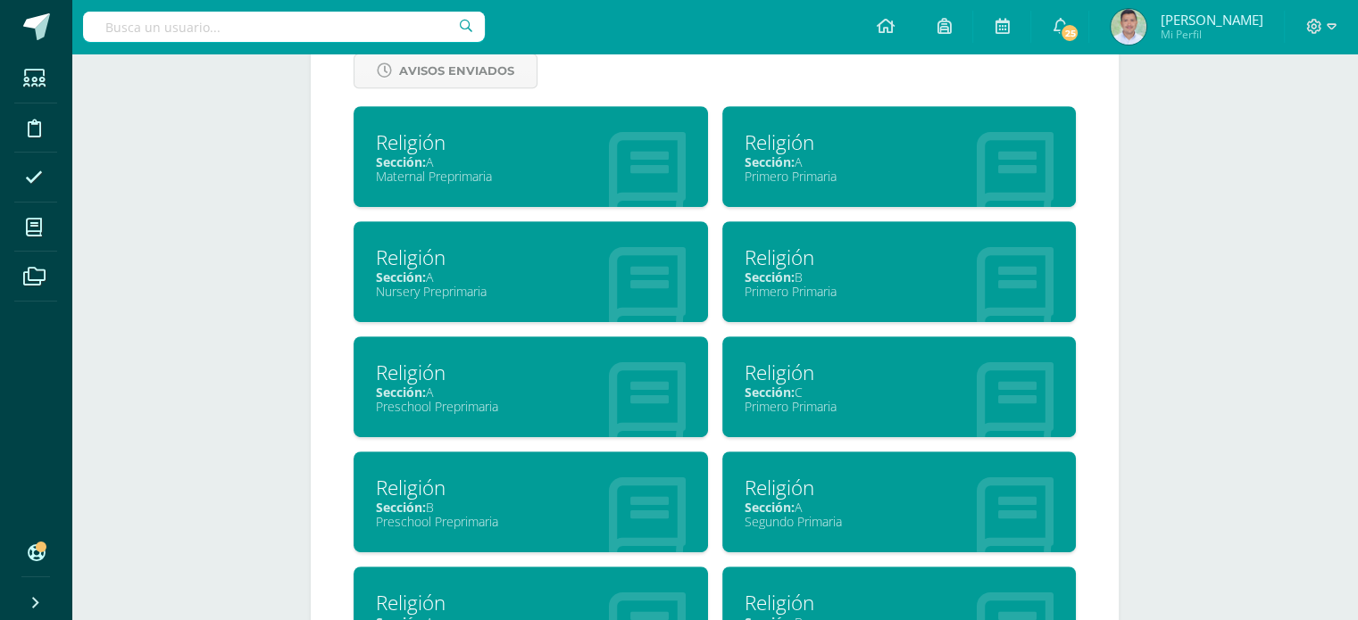
click at [411, 162] on span "Sección:" at bounding box center [401, 162] width 50 height 17
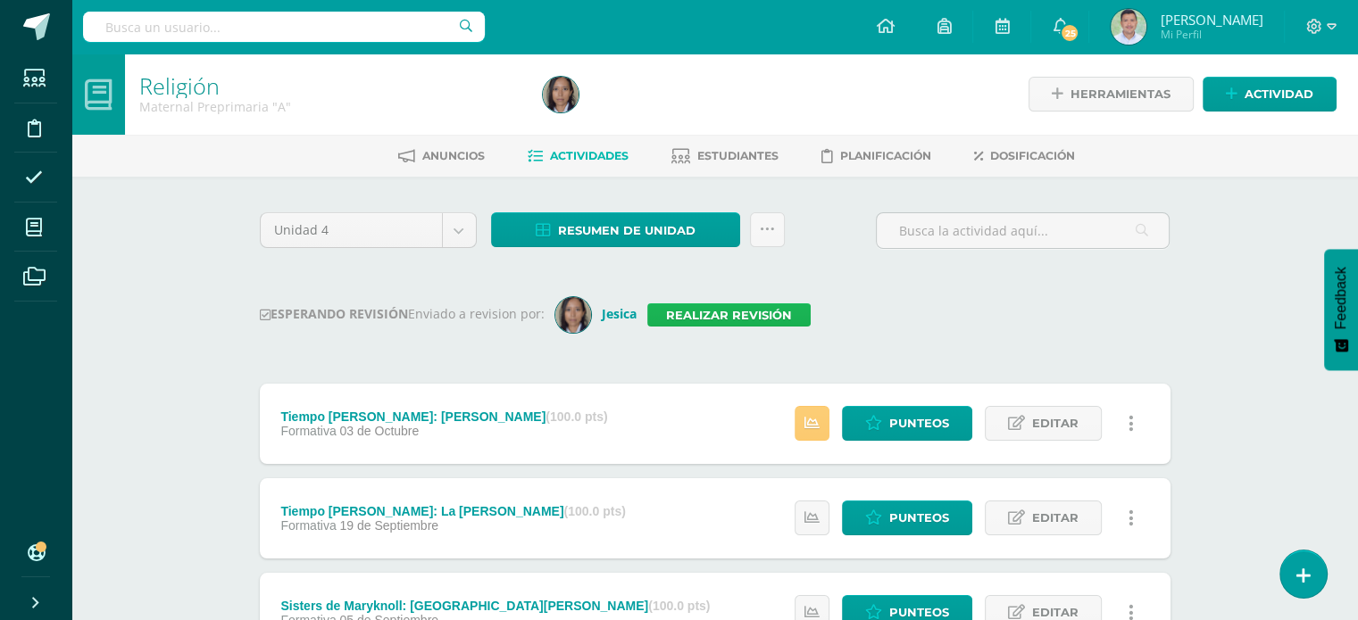
click at [752, 314] on link "Realizar revisión" at bounding box center [728, 314] width 163 height 23
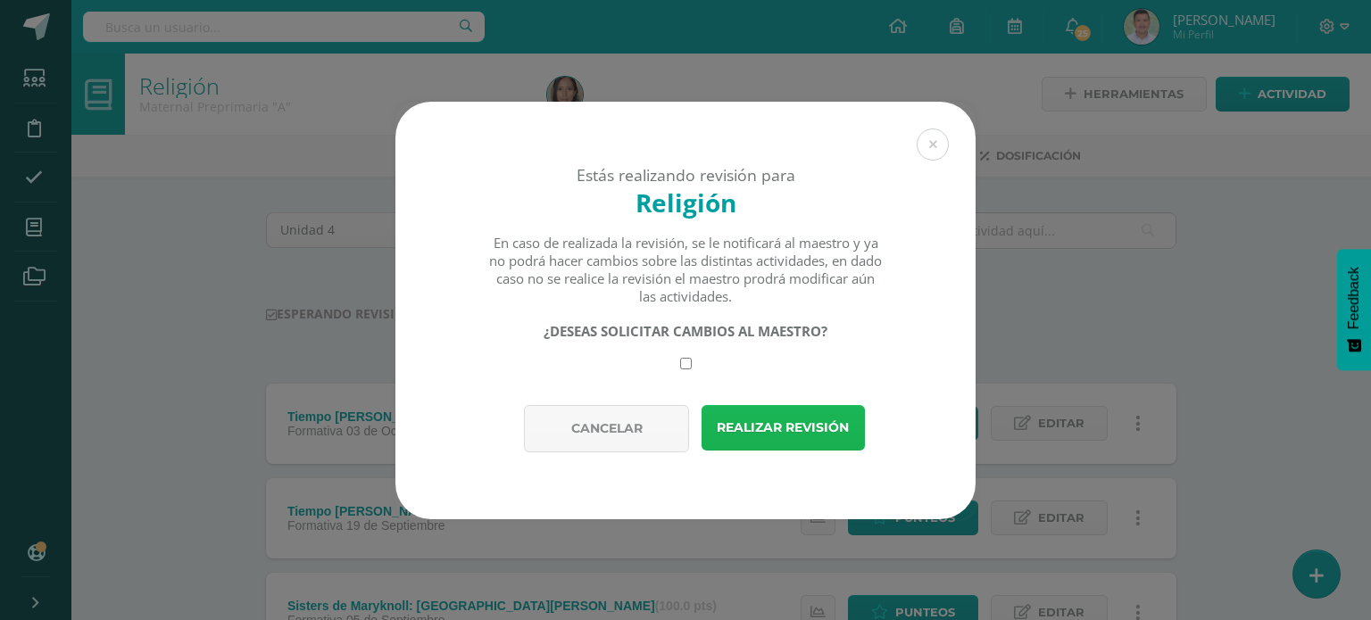
click at [764, 444] on button "Realizar revisión" at bounding box center [783, 428] width 163 height 46
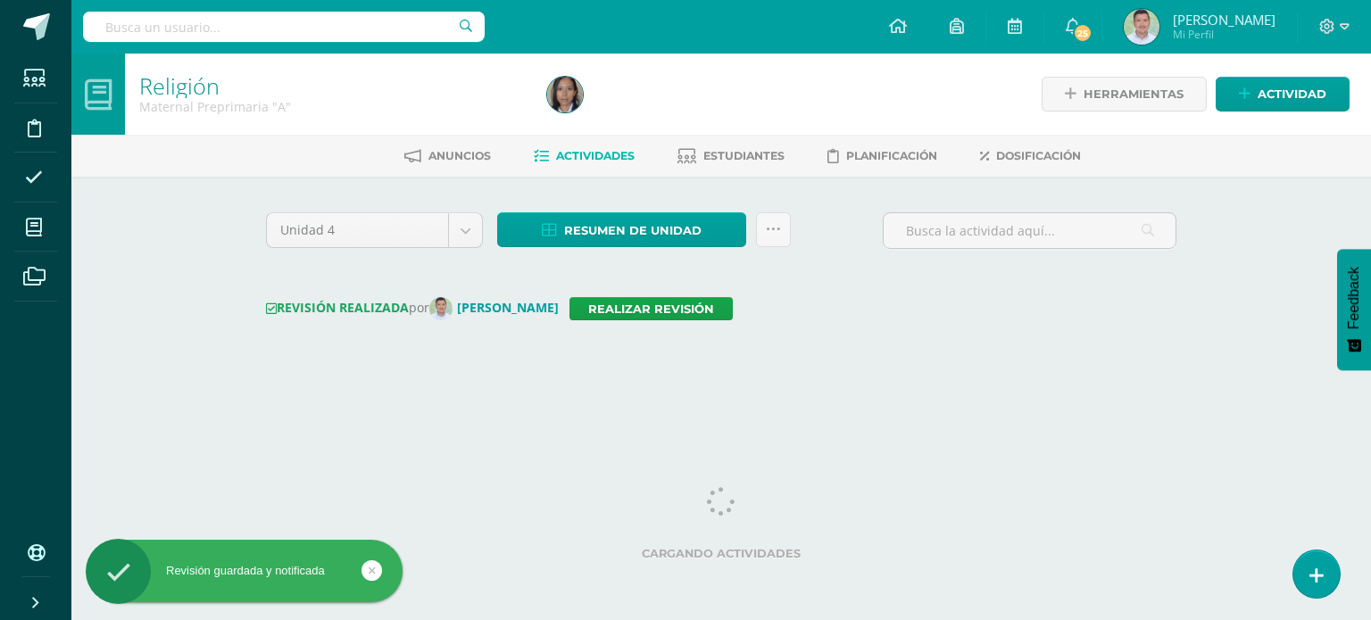
click at [831, 233] on div "Unidad 4 Unidad 1 Unidad 2 Unidad 3 Unidad 4 Resumen de unidad Descargar como H…" at bounding box center [721, 237] width 925 height 51
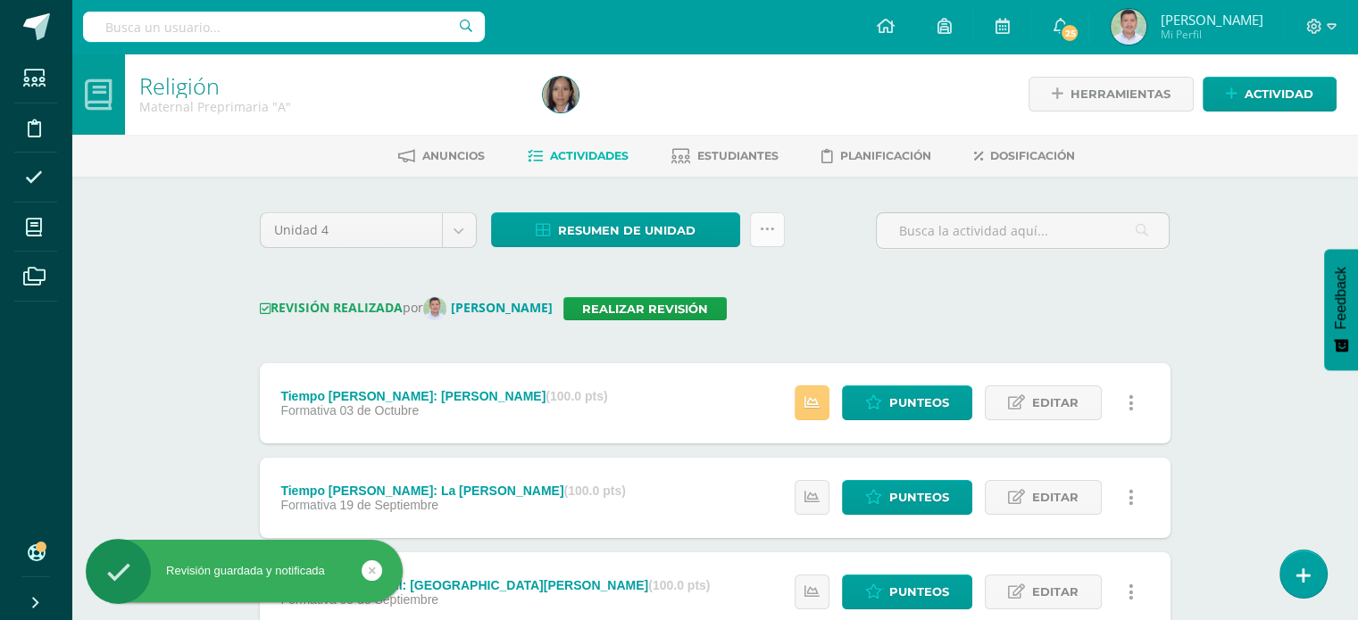
click at [765, 237] on link at bounding box center [767, 229] width 35 height 35
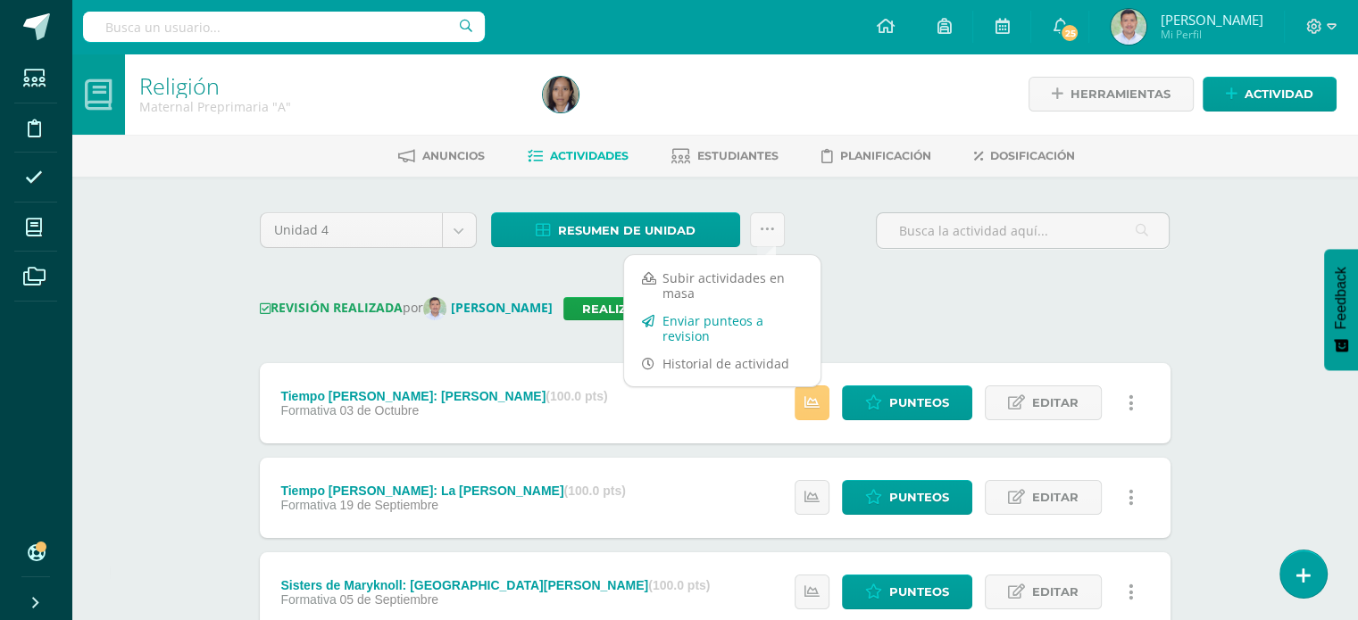
click at [688, 328] on link "Enviar punteos a revision" at bounding box center [722, 328] width 196 height 43
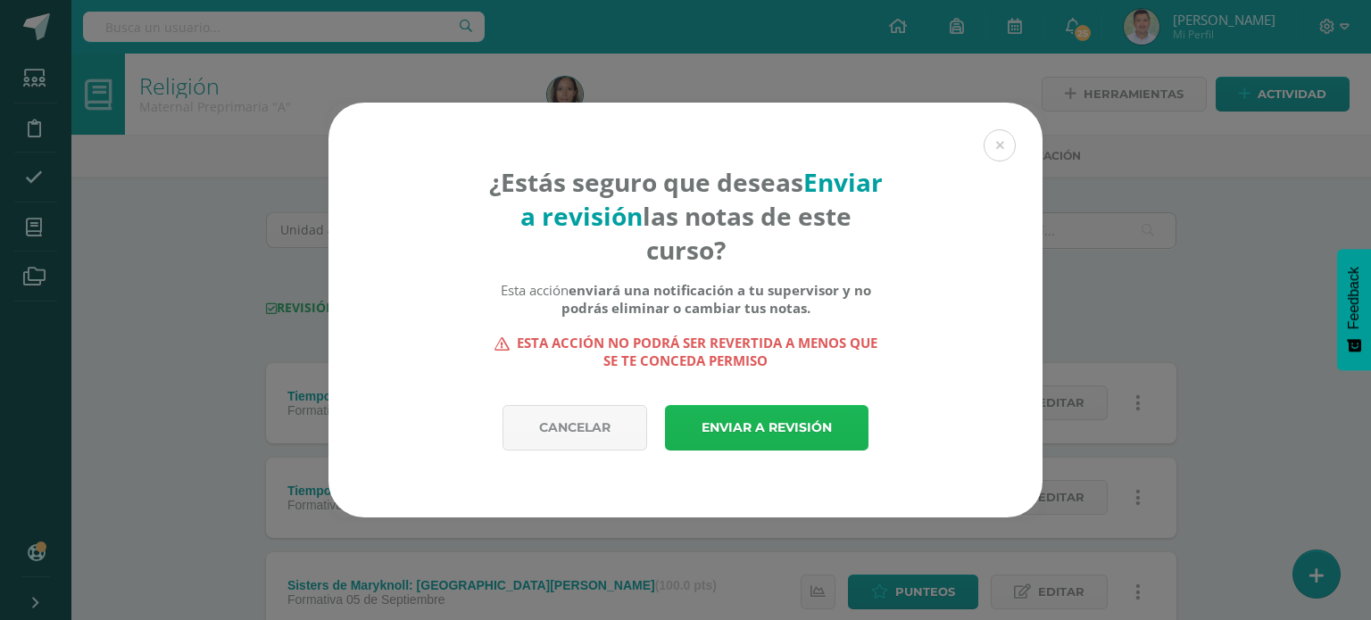
click at [778, 437] on link "Enviar a revisión" at bounding box center [767, 428] width 204 height 46
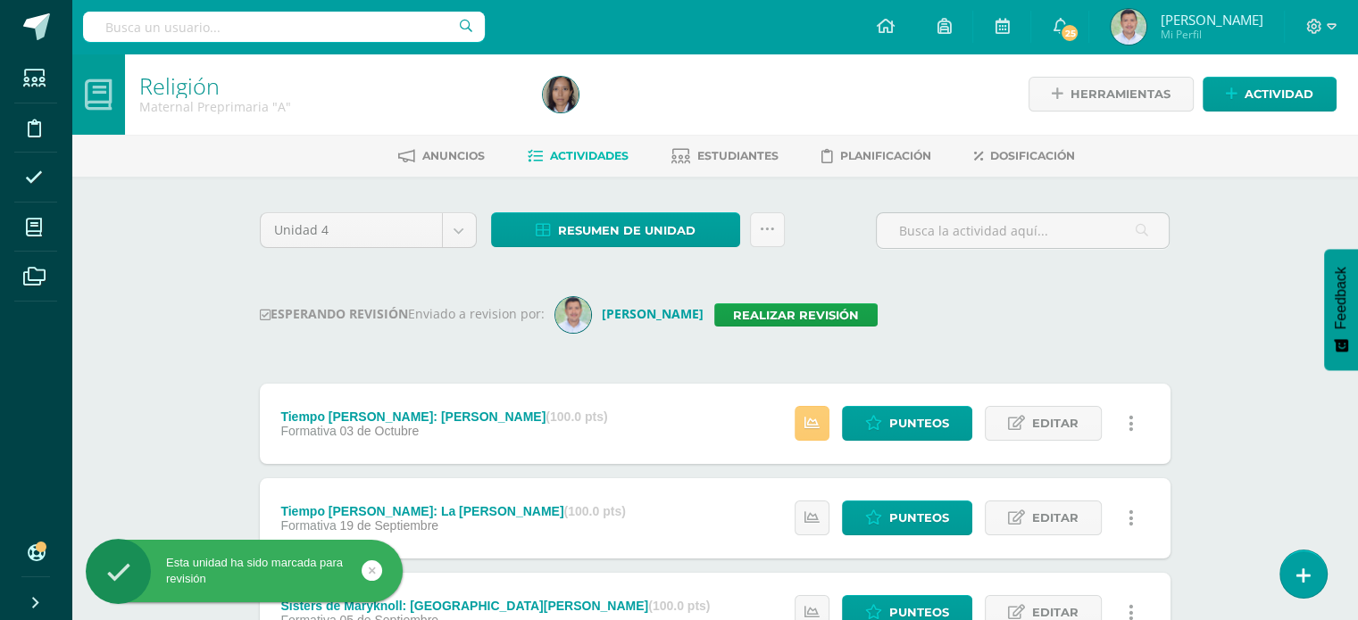
click at [852, 213] on div "Unidad 4 Unidad 1 Unidad 2 Unidad 3 Unidad 4 Resumen de unidad Descargar como H…" at bounding box center [715, 237] width 925 height 51
